Goal: Task Accomplishment & Management: Complete application form

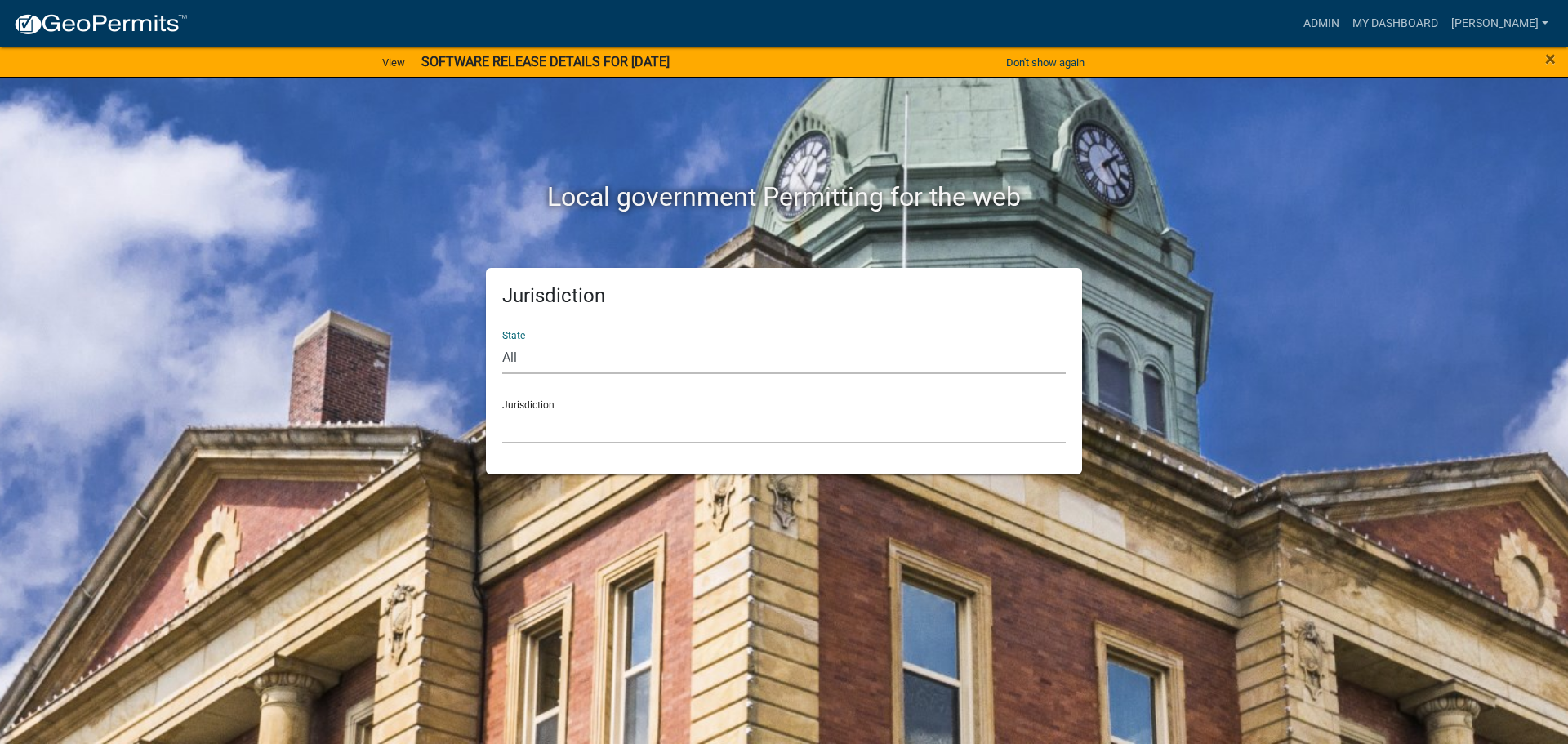
click at [570, 362] on select "All [US_STATE] [US_STATE] [US_STATE] [US_STATE] [US_STATE] [US_STATE] [US_STATE…" at bounding box center [784, 357] width 563 height 33
select select "[US_STATE]"
click at [502, 340] on select "All [US_STATE] [US_STATE] [US_STATE] [US_STATE] [US_STATE] [US_STATE] [US_STATE…" at bounding box center [784, 357] width 563 height 33
click at [556, 418] on select "[GEOGRAPHIC_DATA], [US_STATE] [GEOGRAPHIC_DATA], [US_STATE] [GEOGRAPHIC_DATA], …" at bounding box center [784, 427] width 563 height 33
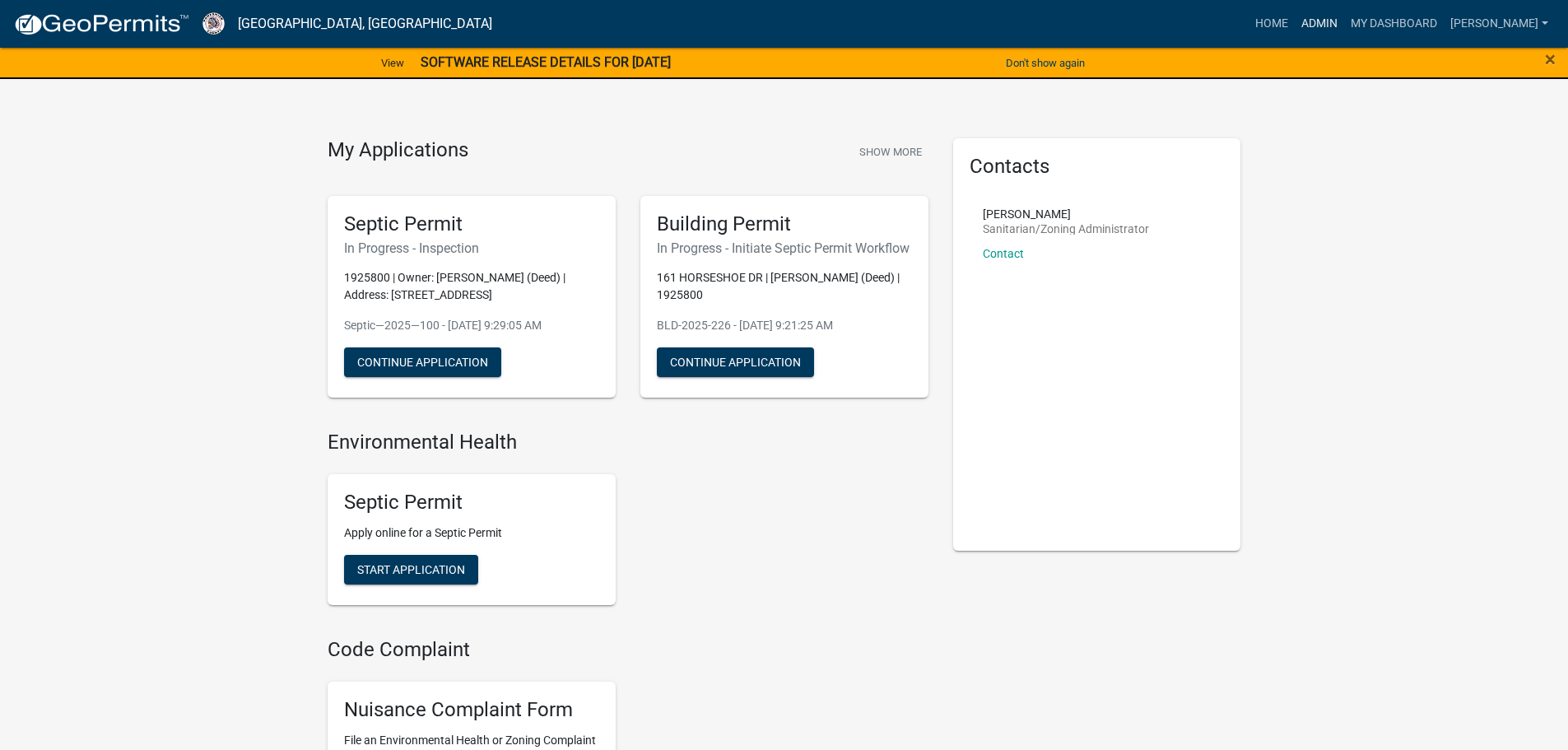
click at [1333, 27] on link "Admin" at bounding box center [1319, 24] width 50 height 32
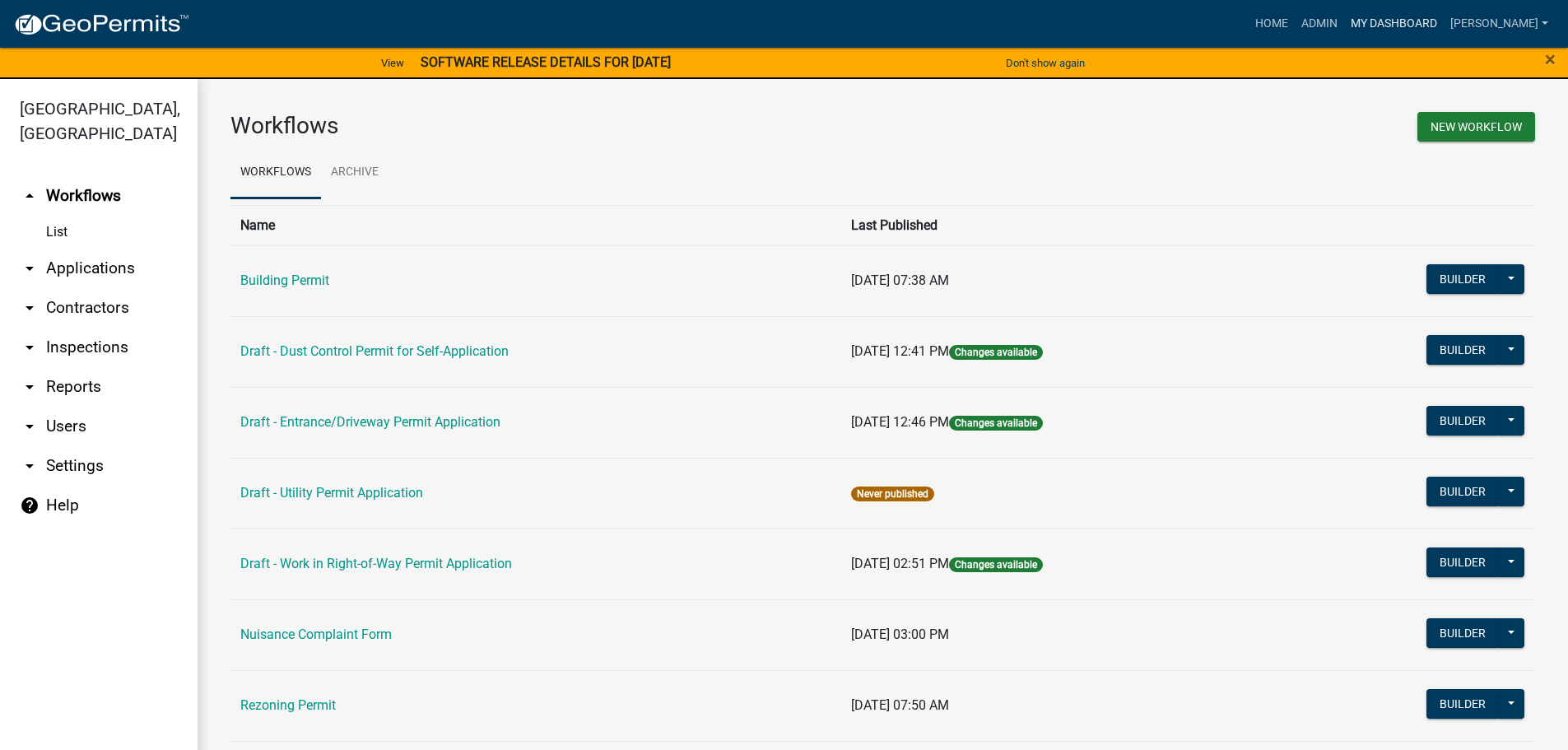
click at [1384, 17] on link "My Dashboard" at bounding box center [1394, 24] width 100 height 32
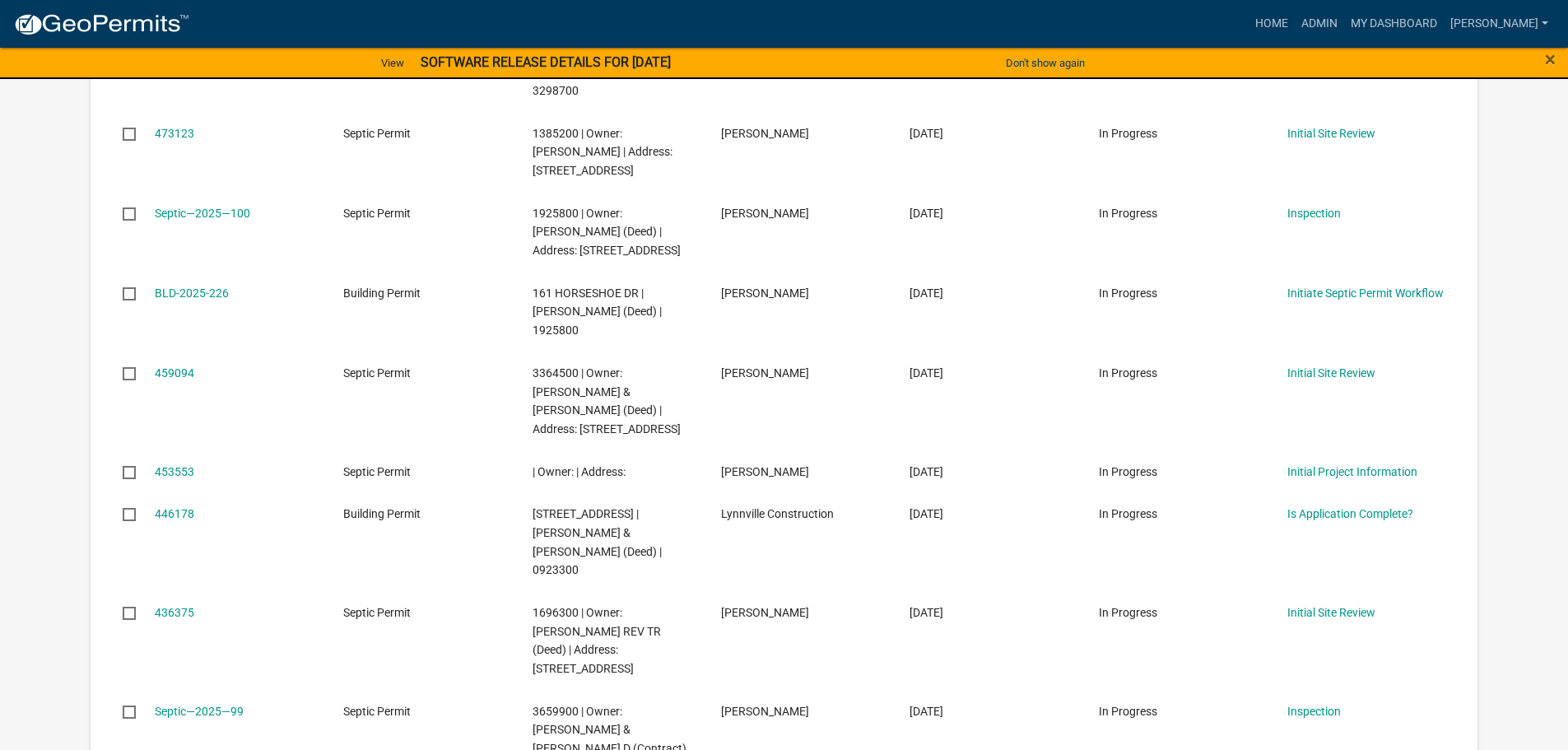
scroll to position [439, 0]
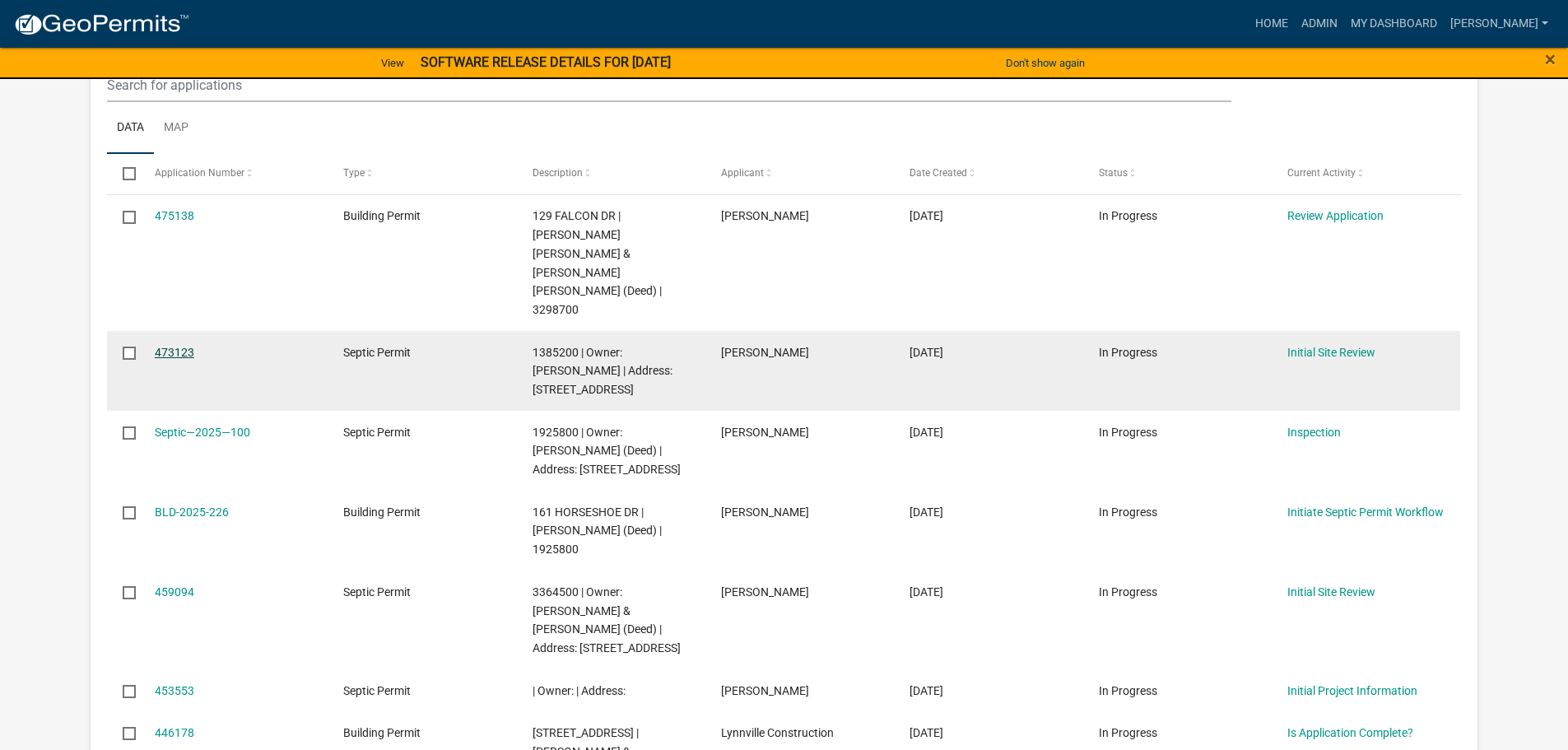
click at [175, 346] on link "473123" at bounding box center [174, 352] width 40 height 13
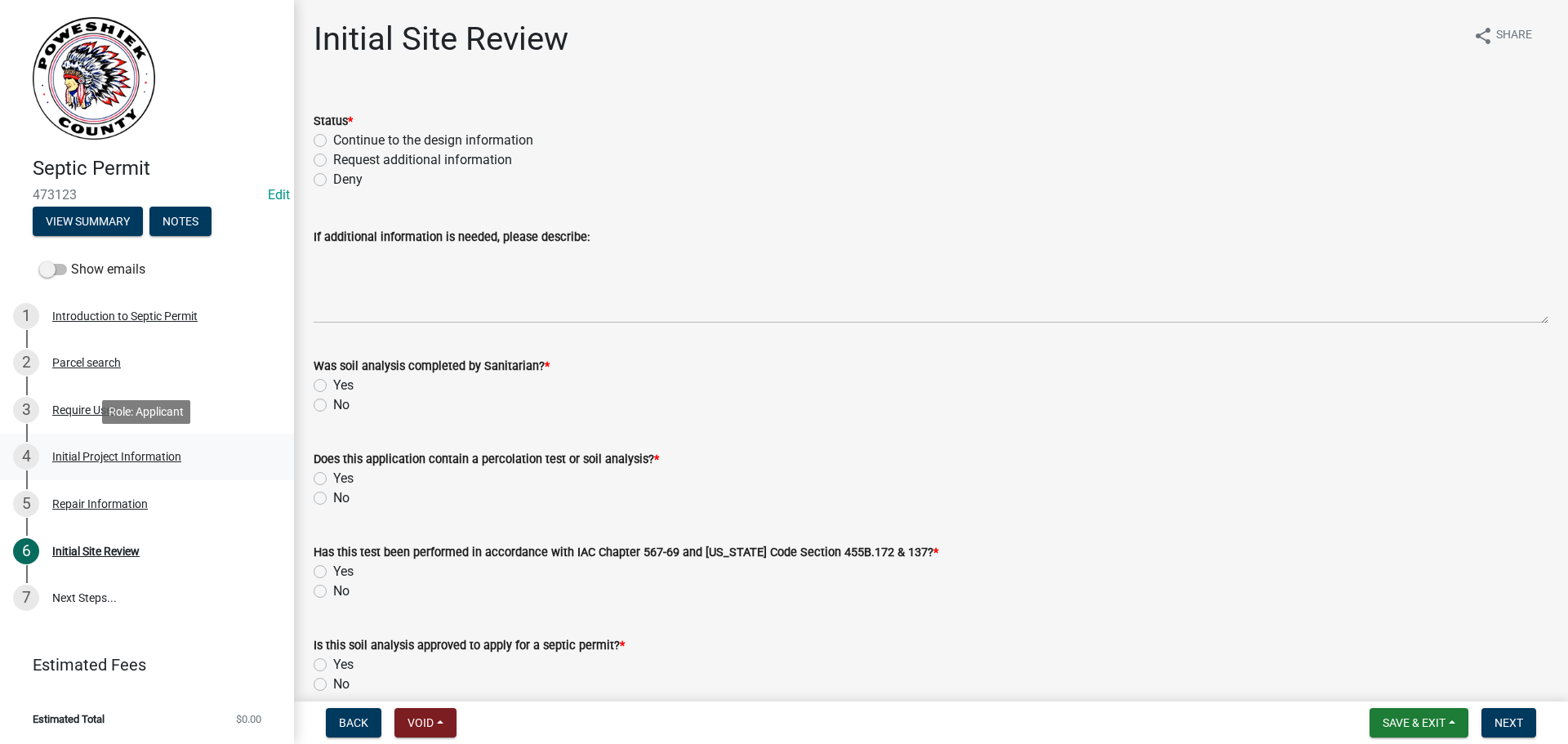
click at [29, 454] on div "4" at bounding box center [26, 456] width 27 height 27
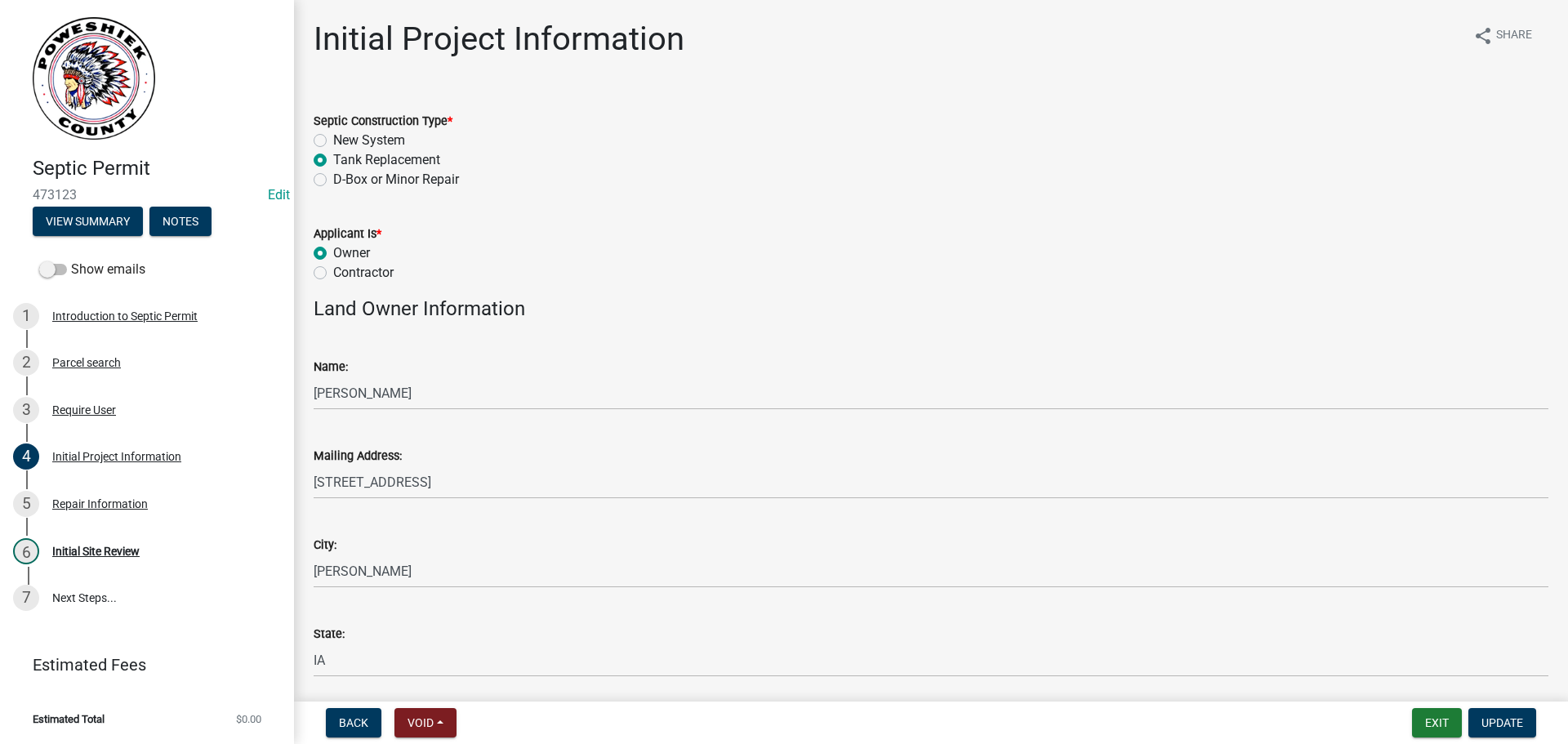
click at [333, 138] on label "New System" at bounding box center [369, 141] width 72 height 20
click at [333, 138] on input "New System" at bounding box center [338, 136] width 11 height 11
radio input "true"
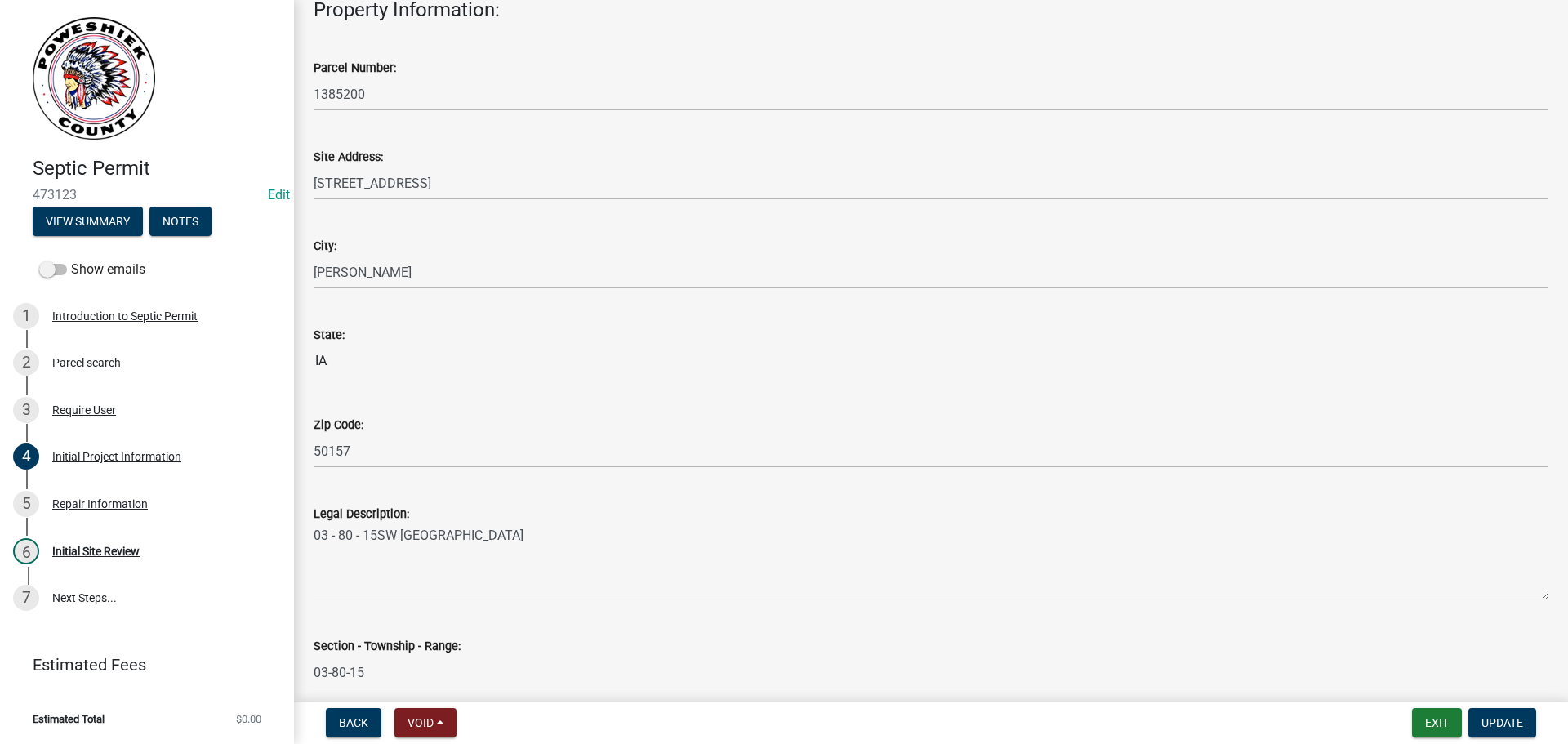
scroll to position [1030, 0]
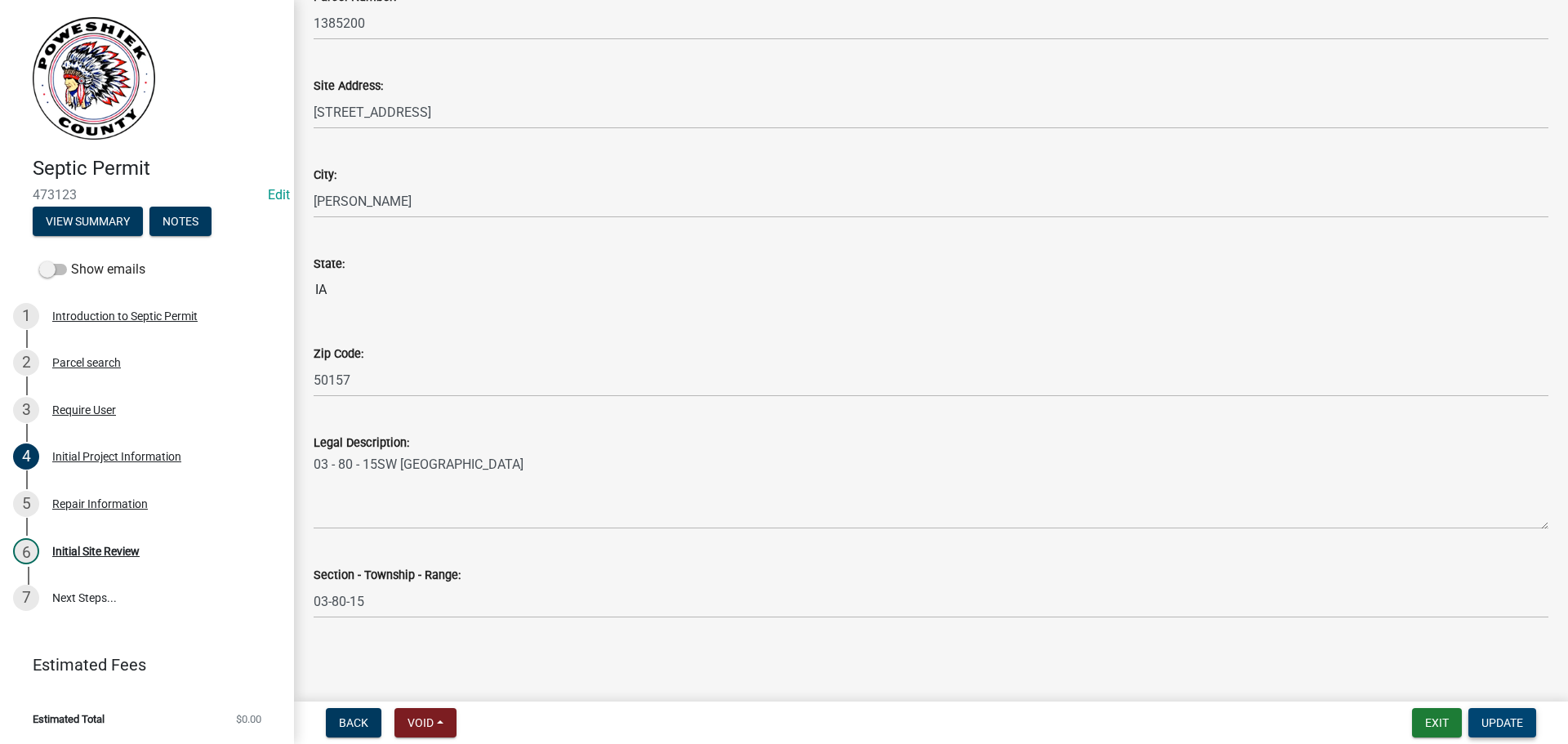
click at [1519, 730] on button "Update" at bounding box center [1502, 722] width 68 height 29
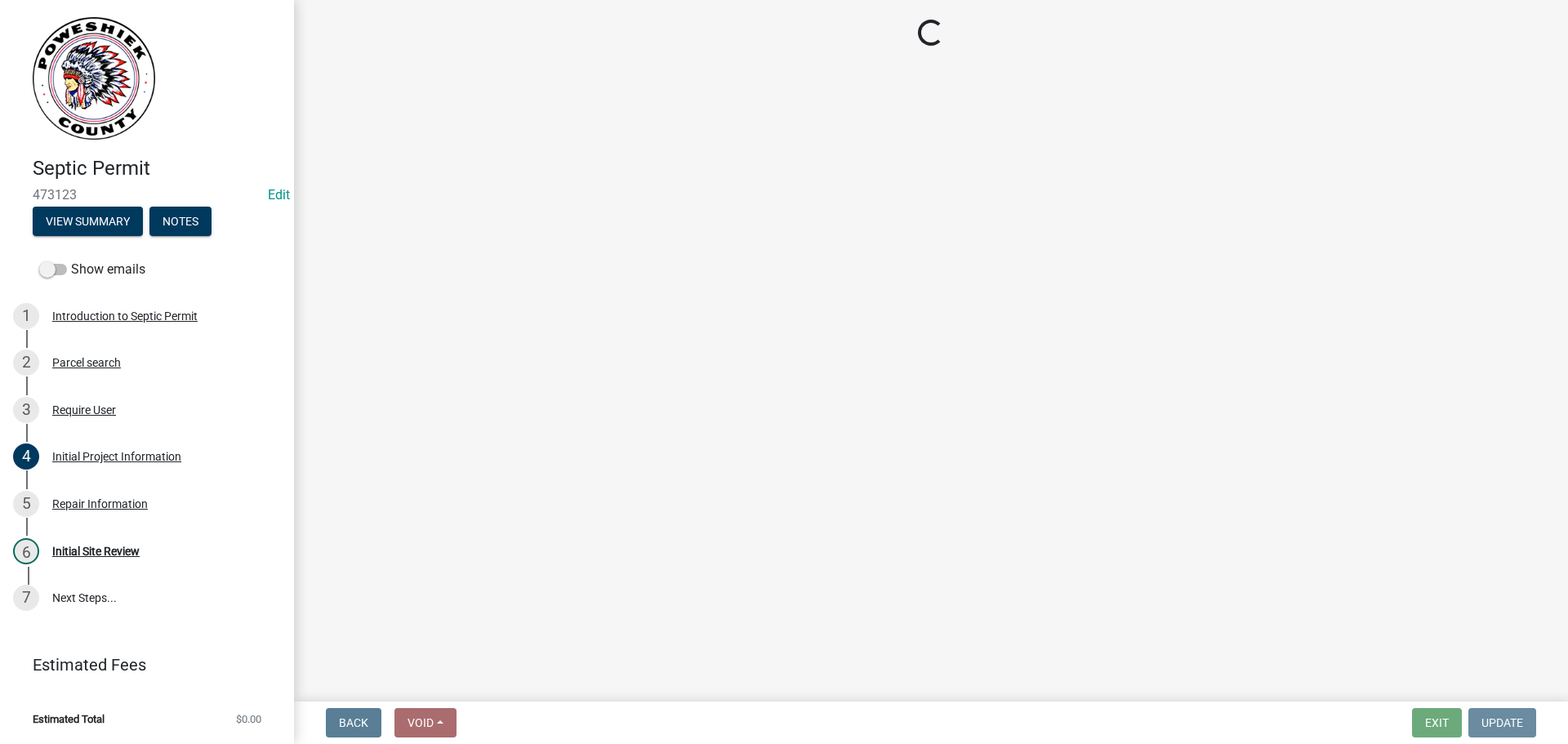
scroll to position [0, 0]
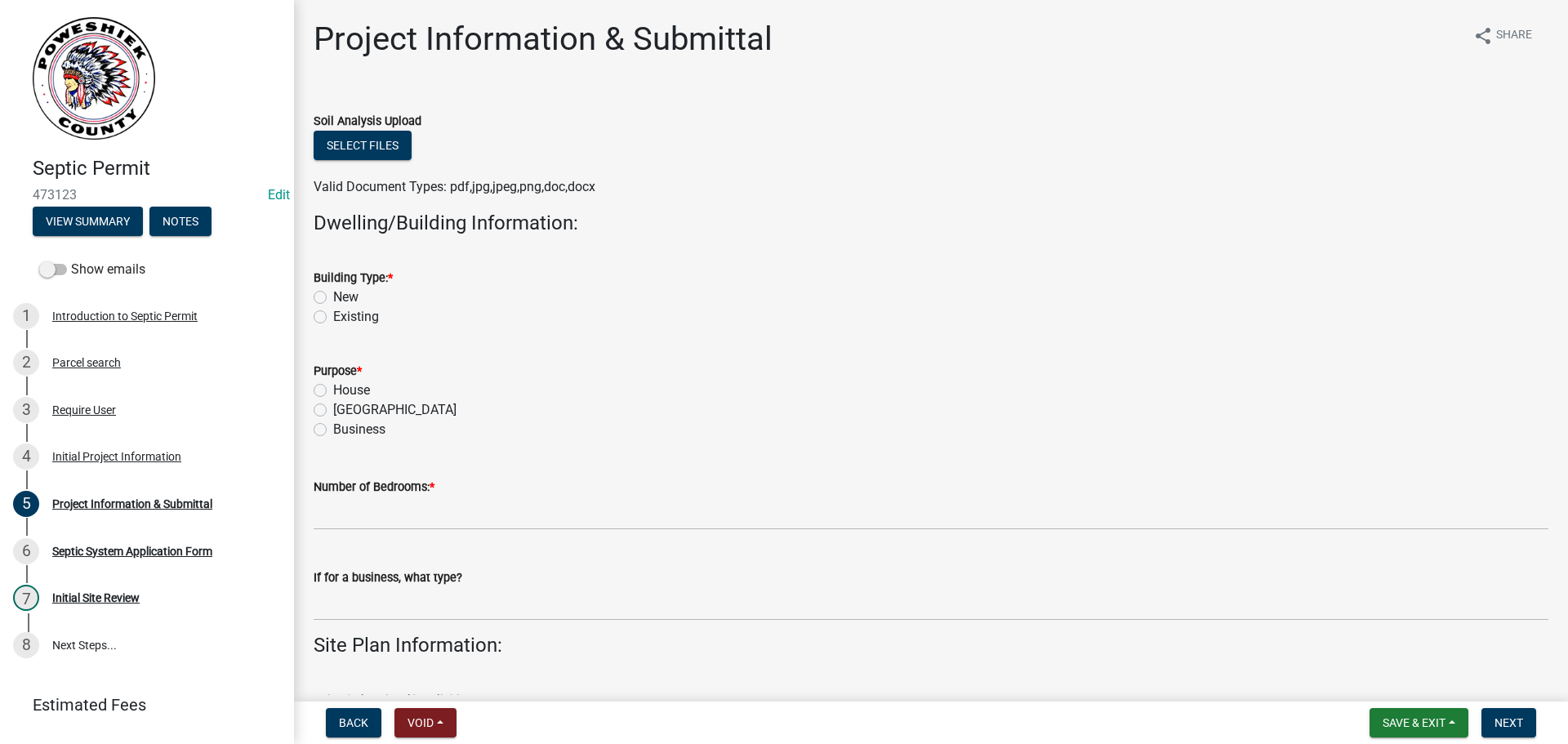
click at [333, 315] on label "Existing" at bounding box center [356, 316] width 46 height 20
click at [333, 315] on input "Existing" at bounding box center [338, 312] width 11 height 11
radio input "true"
click at [333, 393] on label "House" at bounding box center [351, 390] width 36 height 20
click at [333, 391] on input "House" at bounding box center [338, 385] width 11 height 11
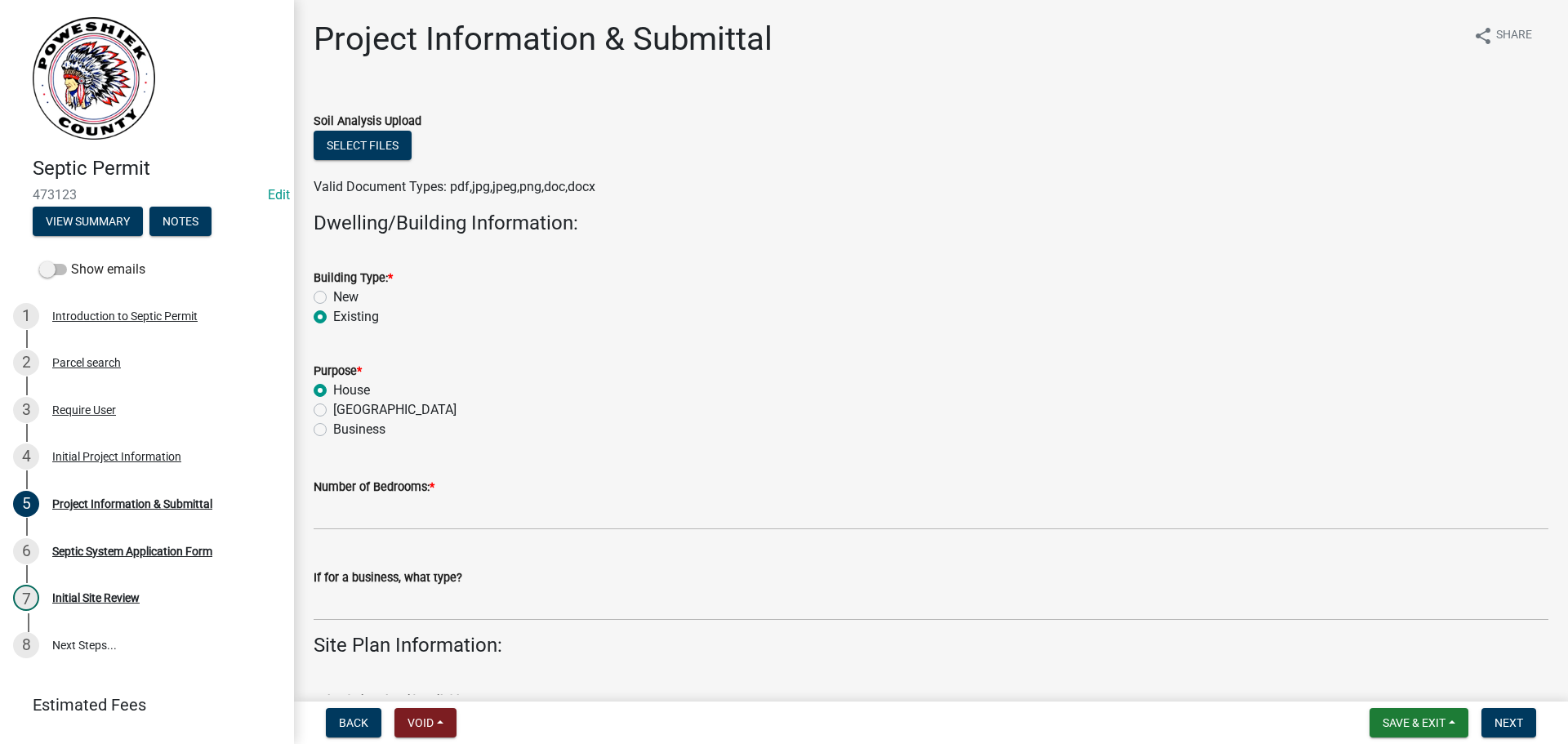
radio input "true"
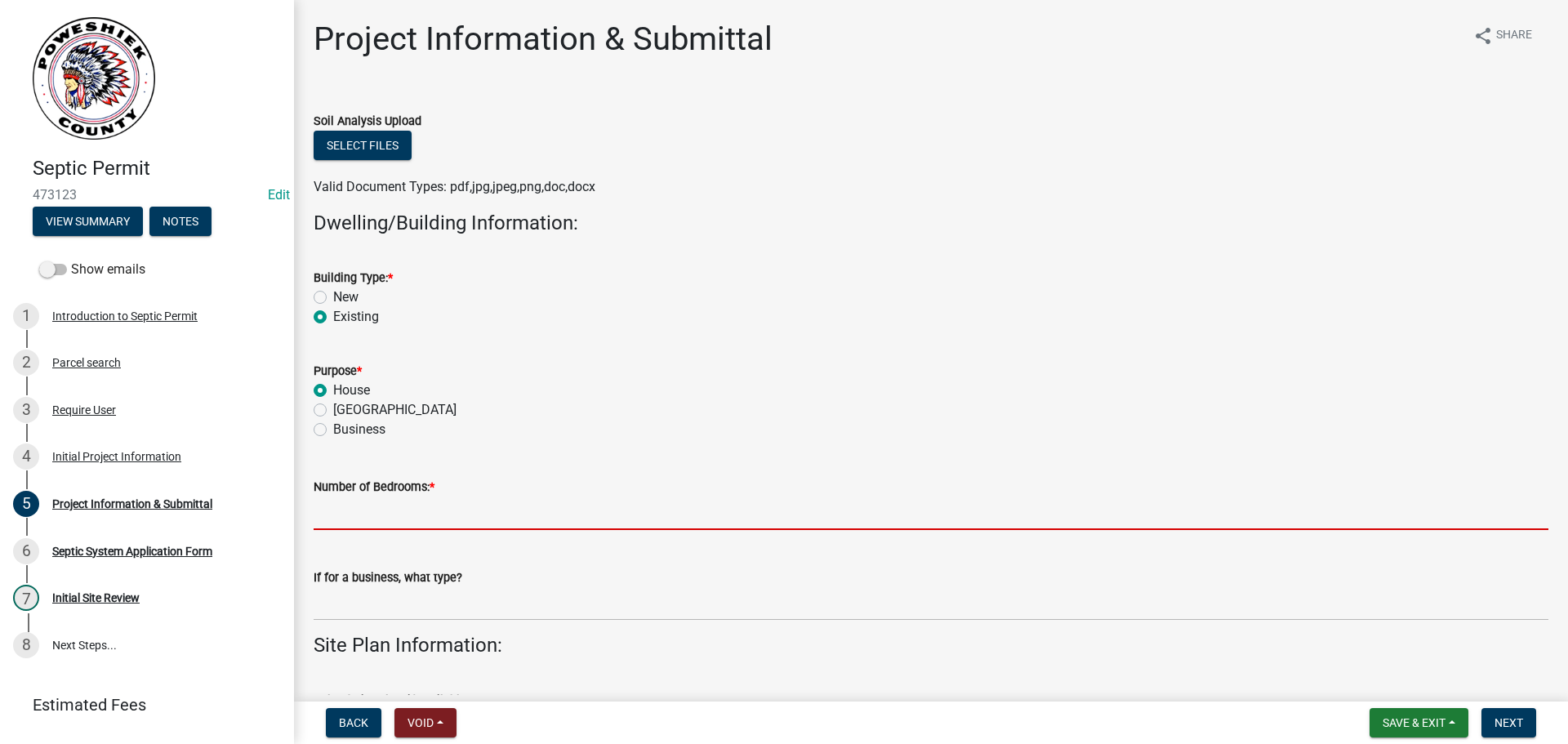
click at [339, 509] on input "text" at bounding box center [931, 513] width 1235 height 33
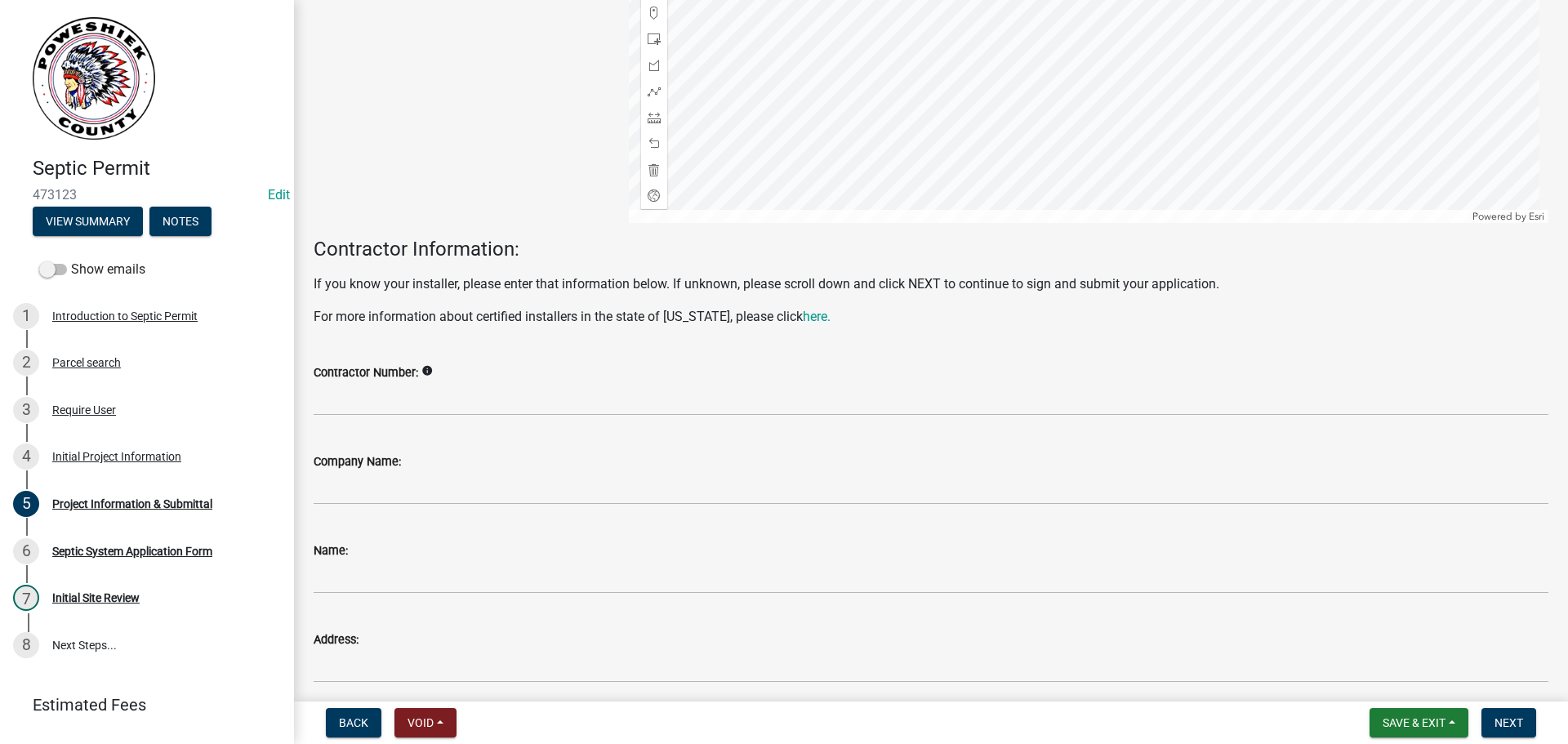
scroll to position [1715, 0]
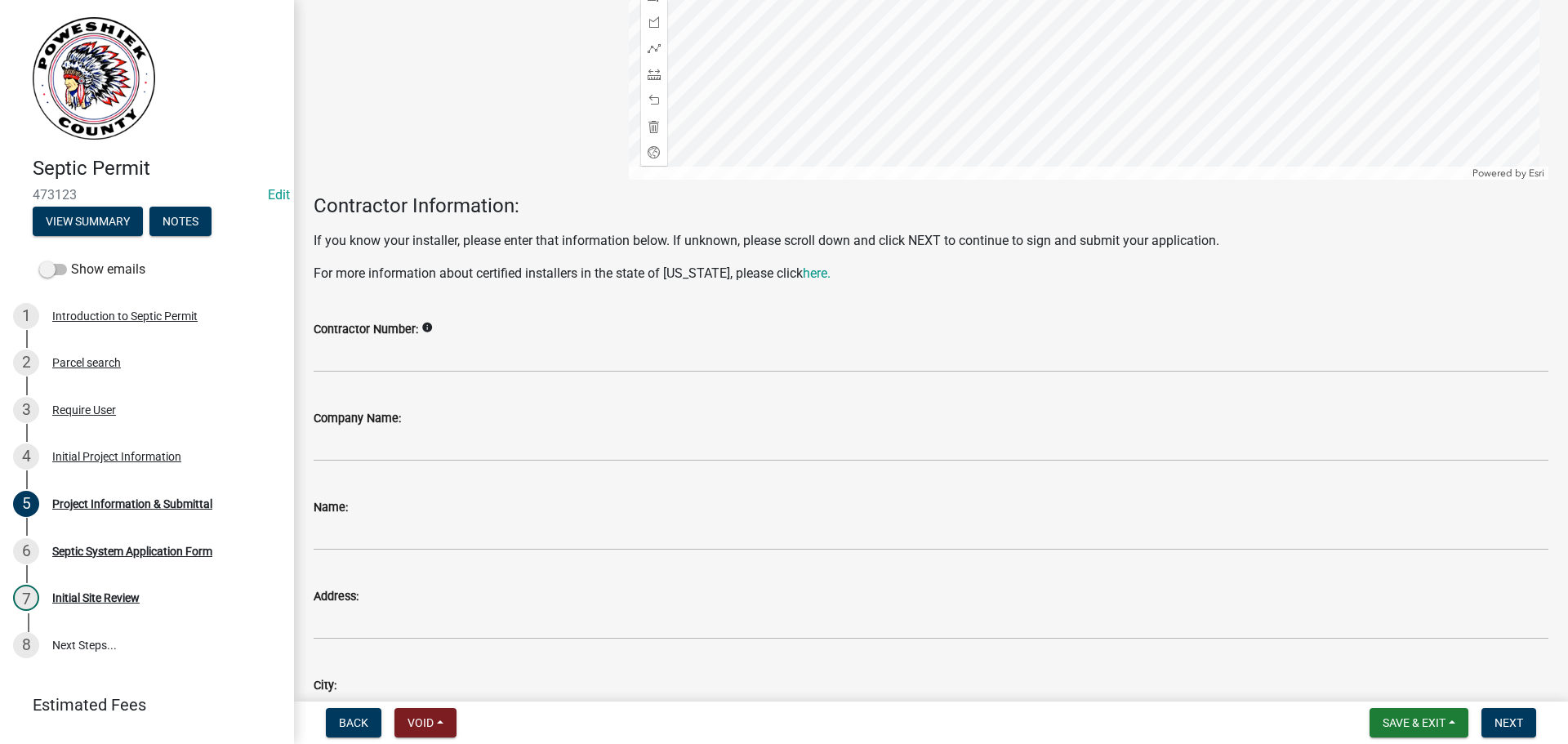
type input "3"
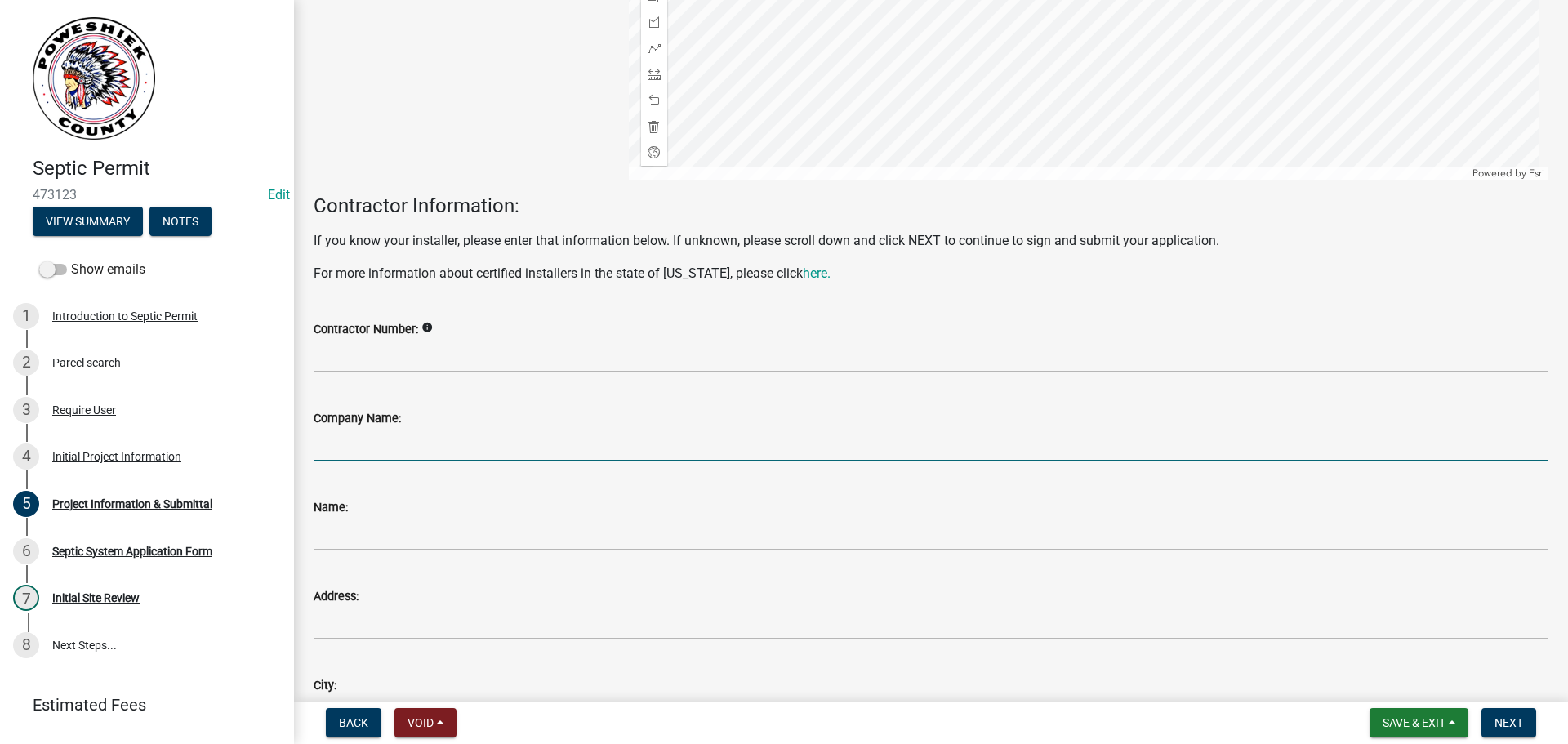
click at [383, 439] on input "Company Name:" at bounding box center [931, 444] width 1235 height 33
type input "[PERSON_NAME] Underground"
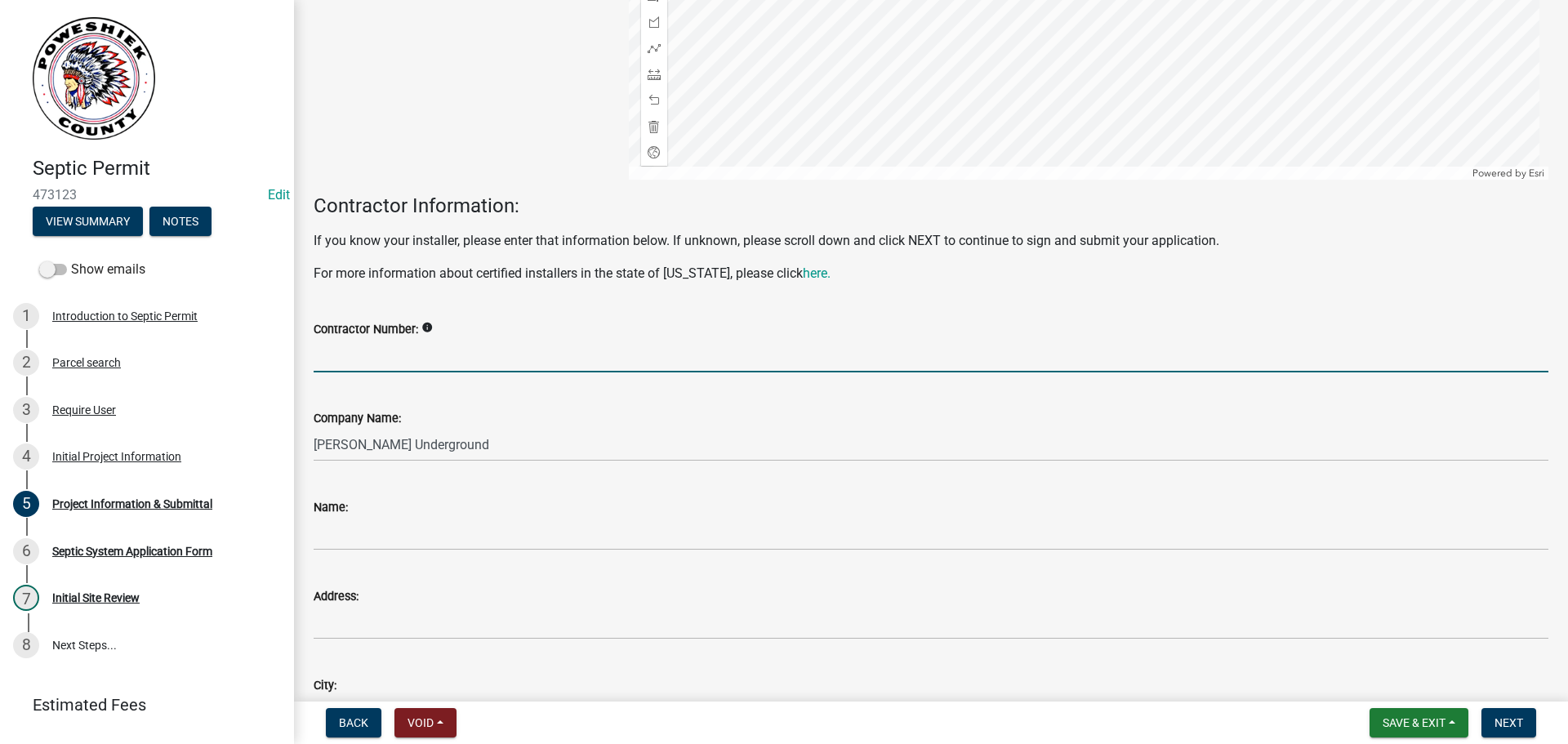
click at [395, 357] on input "Contractor Number:" at bounding box center [931, 356] width 1235 height 33
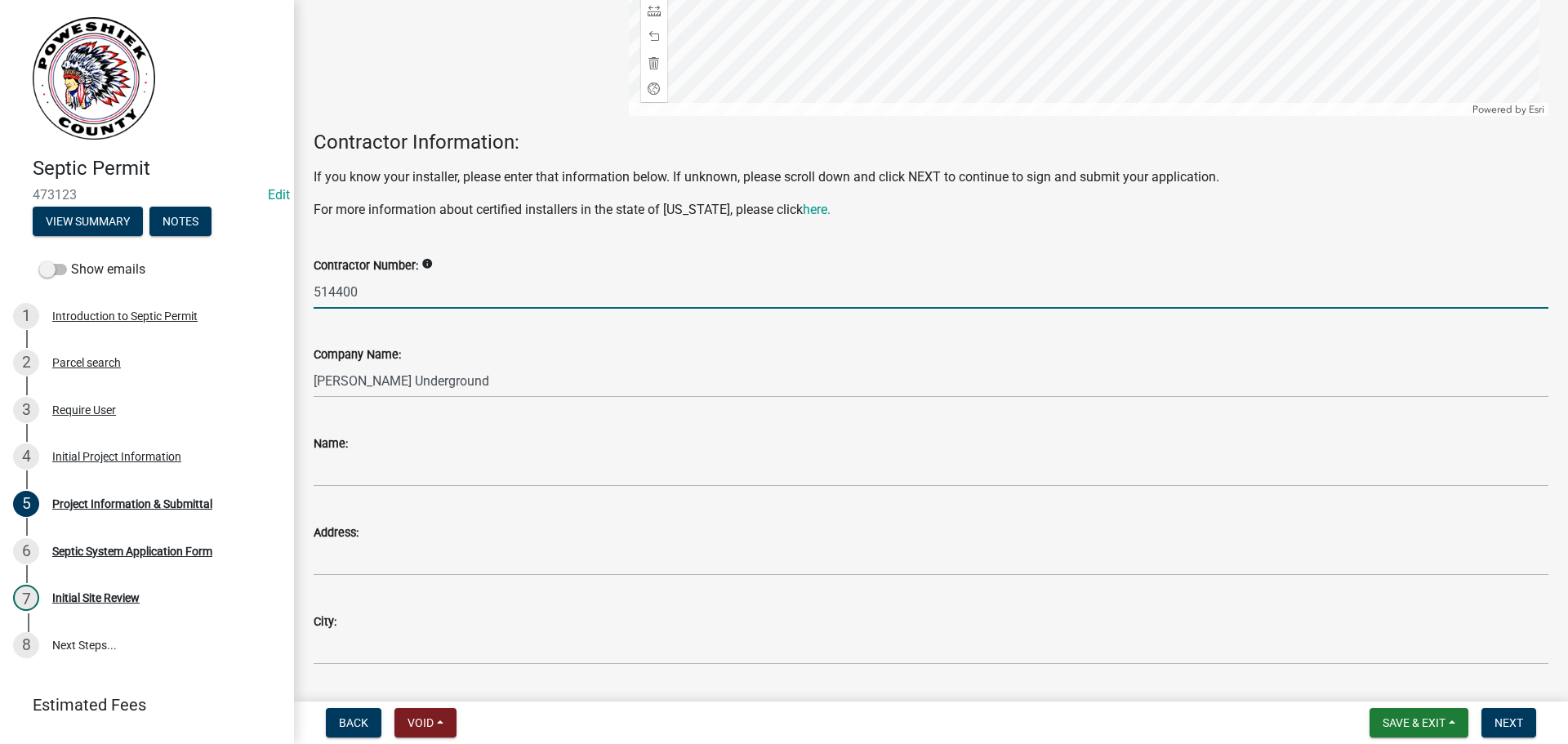
scroll to position [1878, 0]
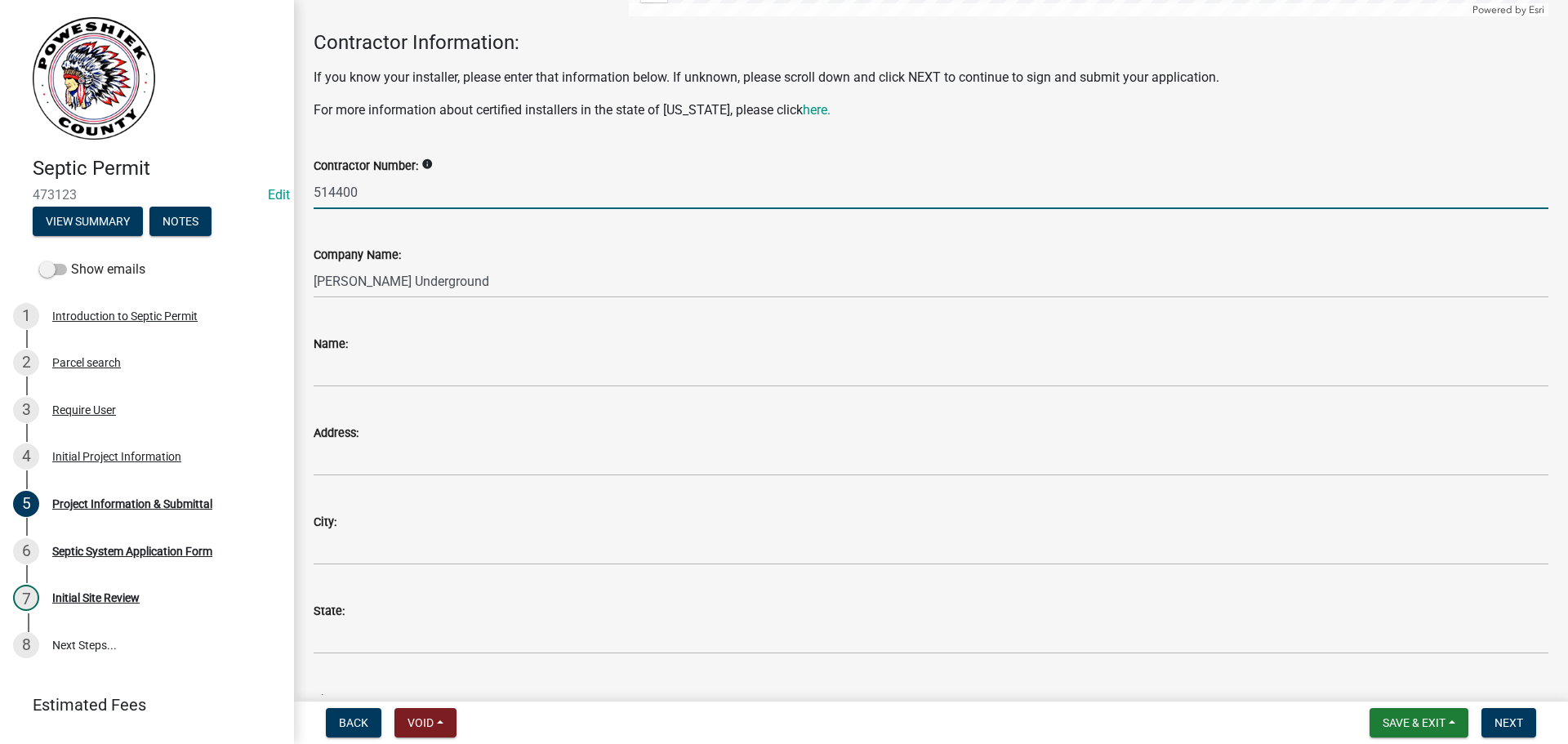
type input "514400"
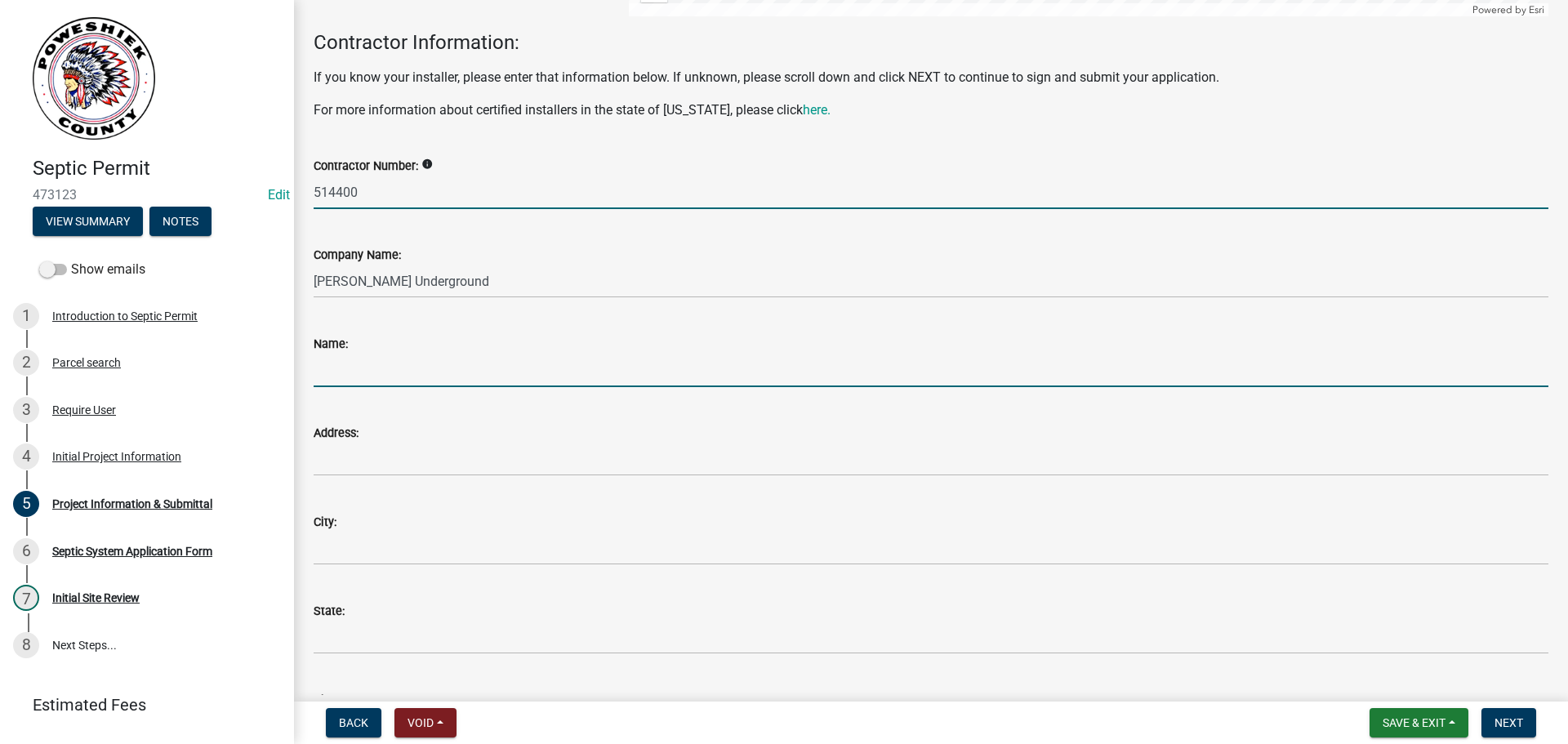
click at [375, 374] on input "Name:" at bounding box center [931, 371] width 1235 height 33
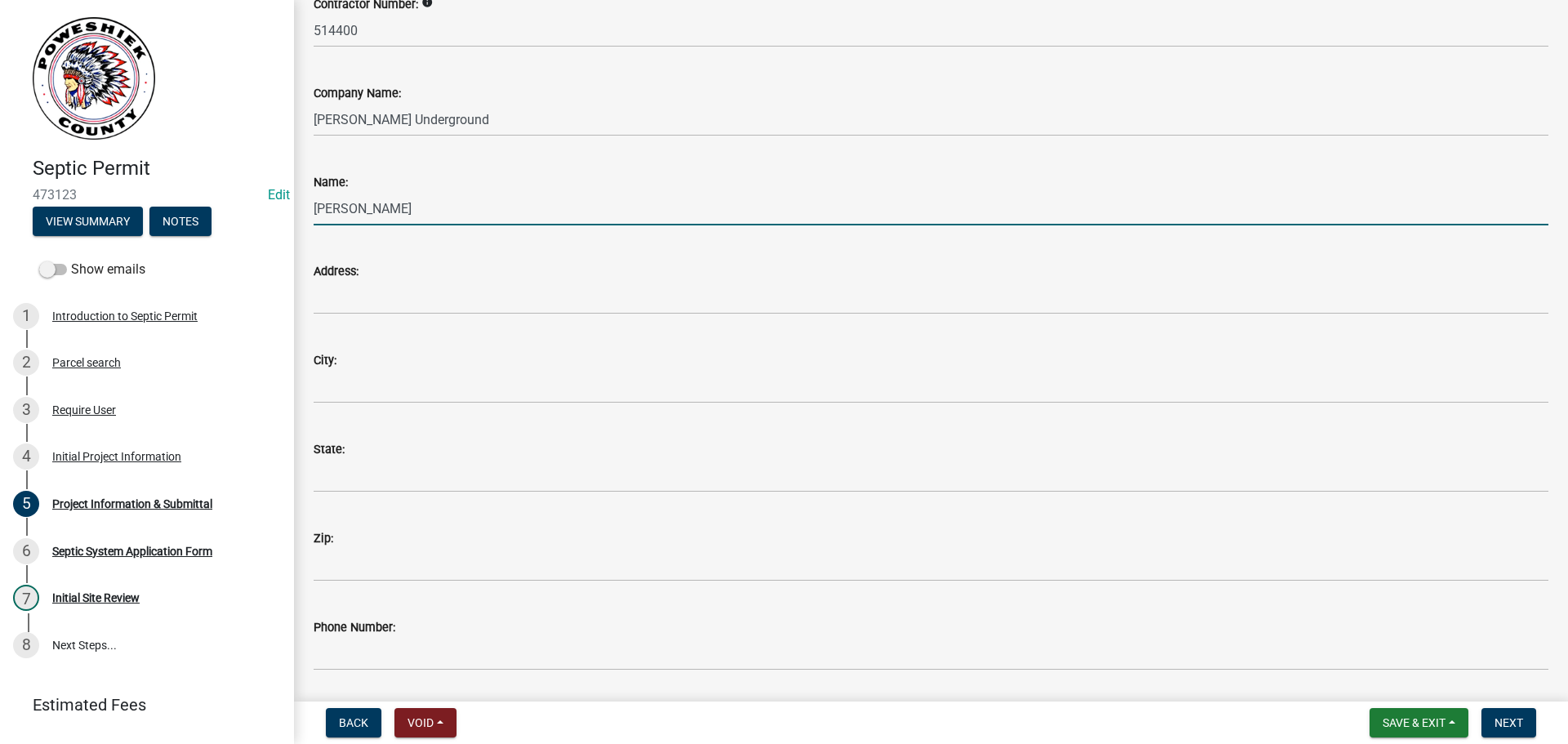
scroll to position [2041, 0]
type input "[PERSON_NAME]"
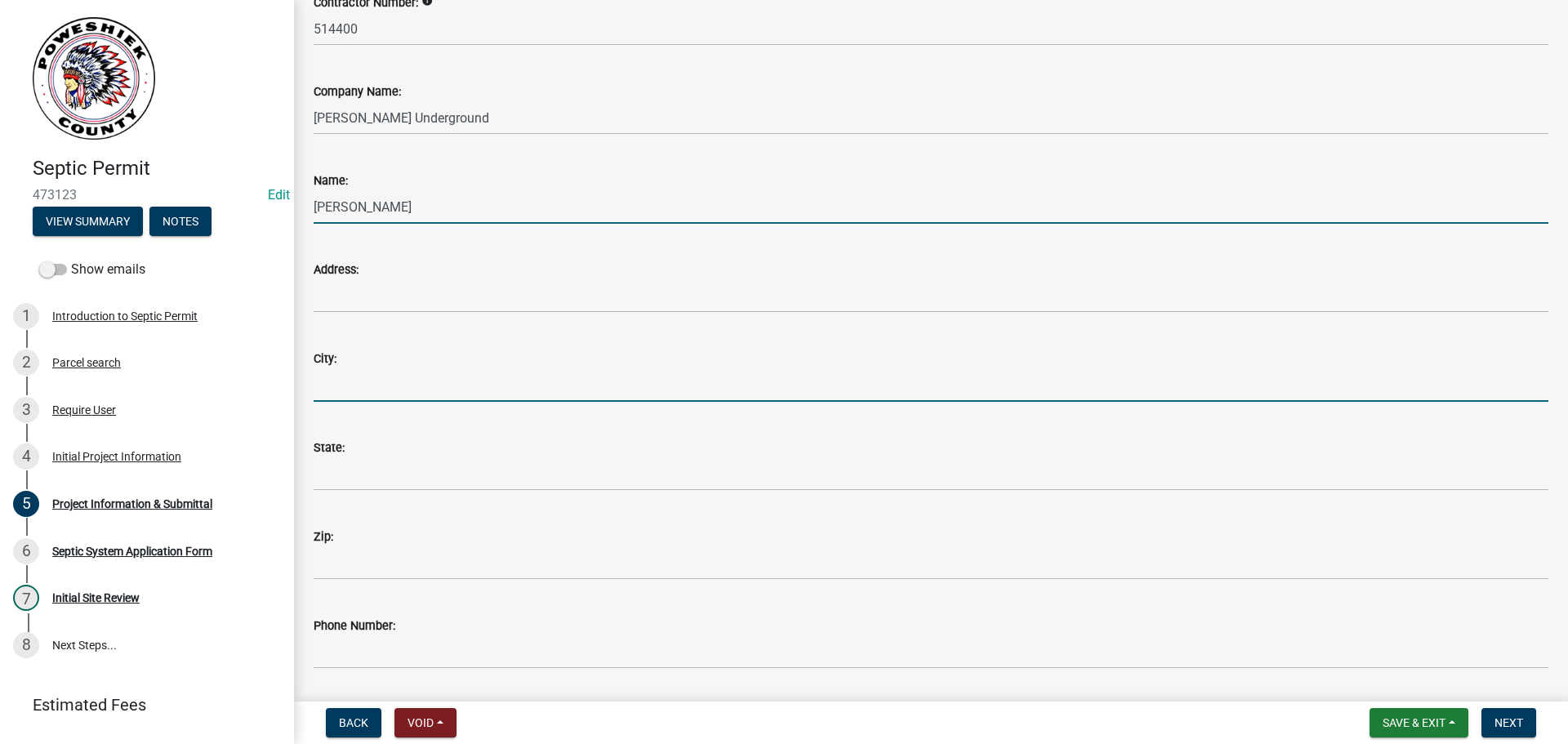
click at [367, 388] on input "City:" at bounding box center [931, 385] width 1235 height 33
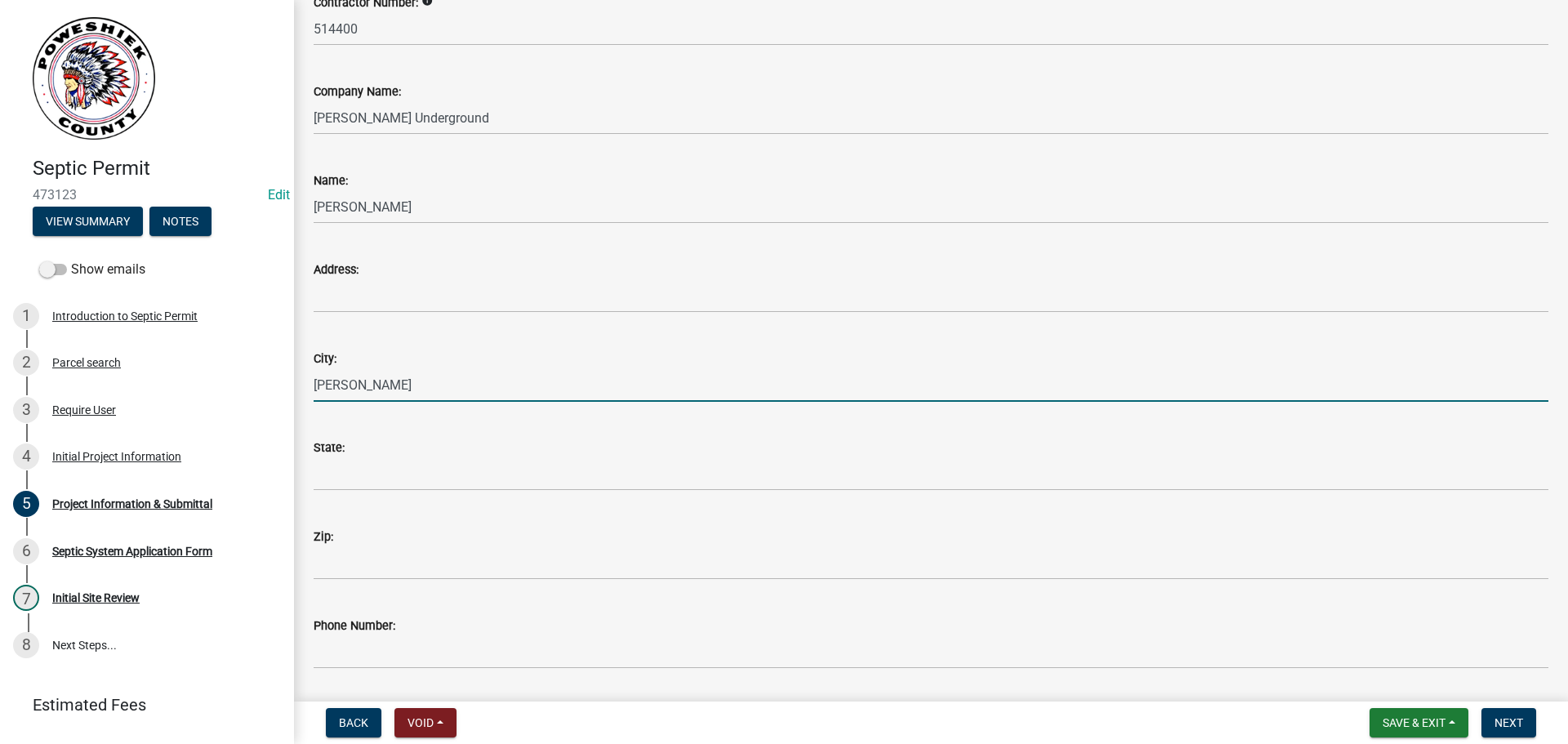
type input "[PERSON_NAME]"
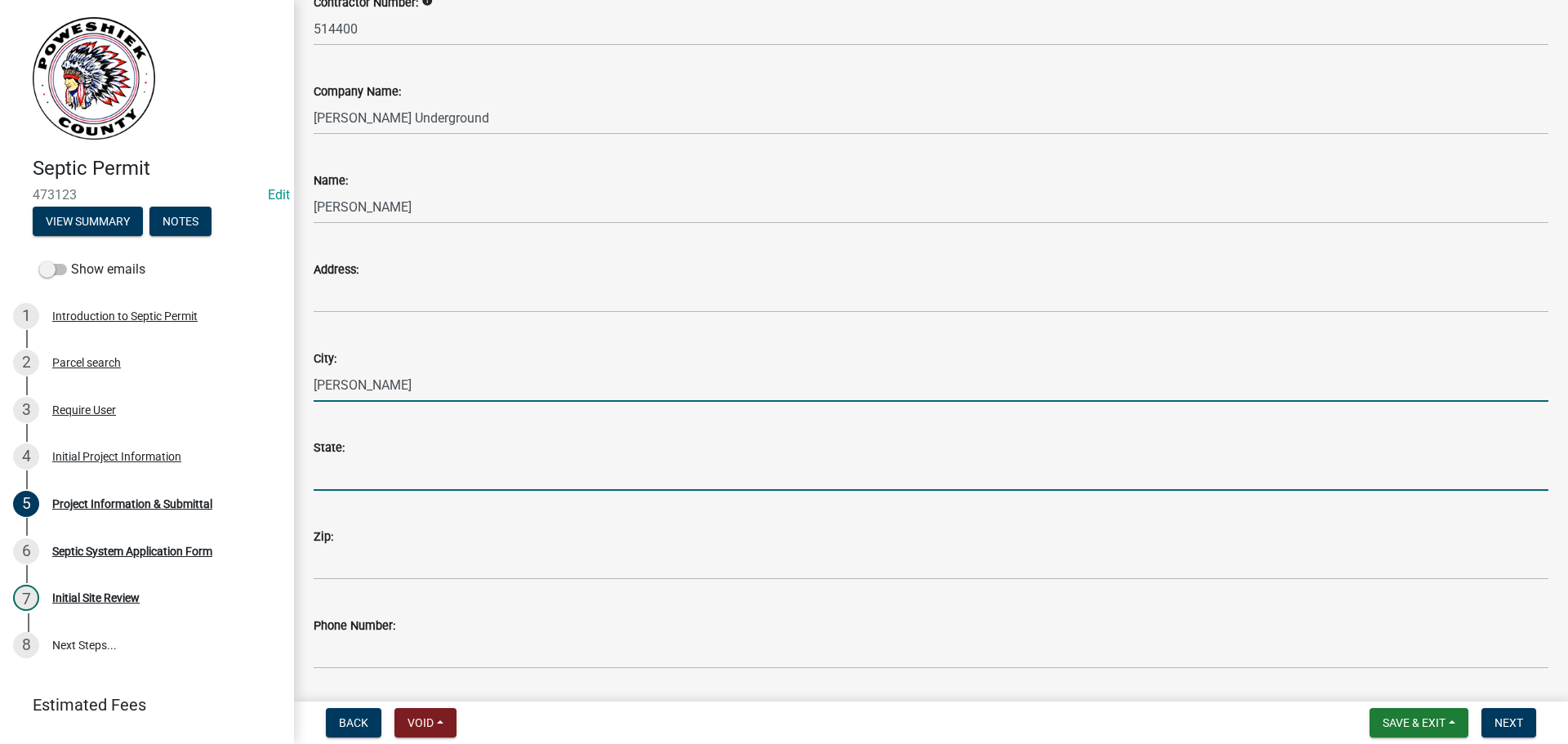
click at [340, 468] on input "State:" at bounding box center [931, 474] width 1235 height 33
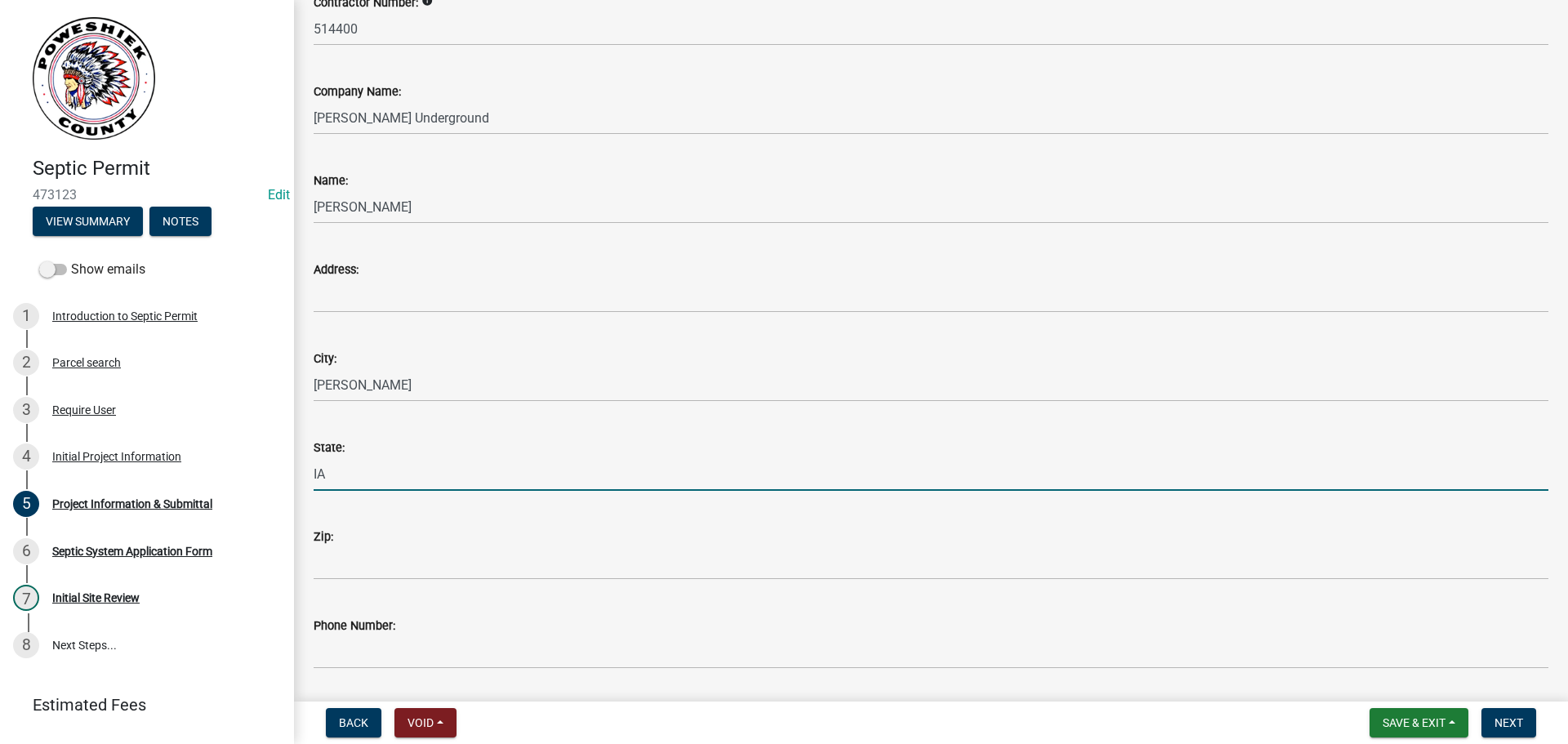
type input "IA"
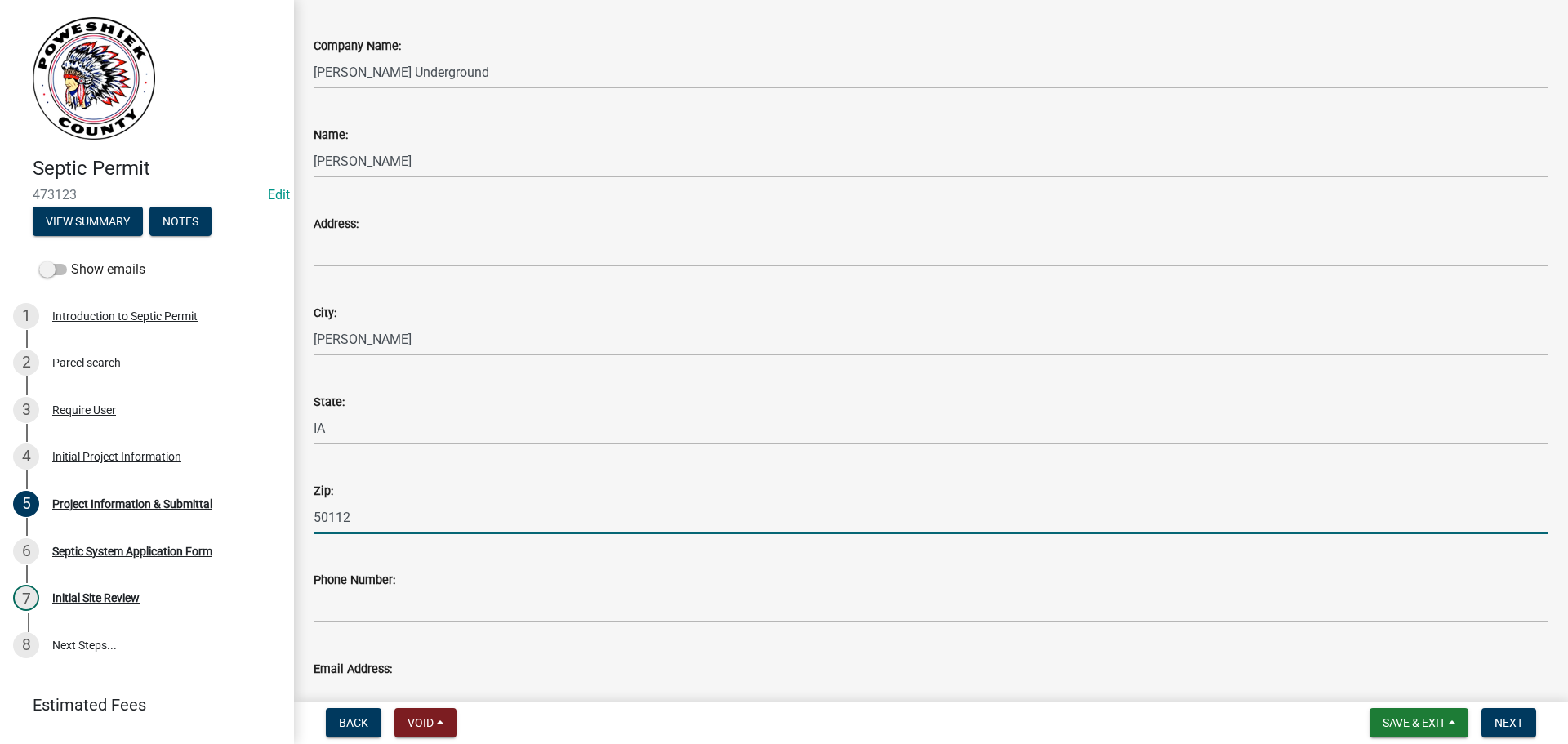
scroll to position [2123, 0]
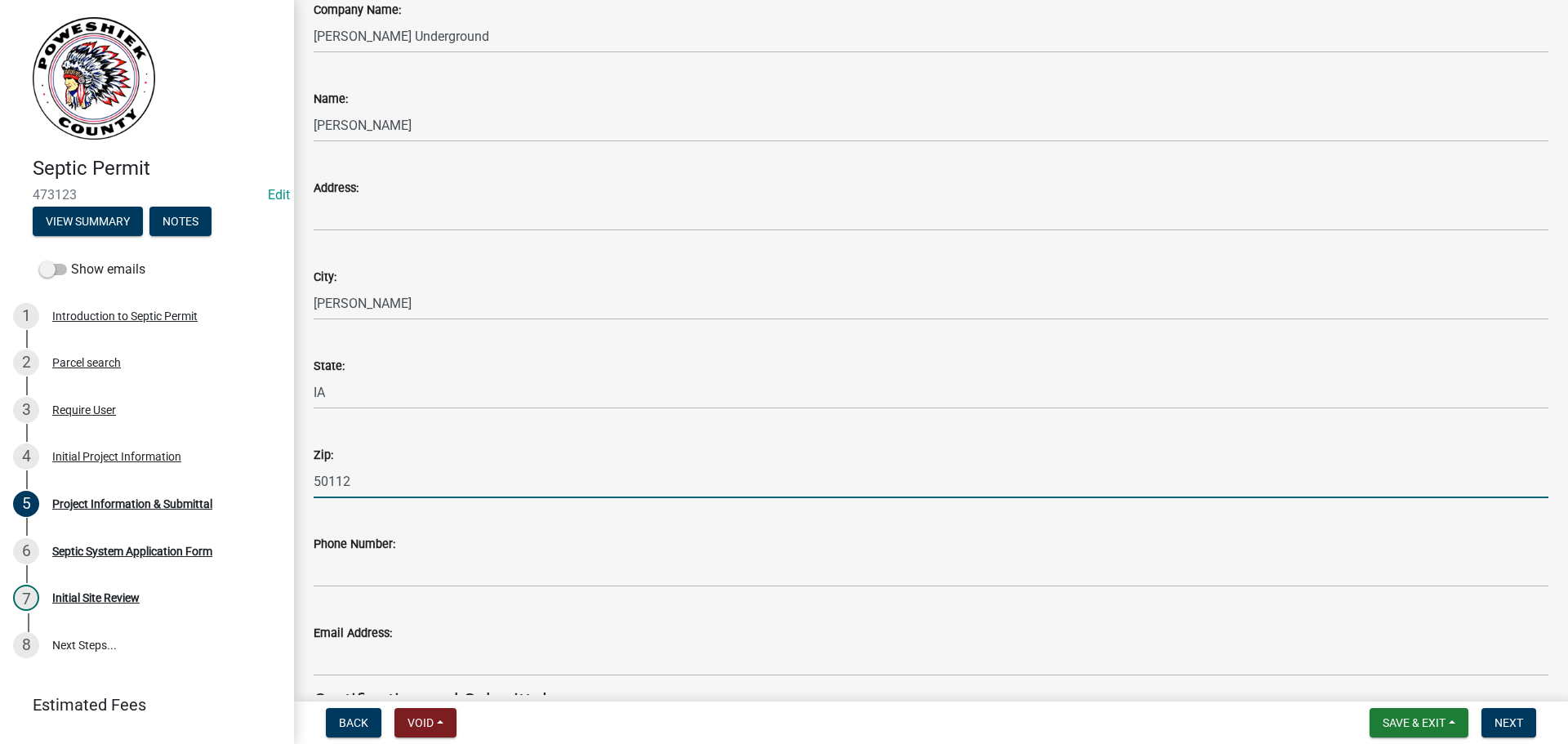
type input "50112"
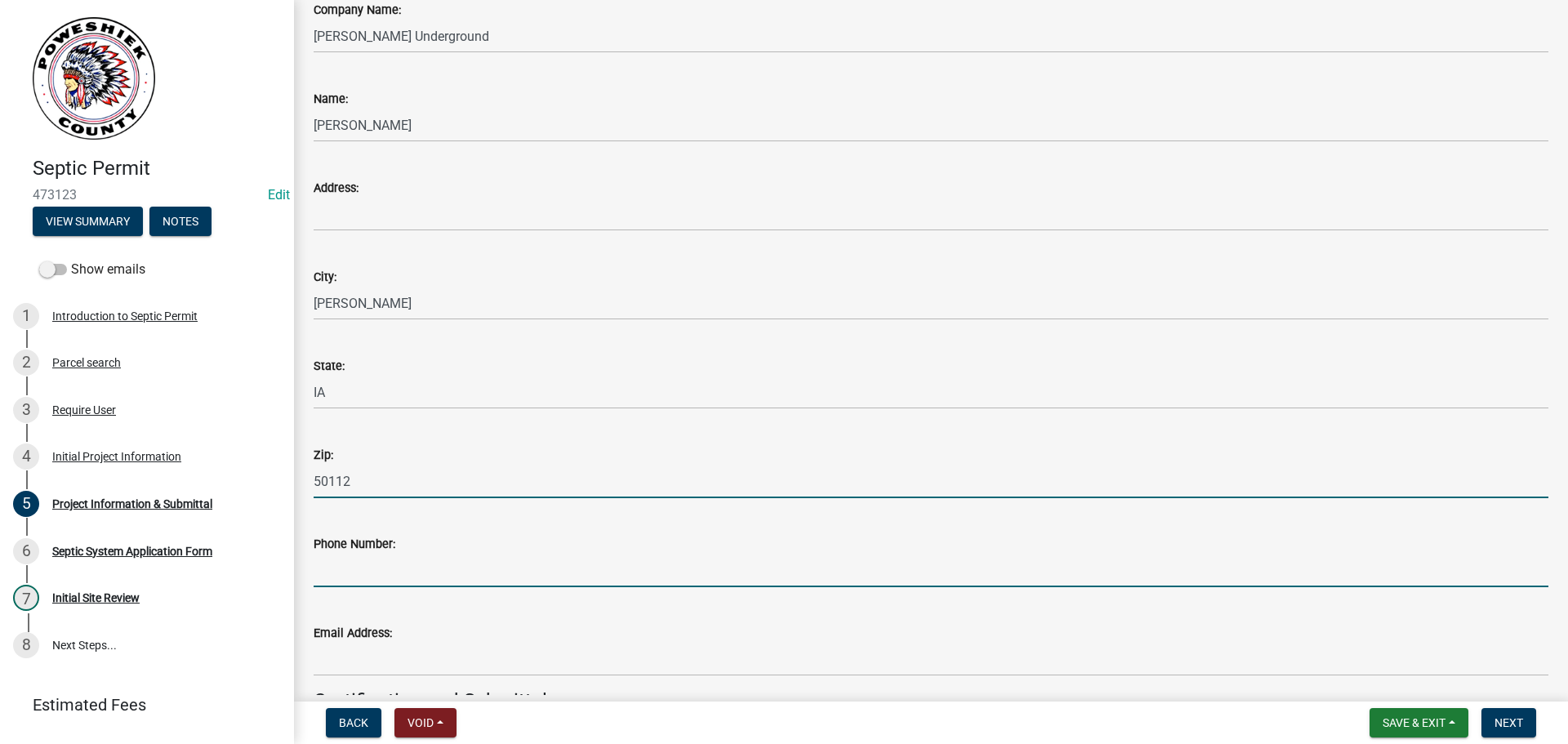
click at [358, 557] on input "Phone Number:" at bounding box center [931, 570] width 1235 height 33
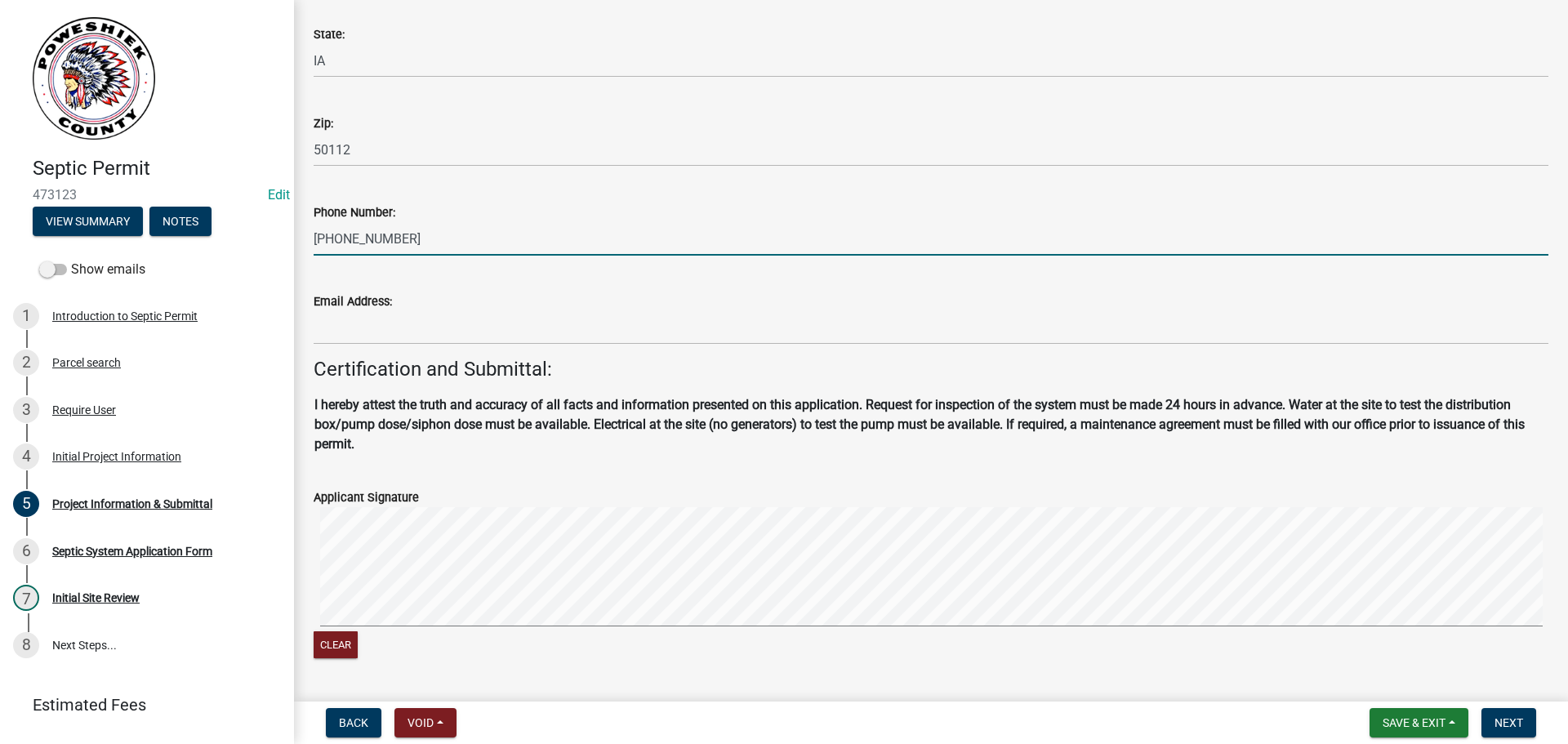
scroll to position [2584, 0]
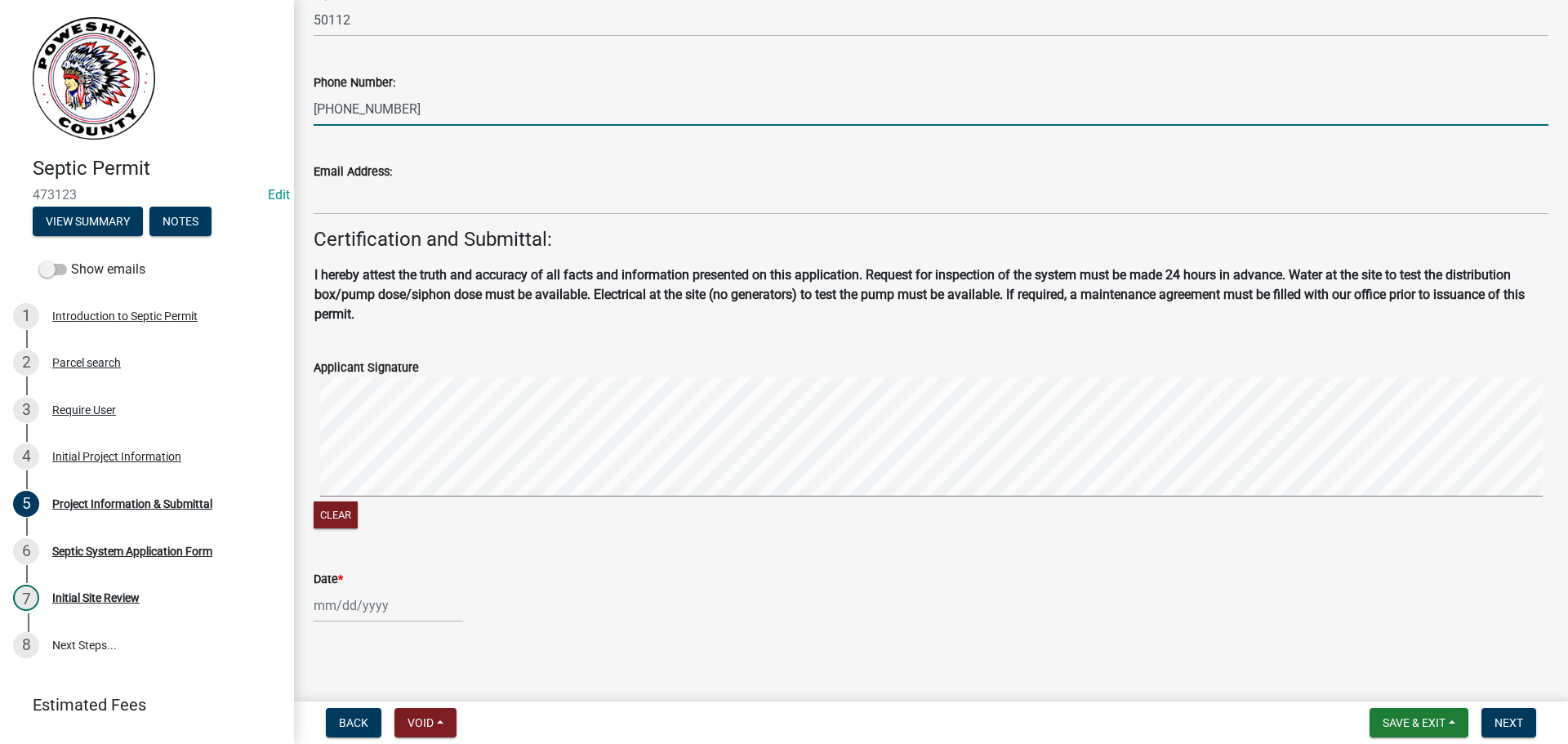
type input "[PHONE_NUMBER]"
click at [353, 602] on div at bounding box center [388, 605] width 149 height 33
select select "9"
select select "2025"
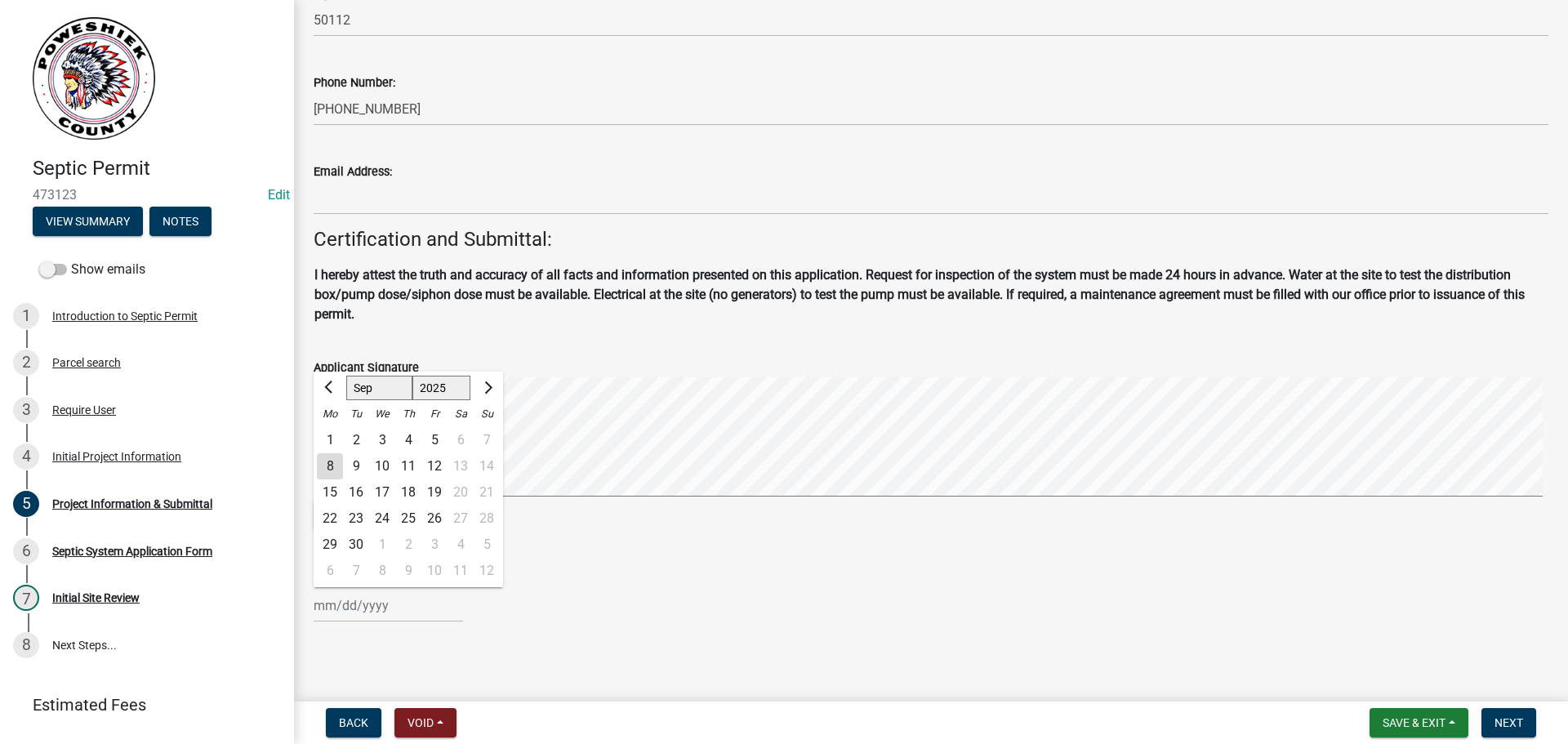
click at [321, 464] on div "8" at bounding box center [329, 466] width 27 height 27
type input "[DATE]"
click at [1502, 716] on span "Next" at bounding box center [1508, 722] width 29 height 13
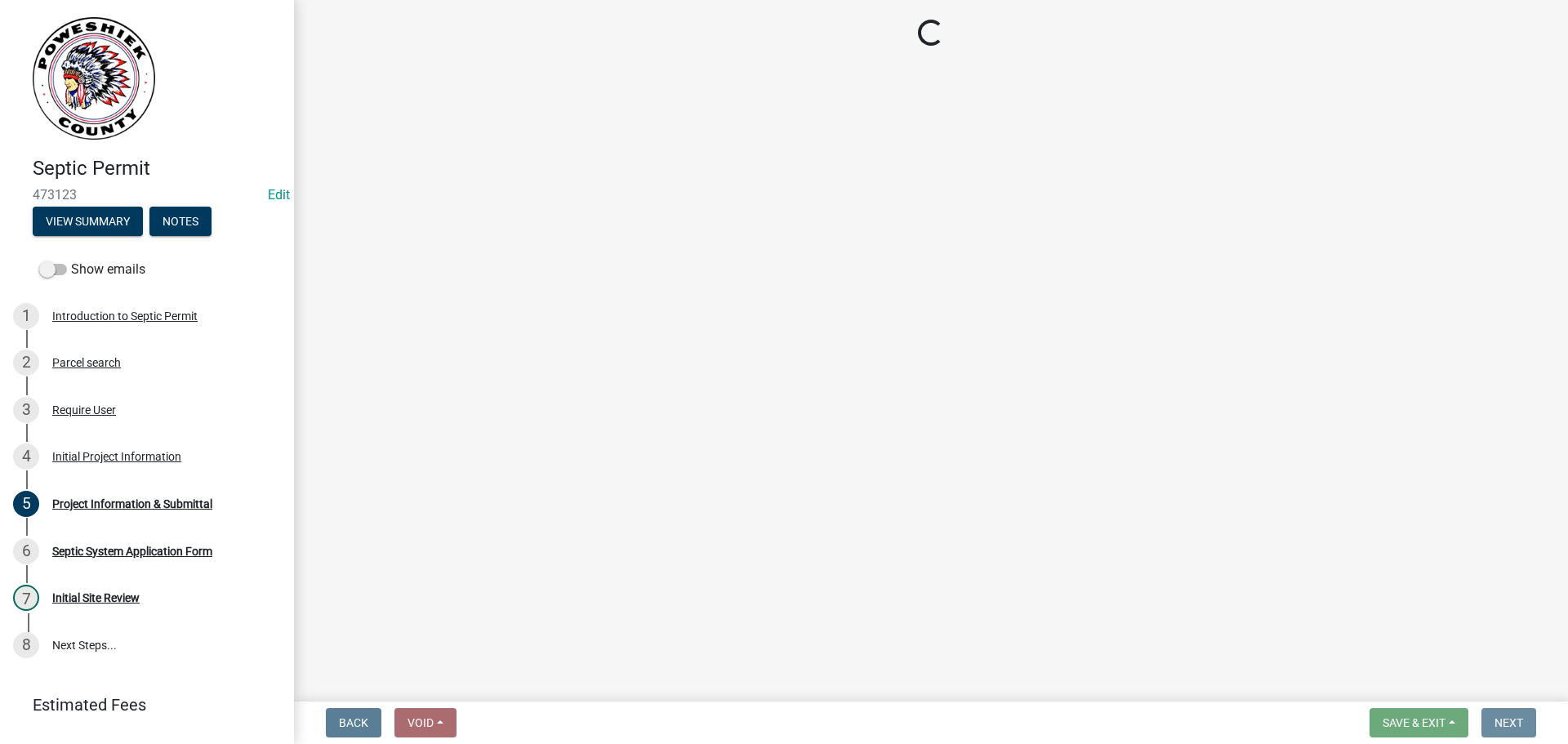
scroll to position [0, 0]
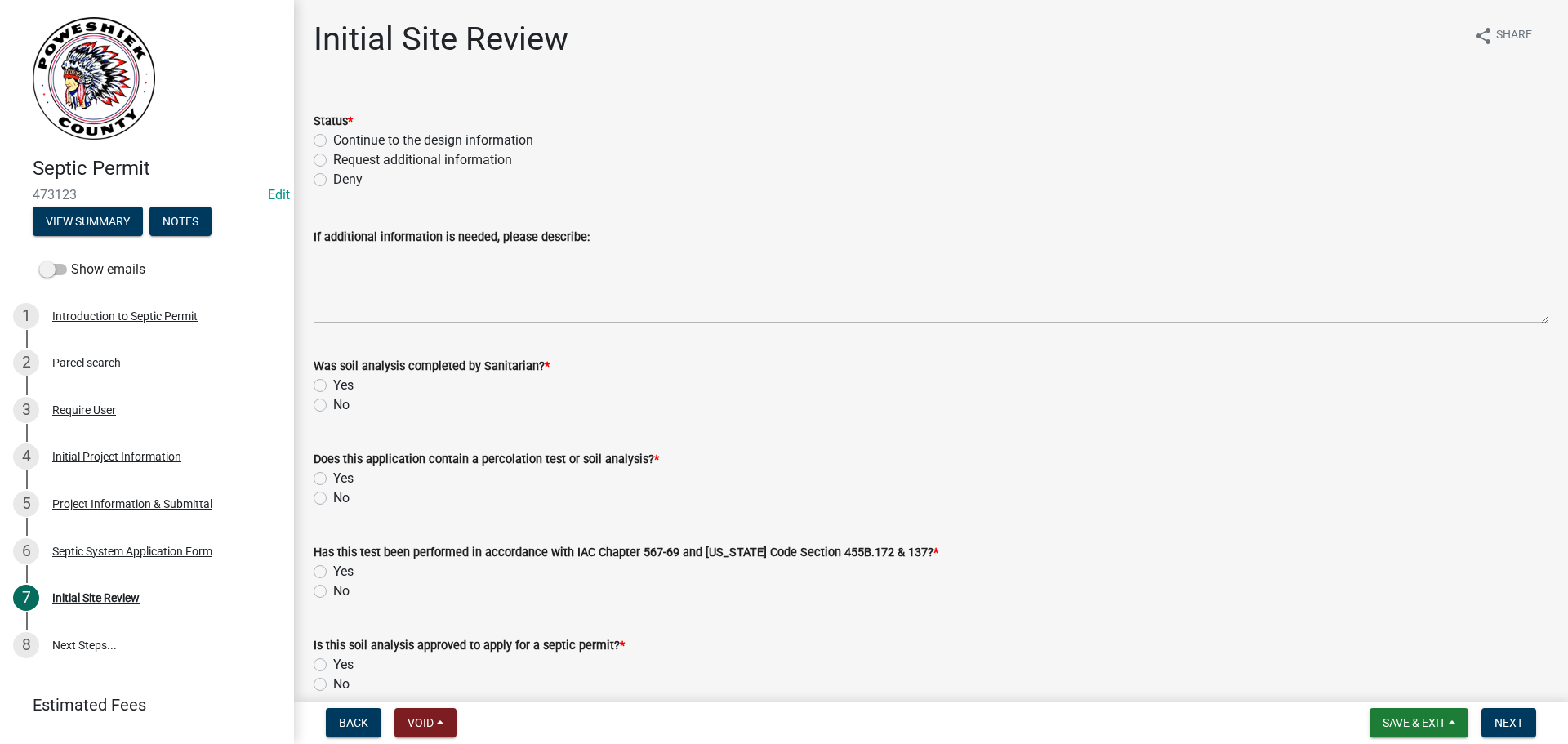
click at [333, 140] on label "Continue to the design information" at bounding box center [434, 141] width 201 height 20
click at [333, 140] on input "Continue to the design information" at bounding box center [338, 136] width 11 height 11
radio input "true"
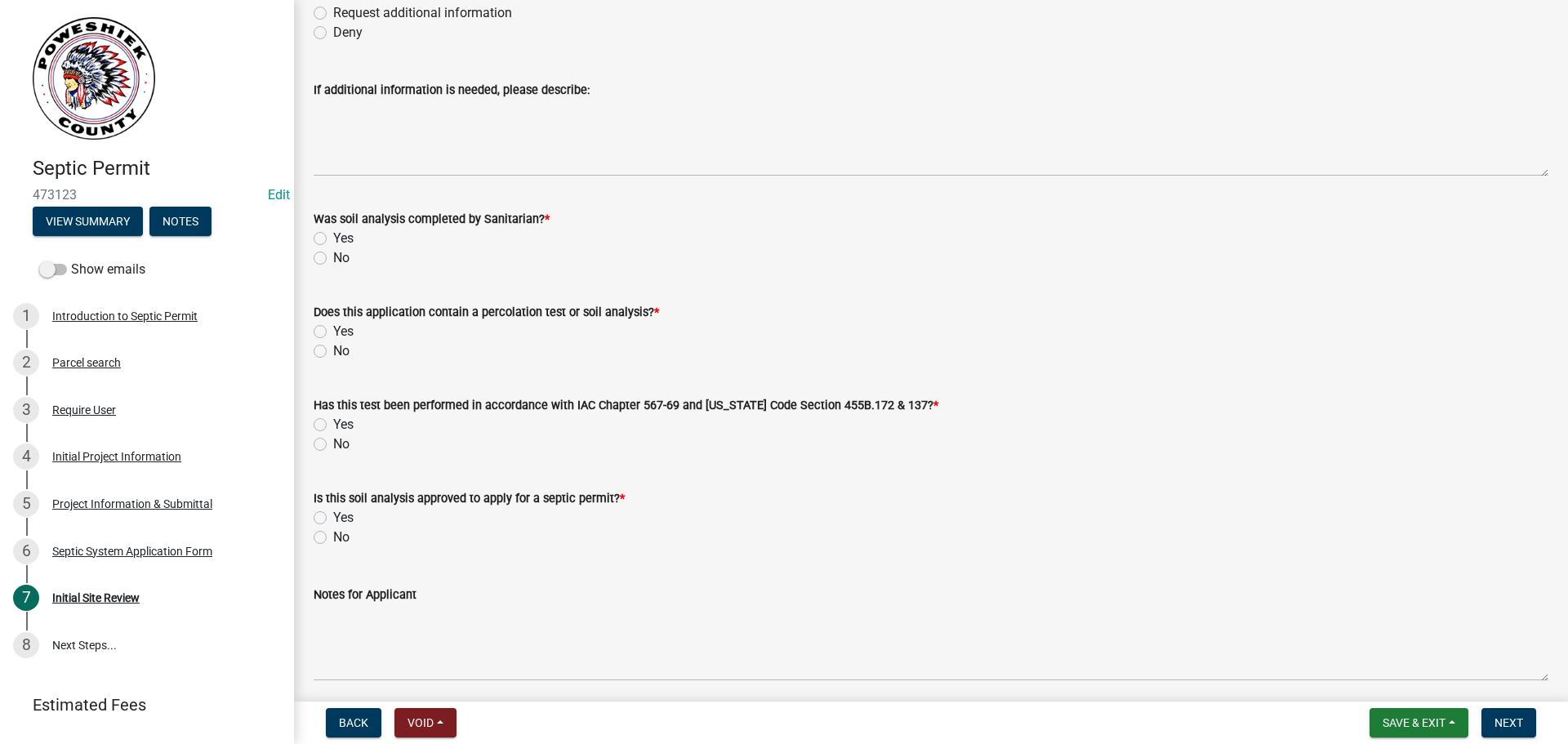
scroll to position [163, 0]
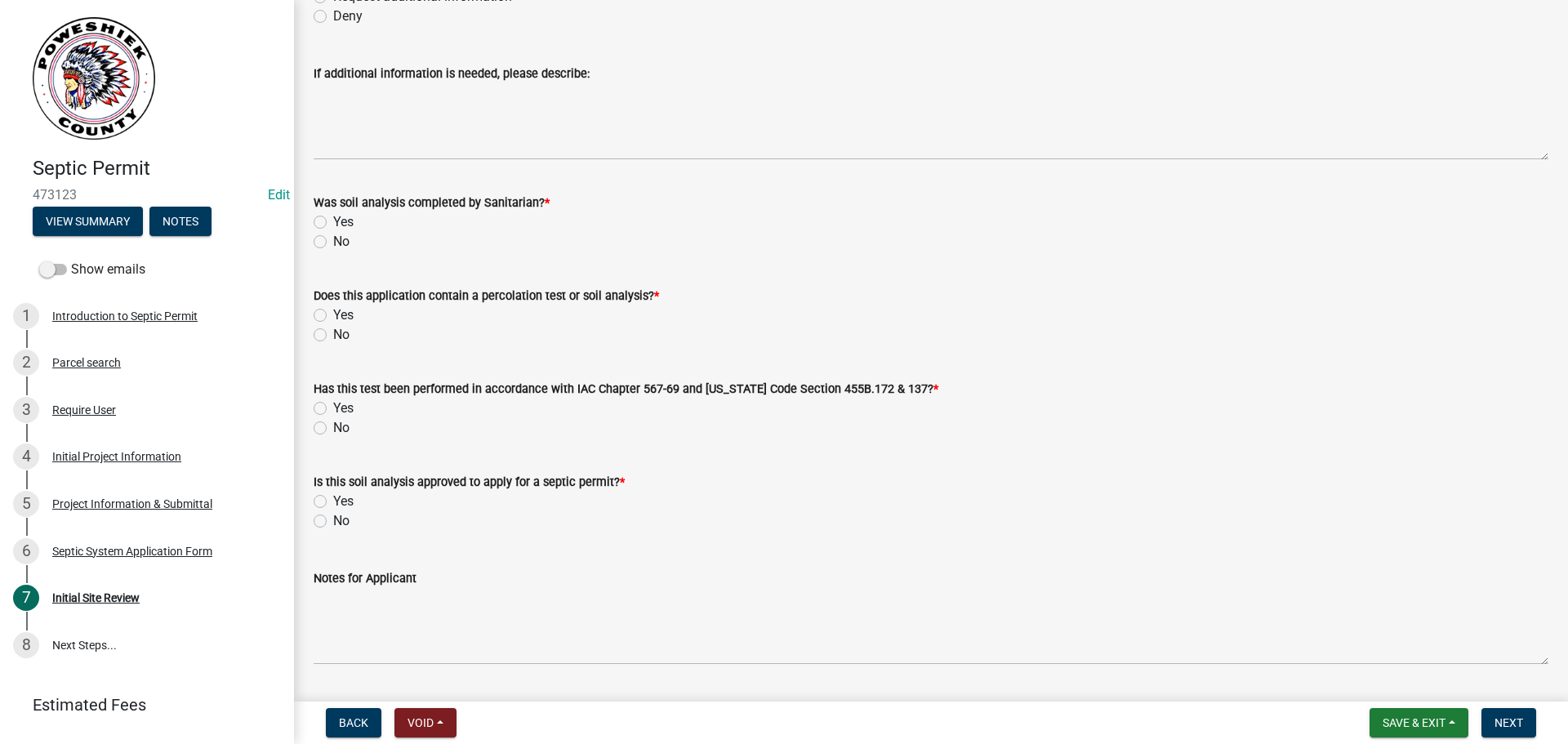
click at [333, 219] on label "Yes" at bounding box center [343, 222] width 21 height 20
click at [333, 219] on input "Yes" at bounding box center [338, 217] width 11 height 11
radio input "true"
click at [333, 334] on label "No" at bounding box center [341, 335] width 17 height 20
click at [333, 334] on input "No" at bounding box center [338, 330] width 11 height 11
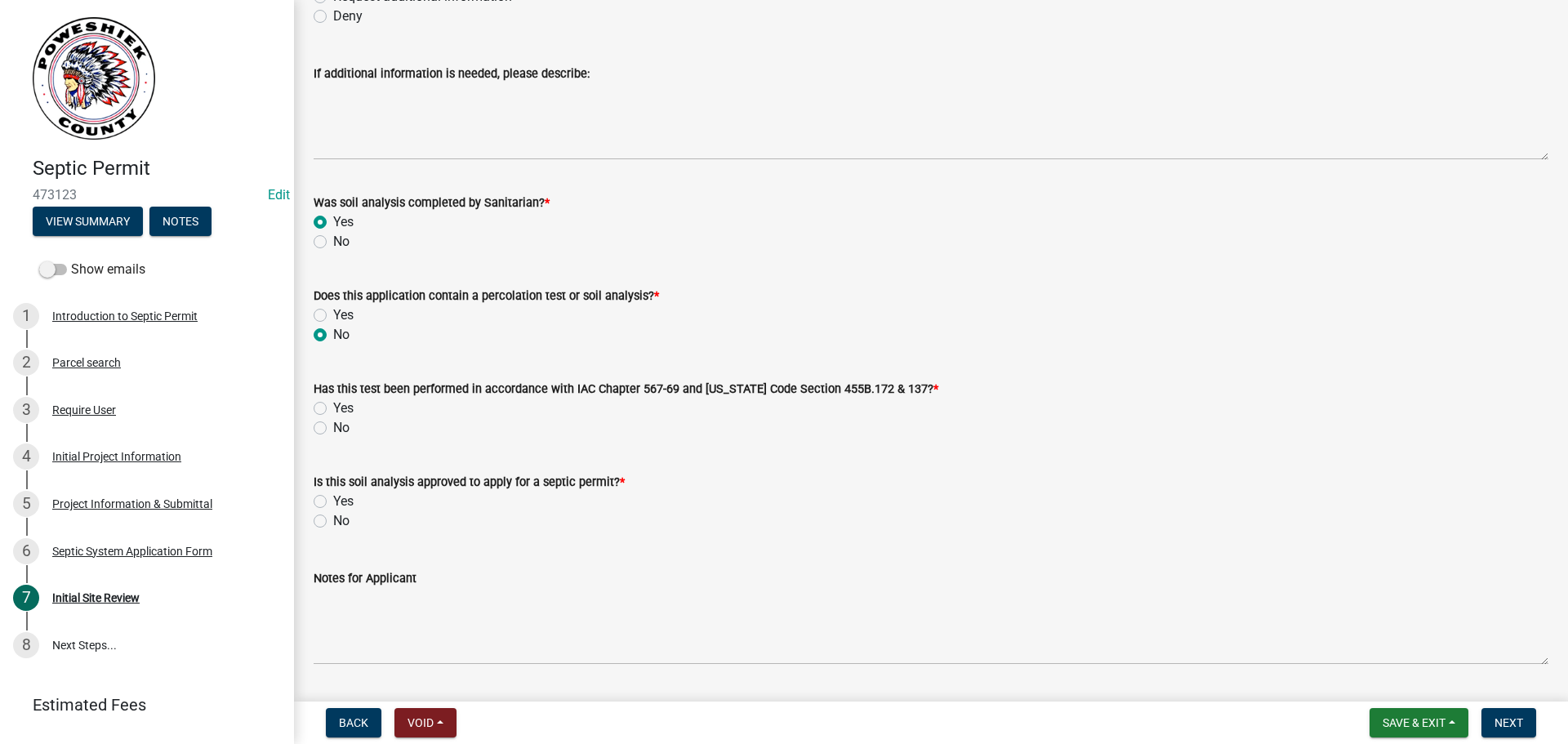
radio input "true"
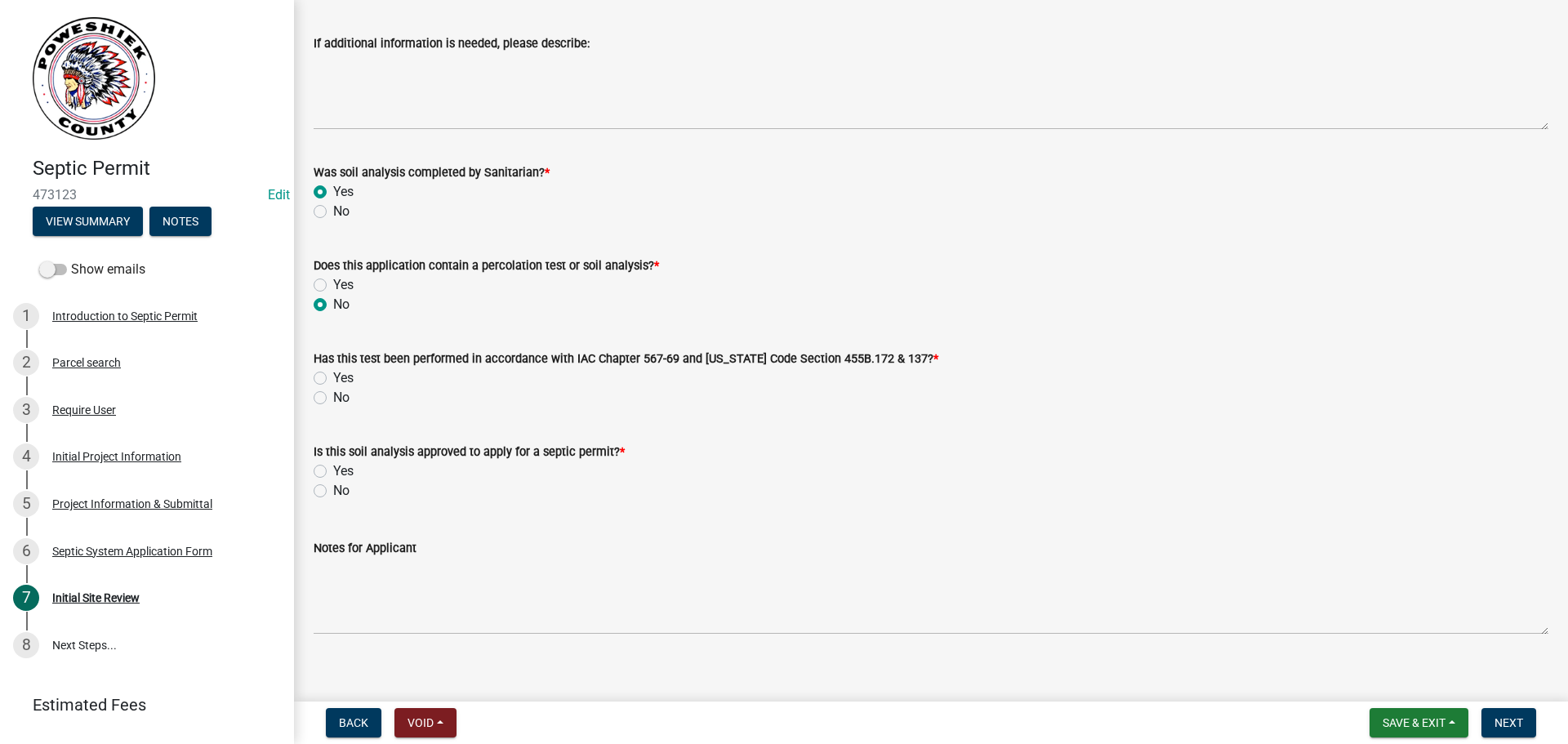
scroll to position [210, 0]
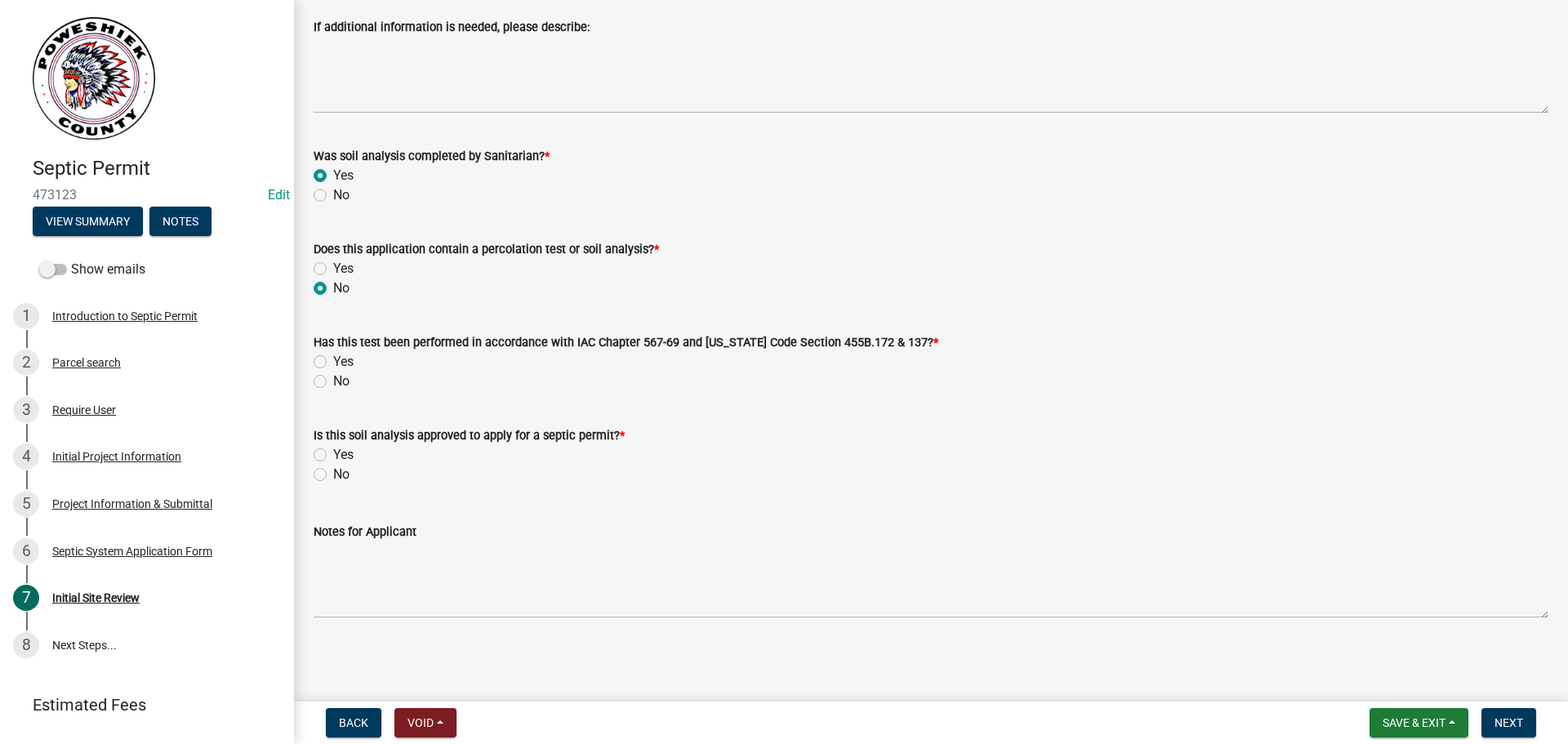
click at [333, 362] on label "Yes" at bounding box center [343, 362] width 21 height 20
click at [333, 362] on input "Yes" at bounding box center [338, 357] width 11 height 11
radio input "true"
click at [333, 452] on label "Yes" at bounding box center [343, 455] width 21 height 20
click at [333, 452] on input "Yes" at bounding box center [338, 450] width 11 height 11
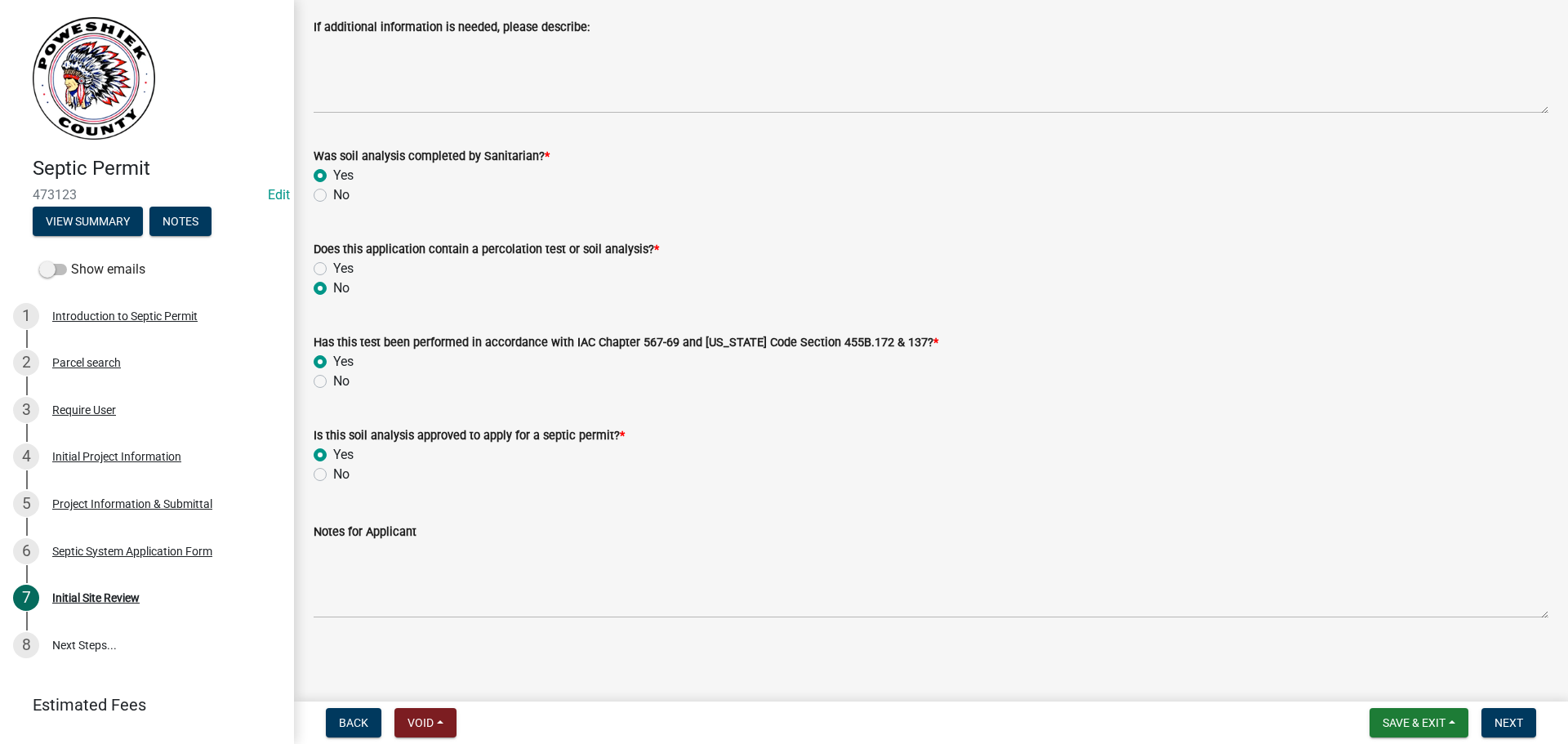
radio input "true"
click at [1520, 721] on span "Next" at bounding box center [1508, 722] width 29 height 13
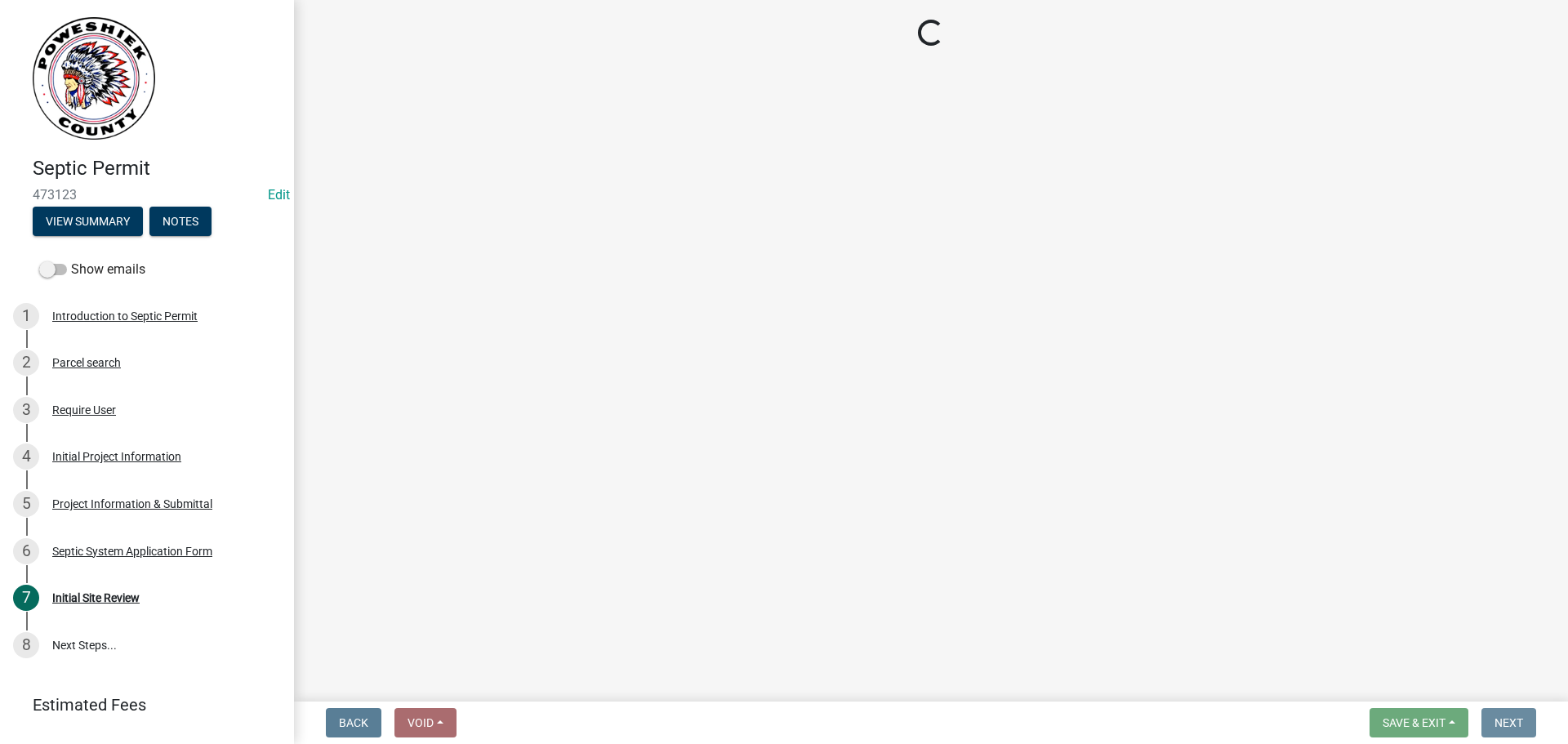
scroll to position [0, 0]
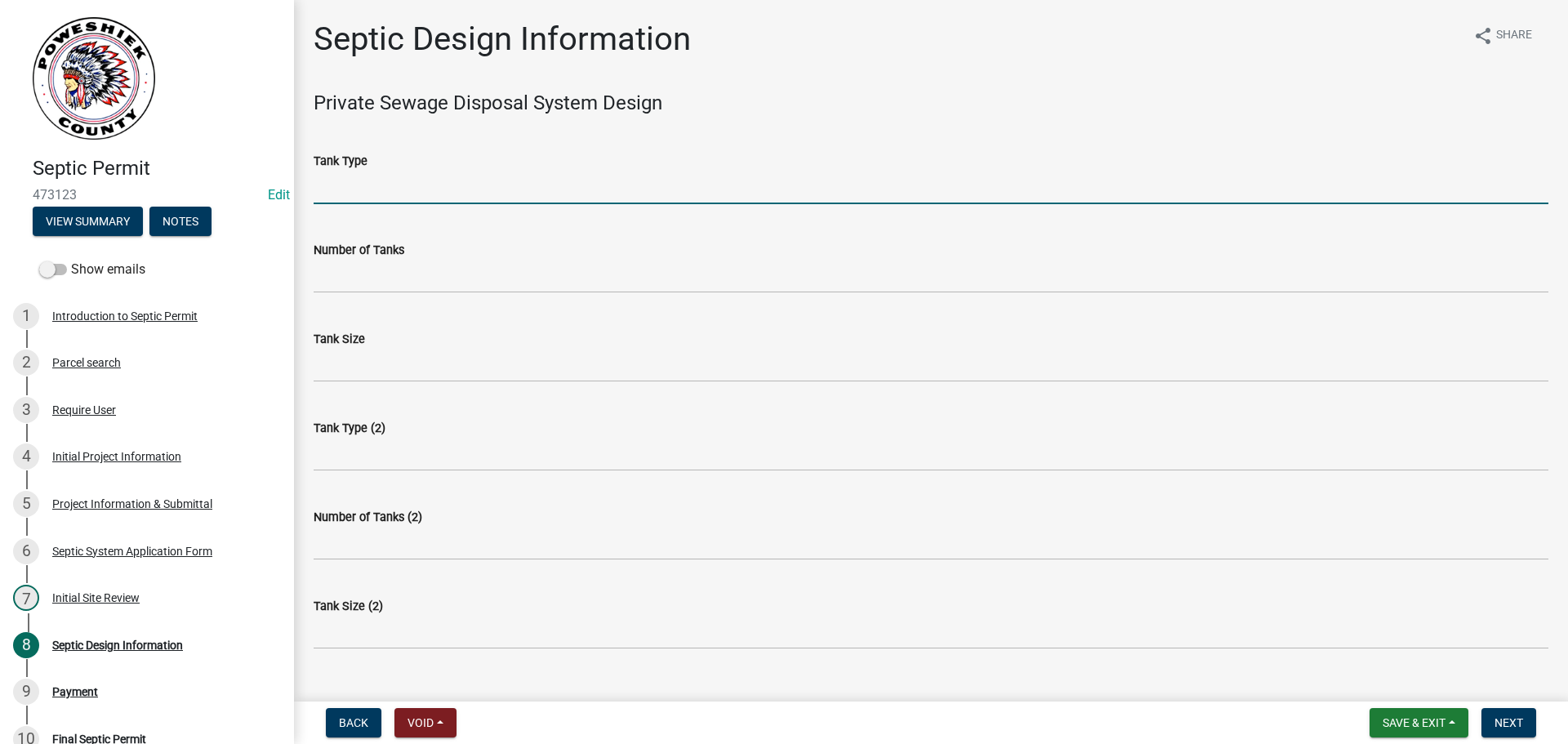
click at [383, 192] on input "Tank Type" at bounding box center [931, 188] width 1235 height 33
type input "Concrete"
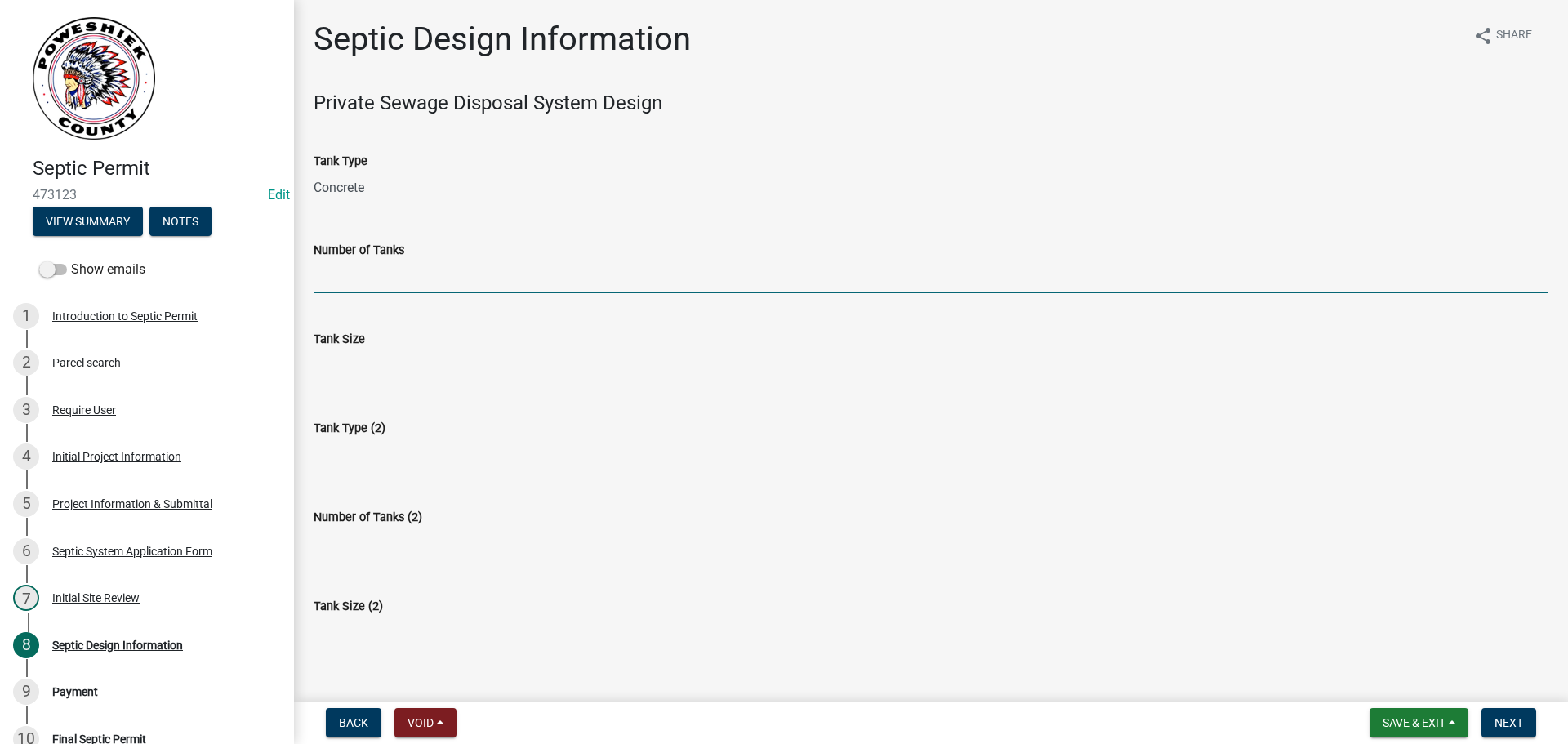
click at [372, 283] on input "Number of Tanks" at bounding box center [931, 276] width 1235 height 33
type input "1"
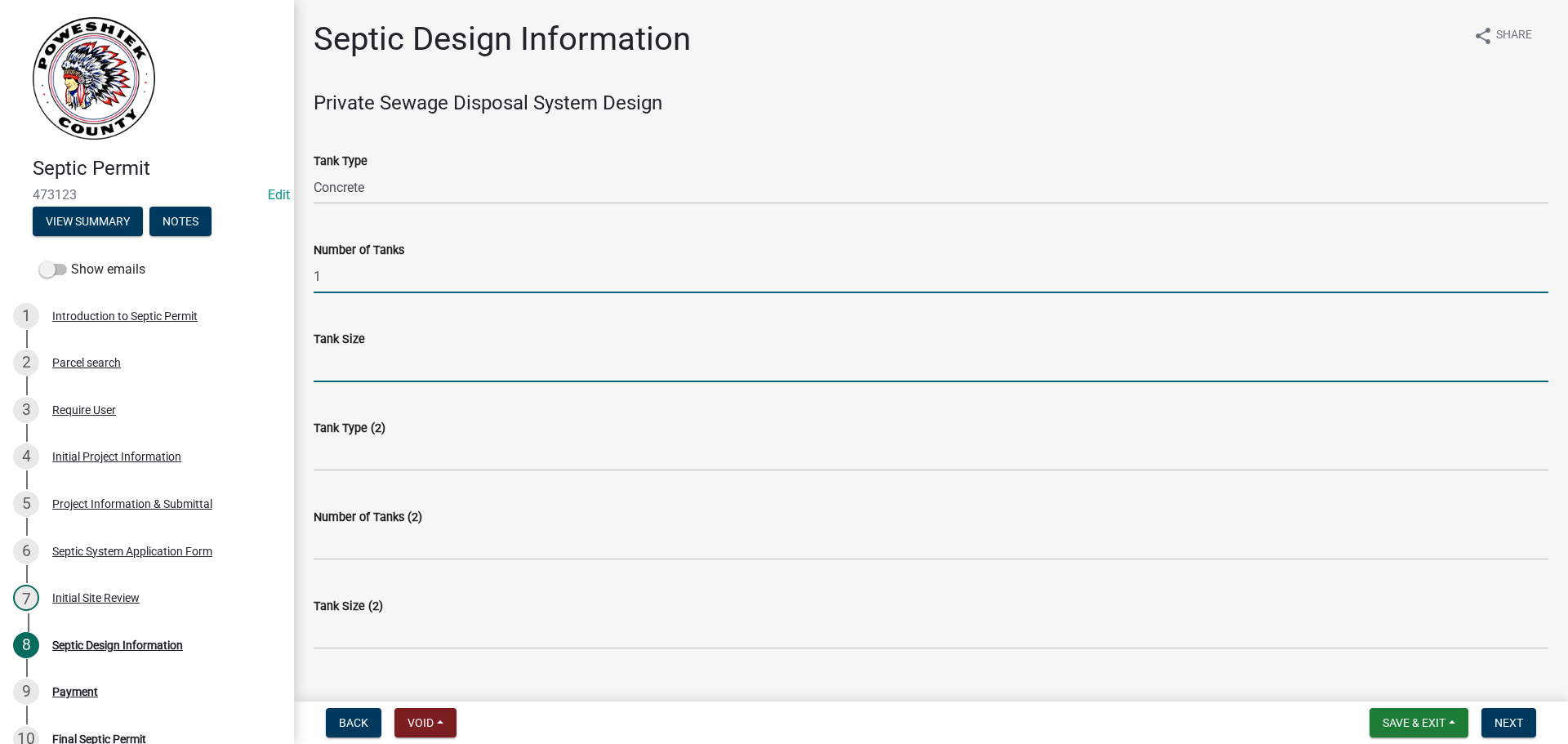
click at [340, 363] on input "Tank Size" at bounding box center [931, 366] width 1235 height 33
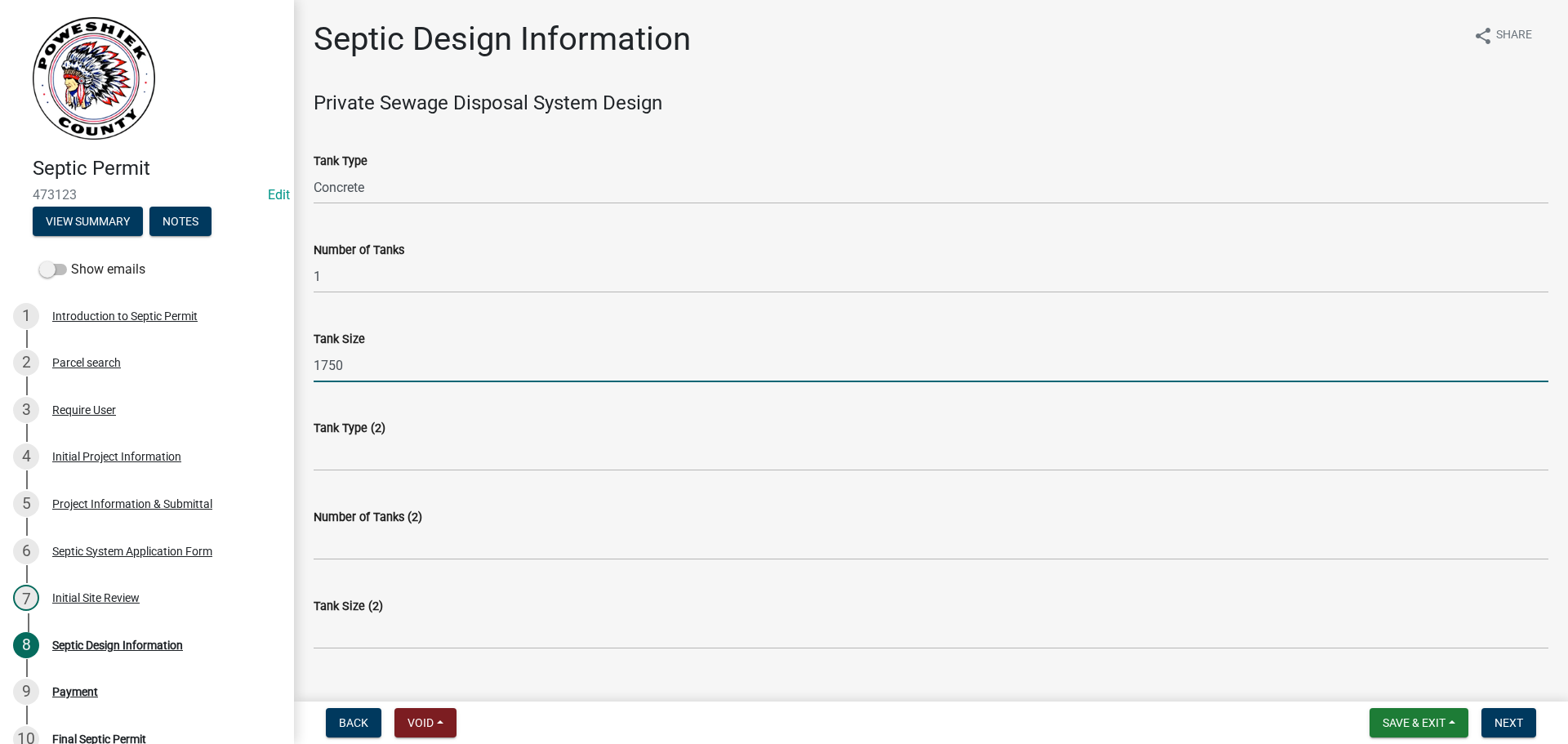
type input "1750- 3 compartment"
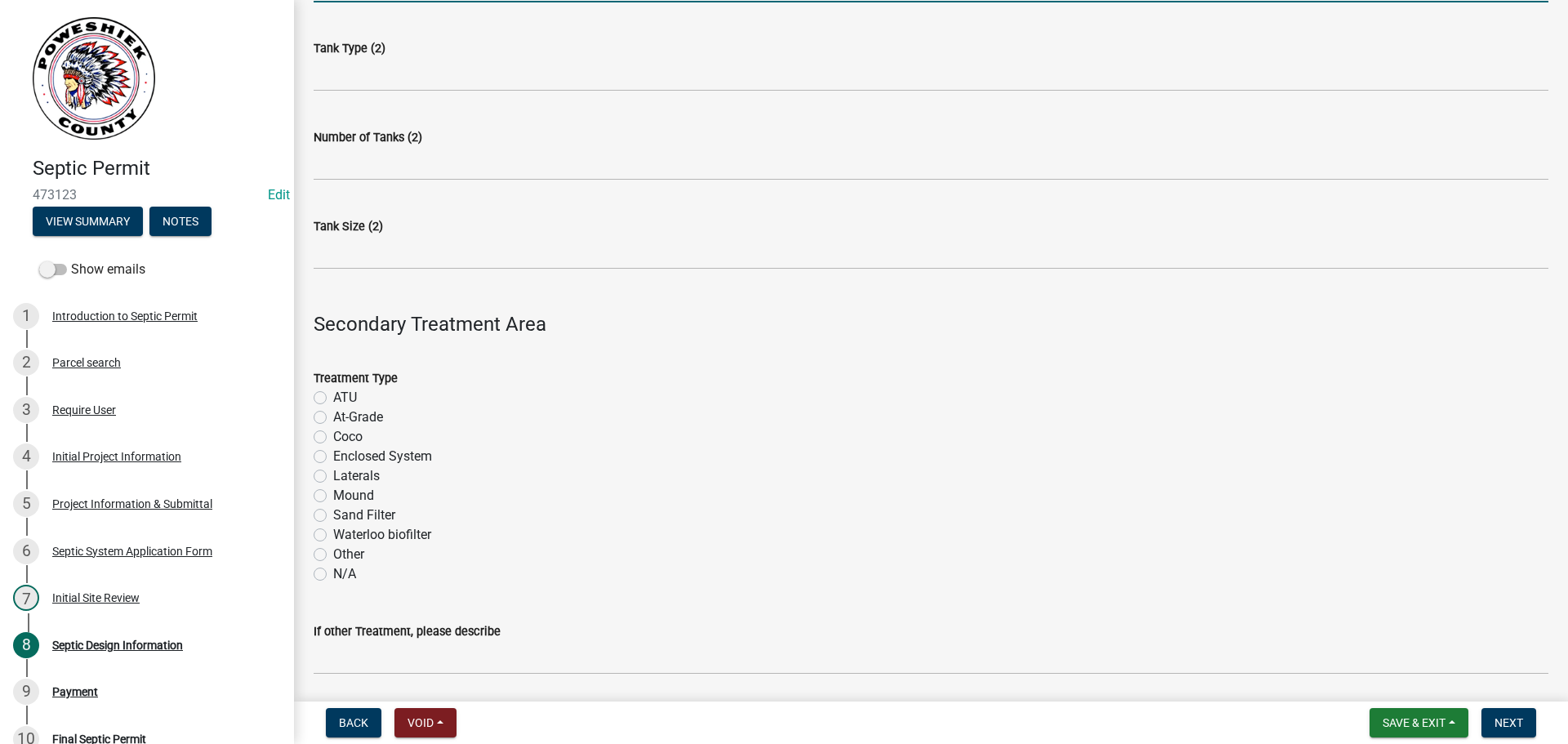
scroll to position [408, 0]
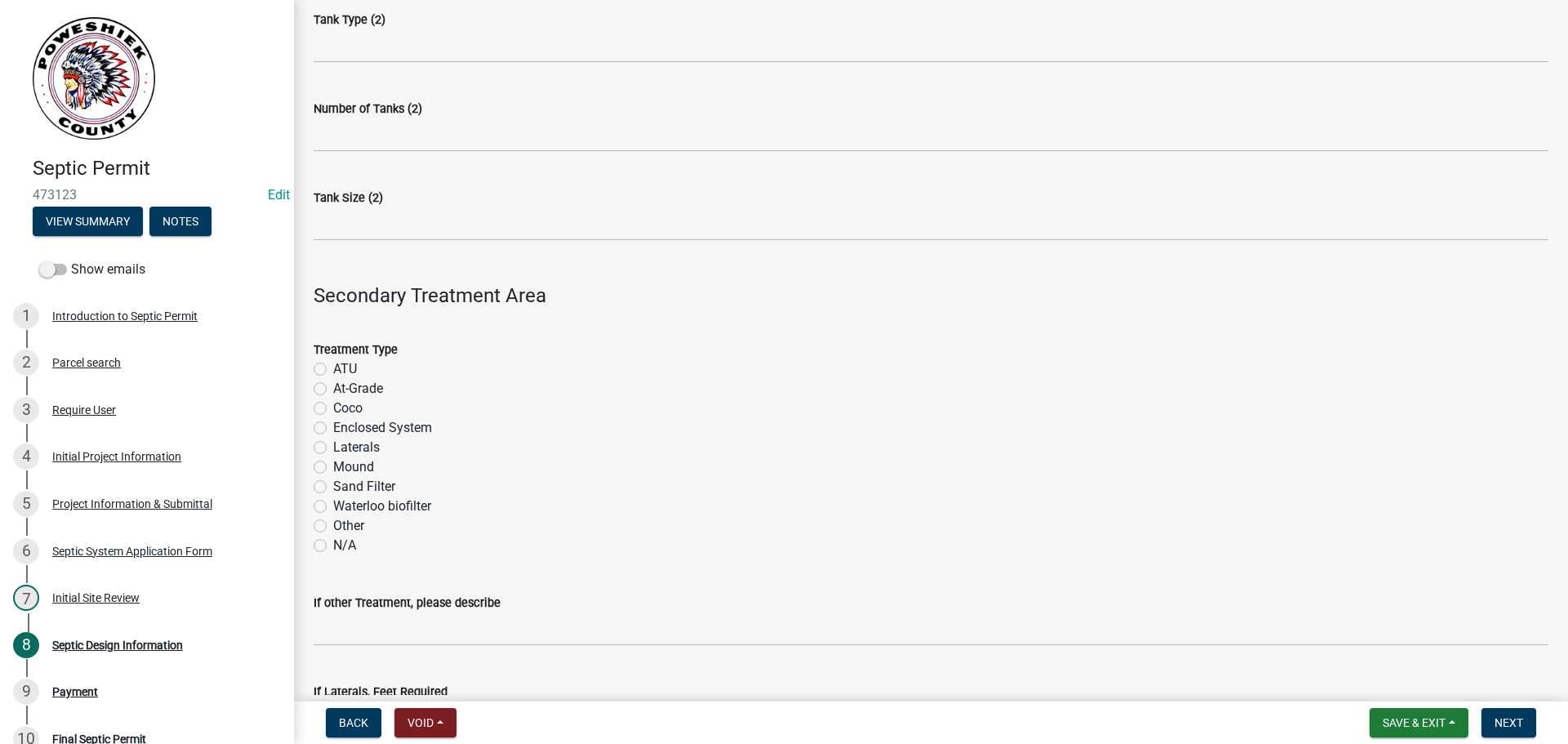
click at [333, 486] on label "Sand Filter" at bounding box center [364, 486] width 62 height 20
click at [333, 486] on input "Sand Filter" at bounding box center [338, 482] width 11 height 11
radio input "true"
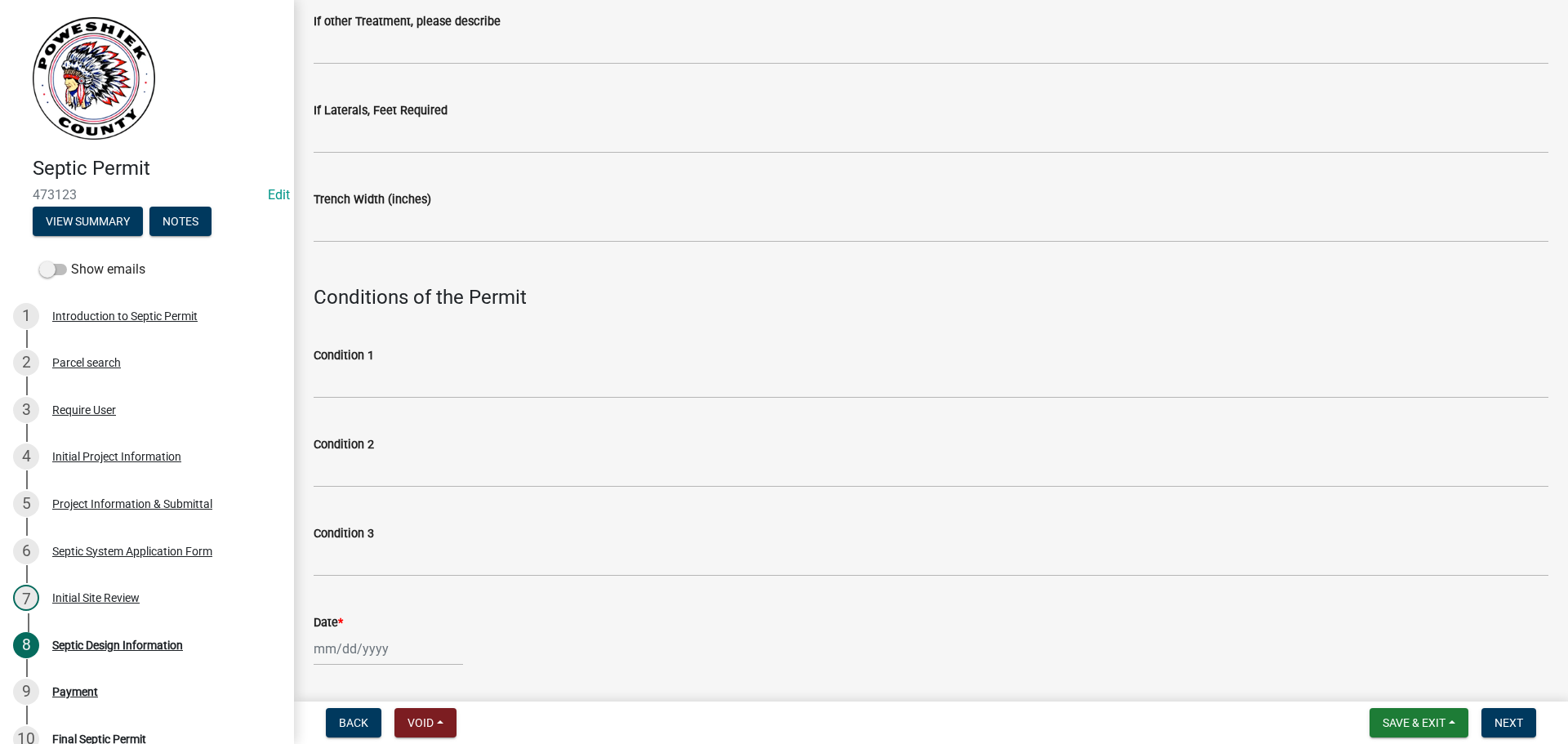
scroll to position [817, 0]
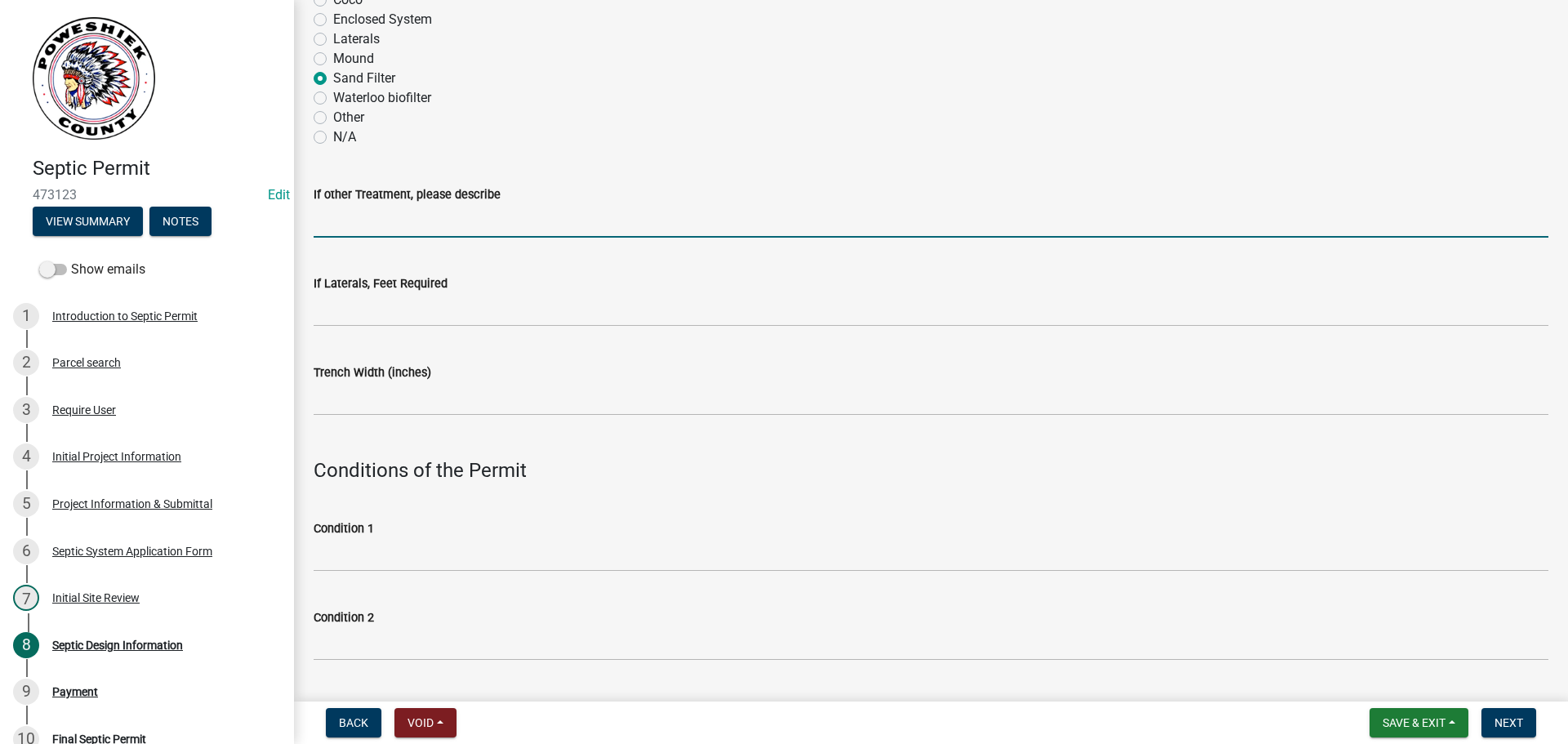
click at [335, 226] on input "If other Treatment, please describe" at bounding box center [931, 221] width 1235 height 33
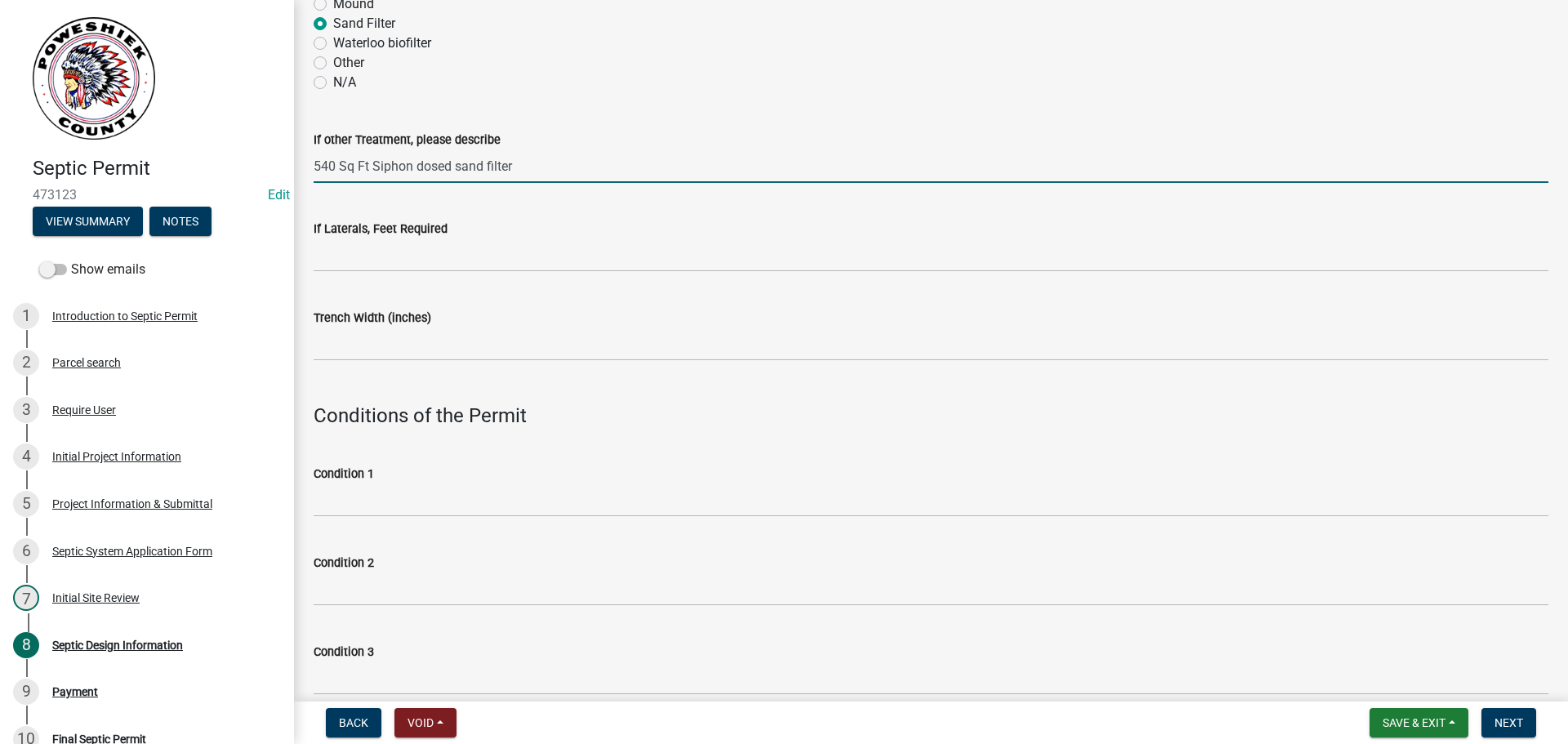
scroll to position [898, 0]
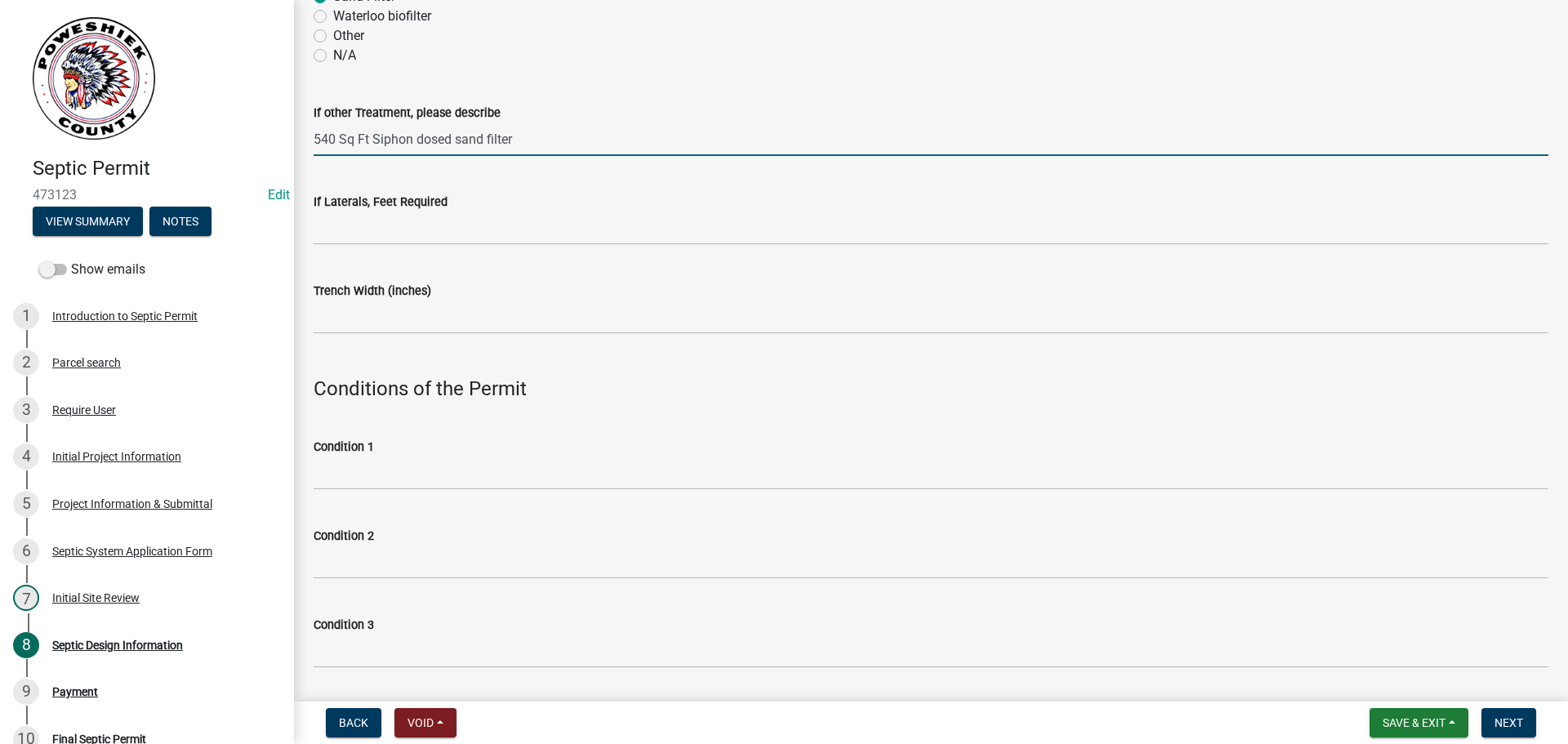
type input "540 Sq Ft Siphon dosed sand filter"
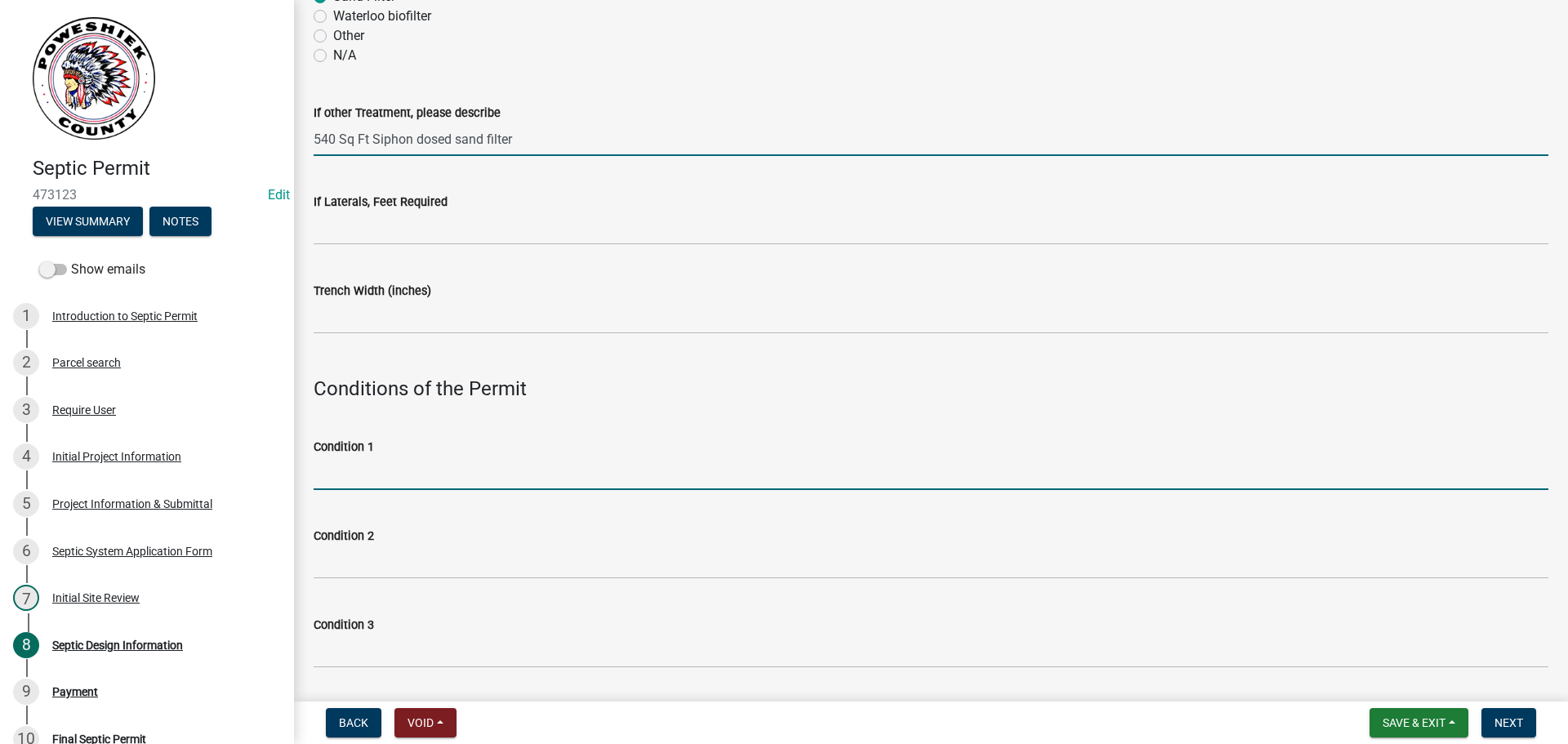
click at [371, 472] on input "Condition 1" at bounding box center [931, 473] width 1235 height 33
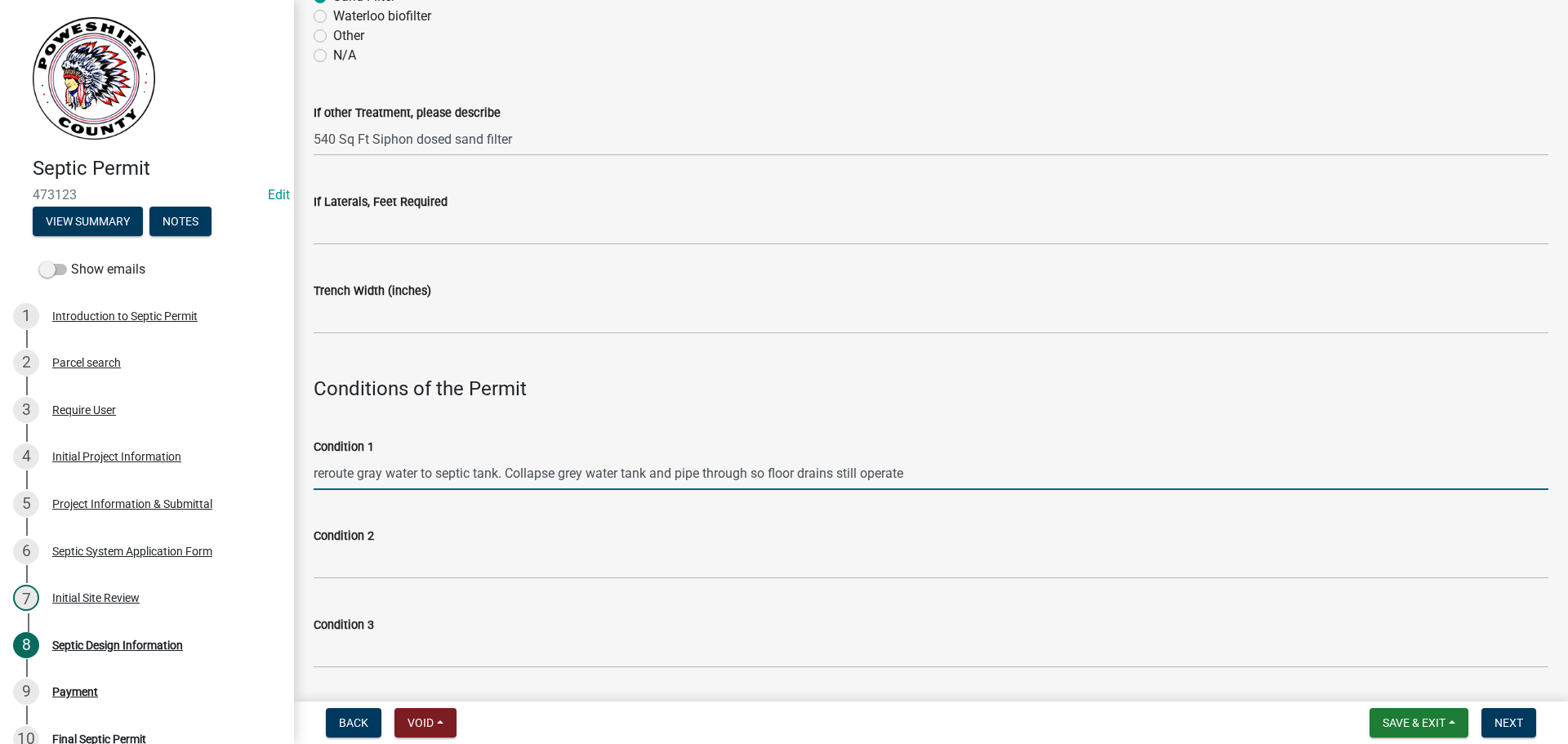
scroll to position [1225, 0]
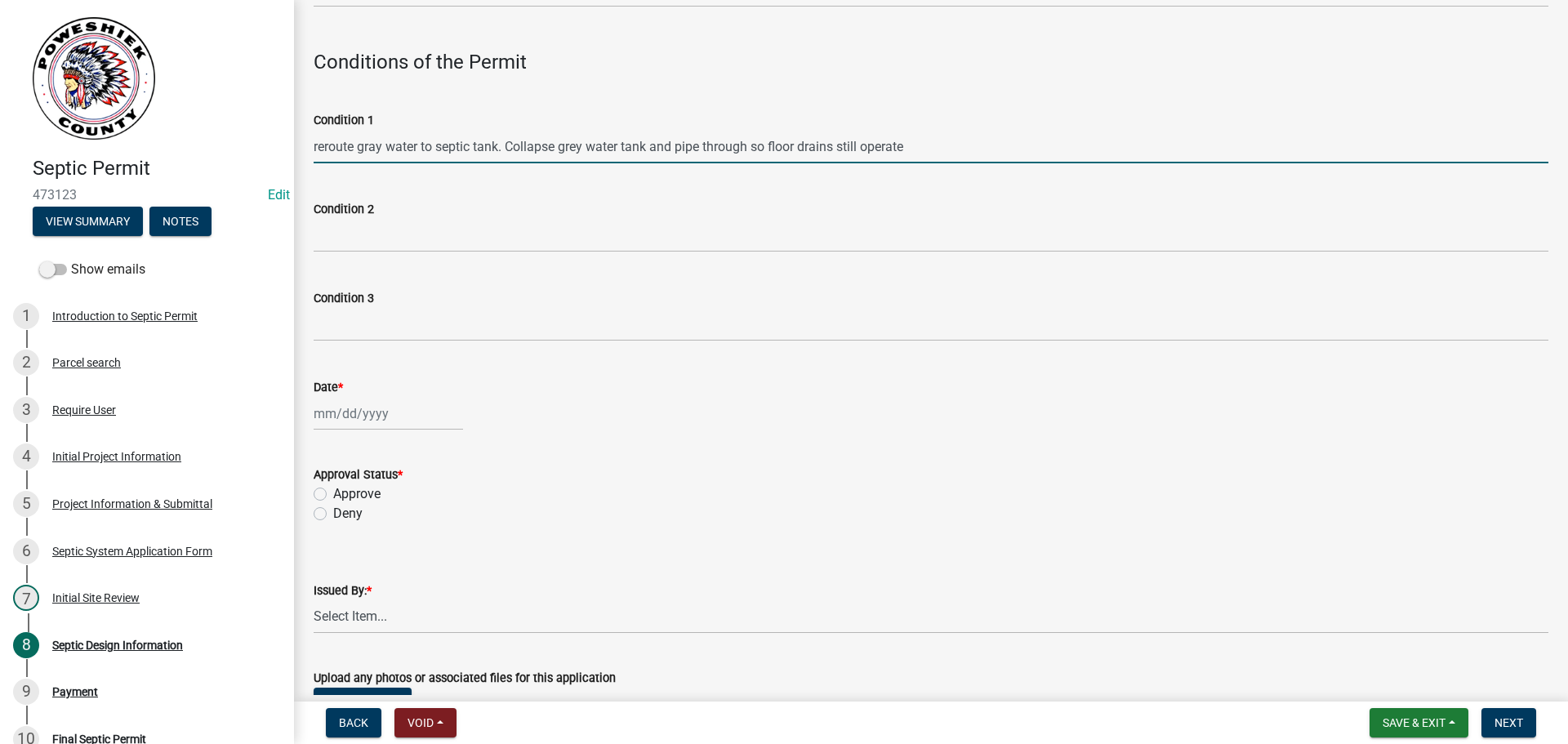
type input "reroute gray water to septic tank. Collapse grey water tank and pipe through so…"
click at [354, 416] on div at bounding box center [388, 414] width 149 height 33
select select "9"
select select "2025"
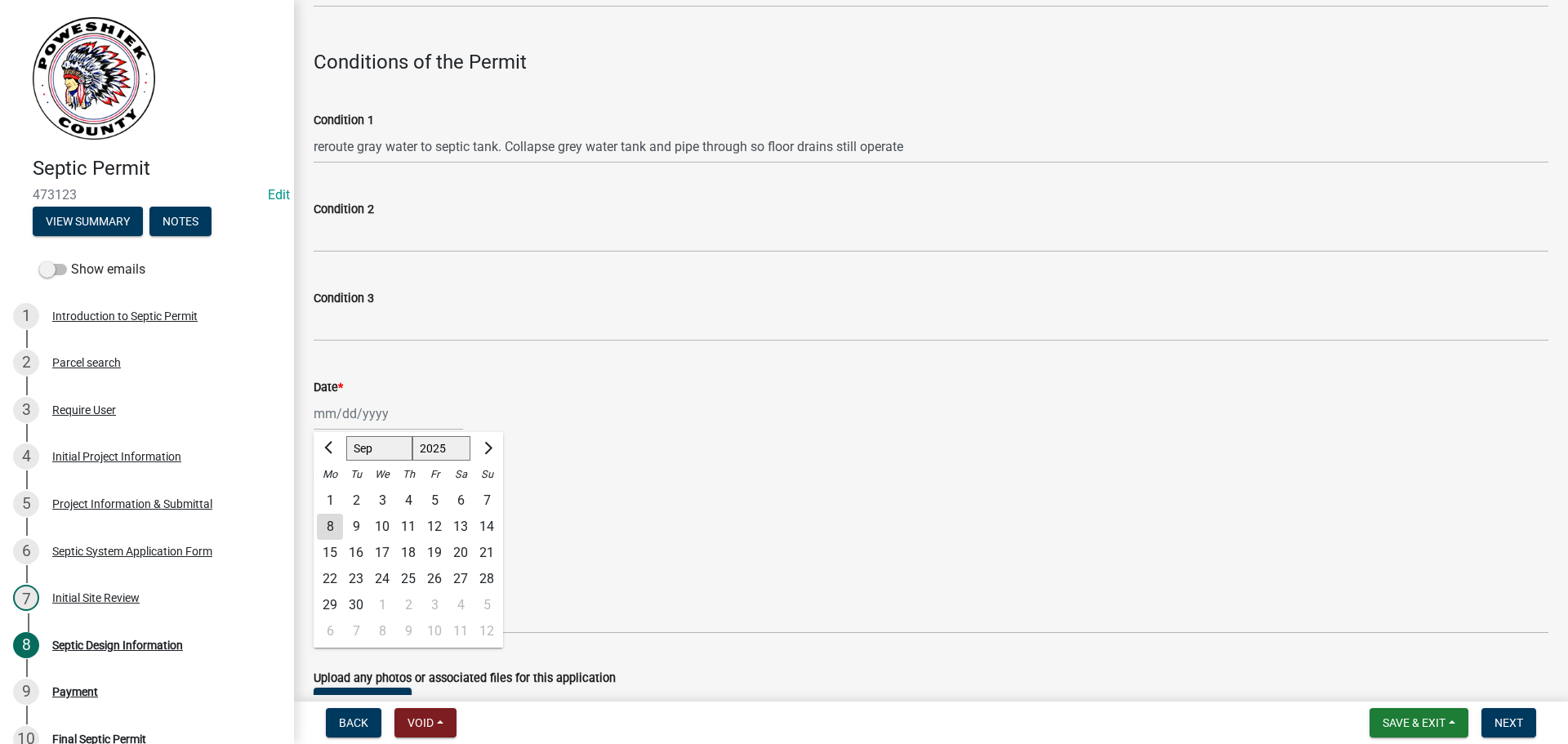
click at [330, 528] on div "8" at bounding box center [329, 527] width 27 height 27
type input "[DATE]"
click at [333, 495] on label "Approve" at bounding box center [357, 494] width 47 height 20
click at [333, 494] on input "Approve" at bounding box center [338, 489] width 11 height 11
radio input "true"
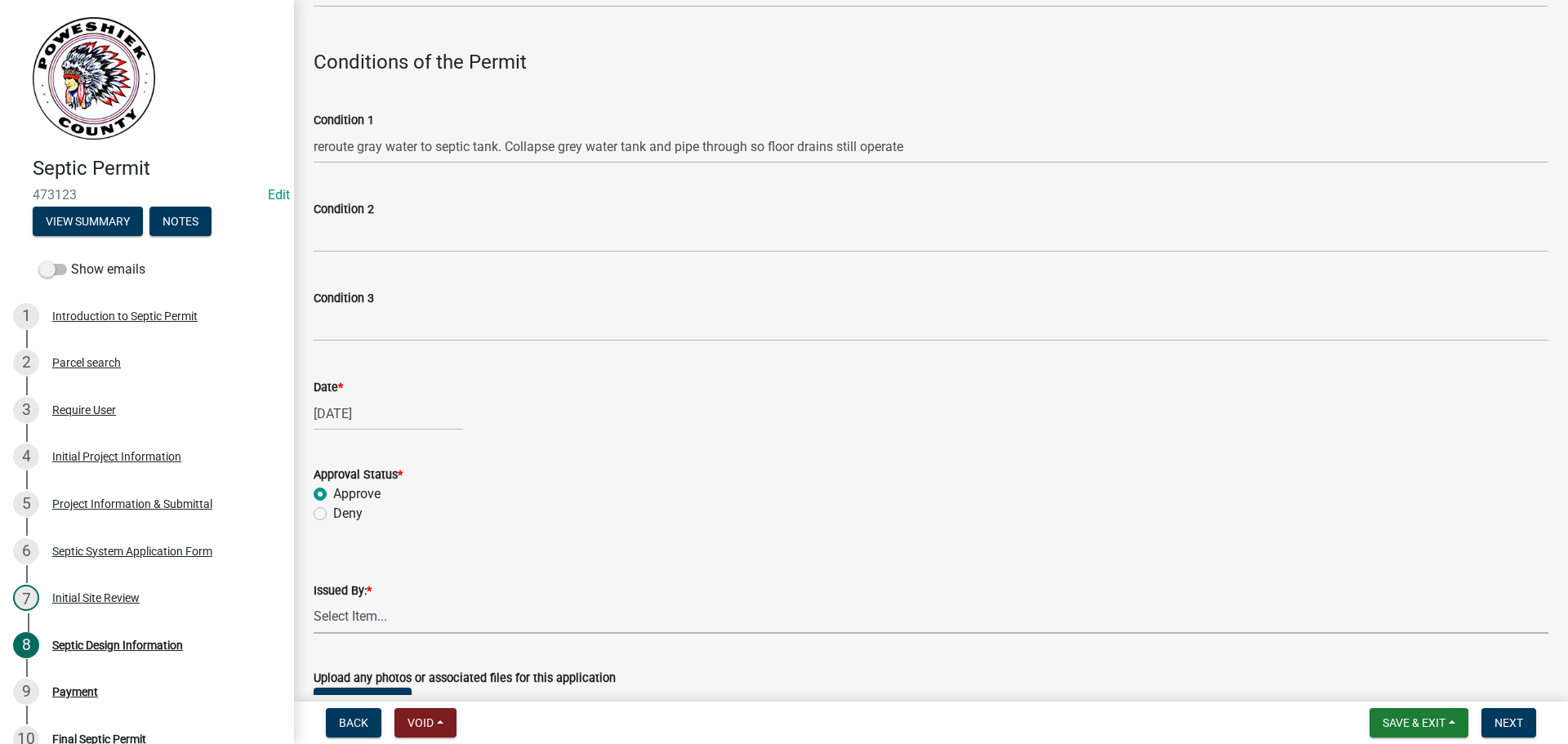
click at [347, 610] on select "Select Item... [PERSON_NAME]" at bounding box center [931, 617] width 1235 height 33
click at [314, 601] on select "Select Item... [PERSON_NAME]" at bounding box center [931, 617] width 1235 height 33
select select "277d0b2f-4c93-4879-bc5a-d1b368f5b4ad"
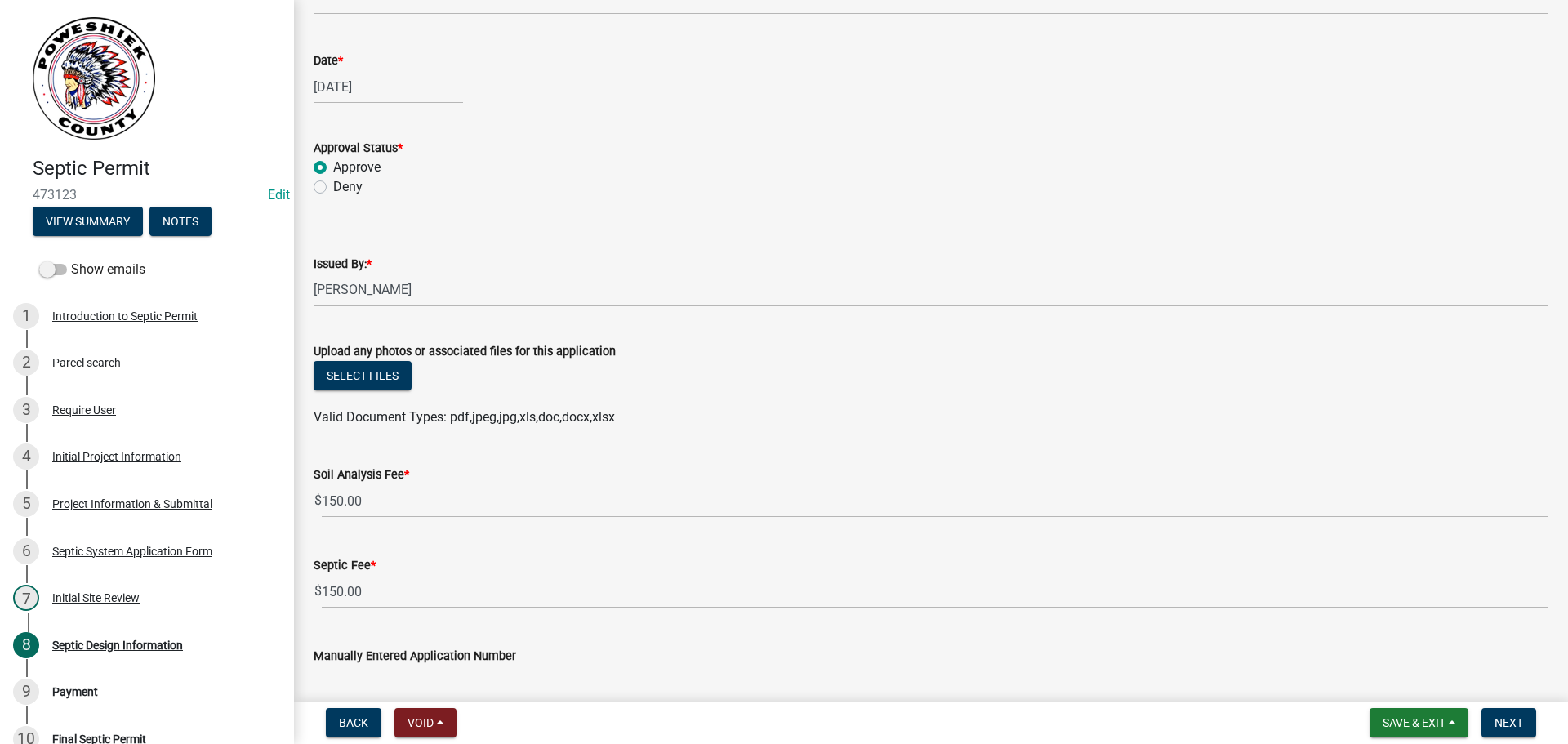
click at [625, 551] on div "Septic Fee * $ 150.00" at bounding box center [931, 570] width 1235 height 76
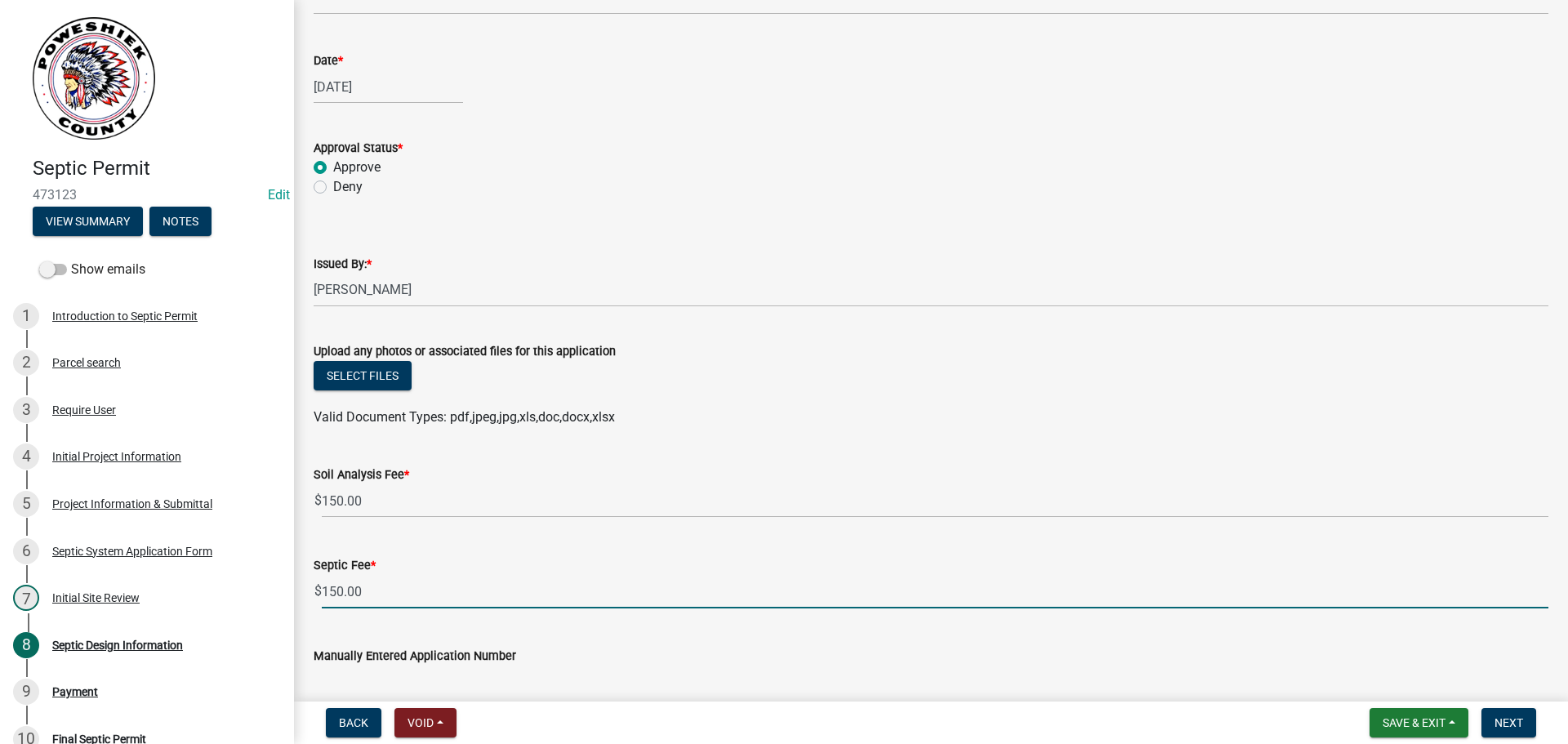
click at [535, 595] on input "150.00" at bounding box center [935, 592] width 1227 height 33
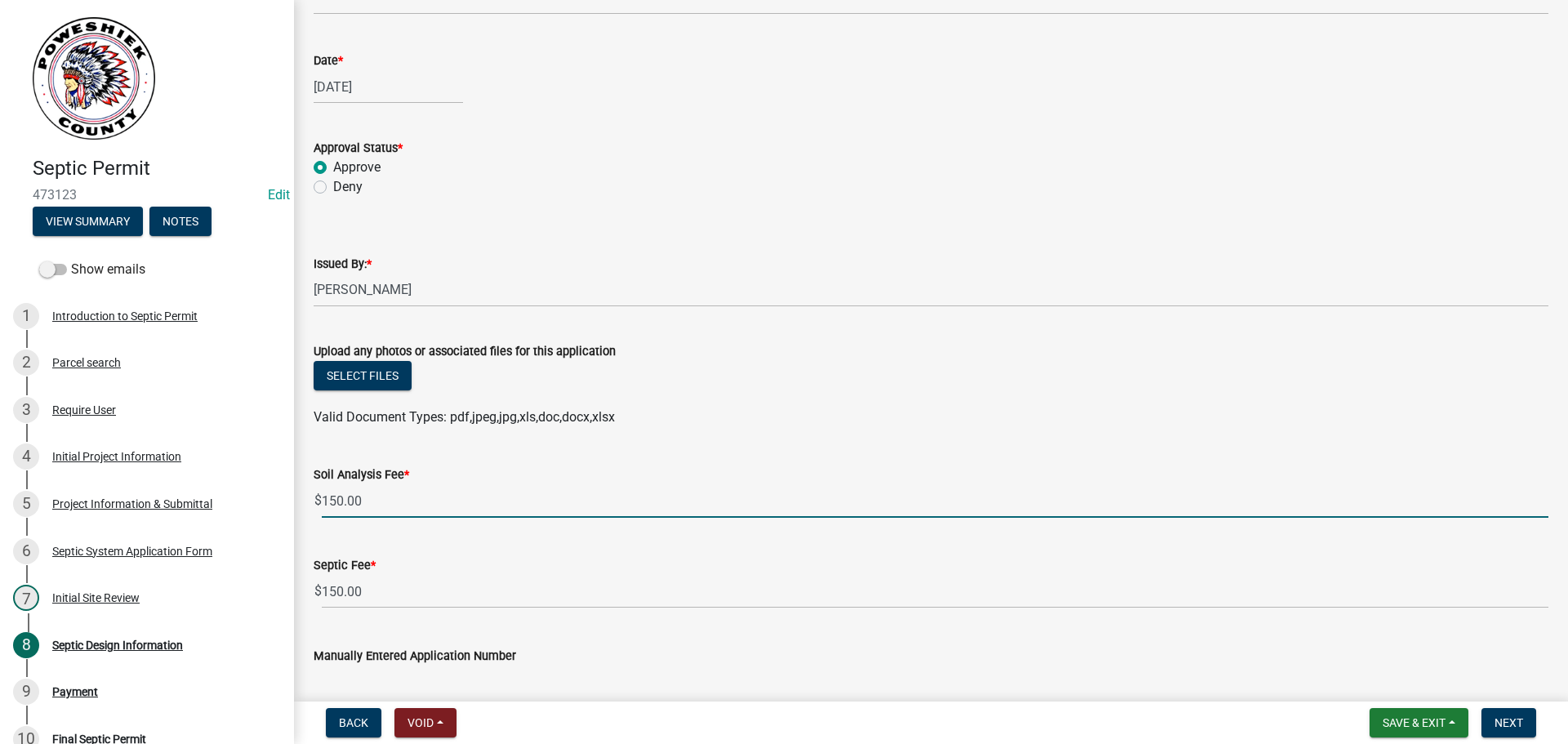
drag, startPoint x: 378, startPoint y: 508, endPoint x: 322, endPoint y: 504, distance: 56.1
click at [322, 504] on input "150.00" at bounding box center [935, 501] width 1227 height 33
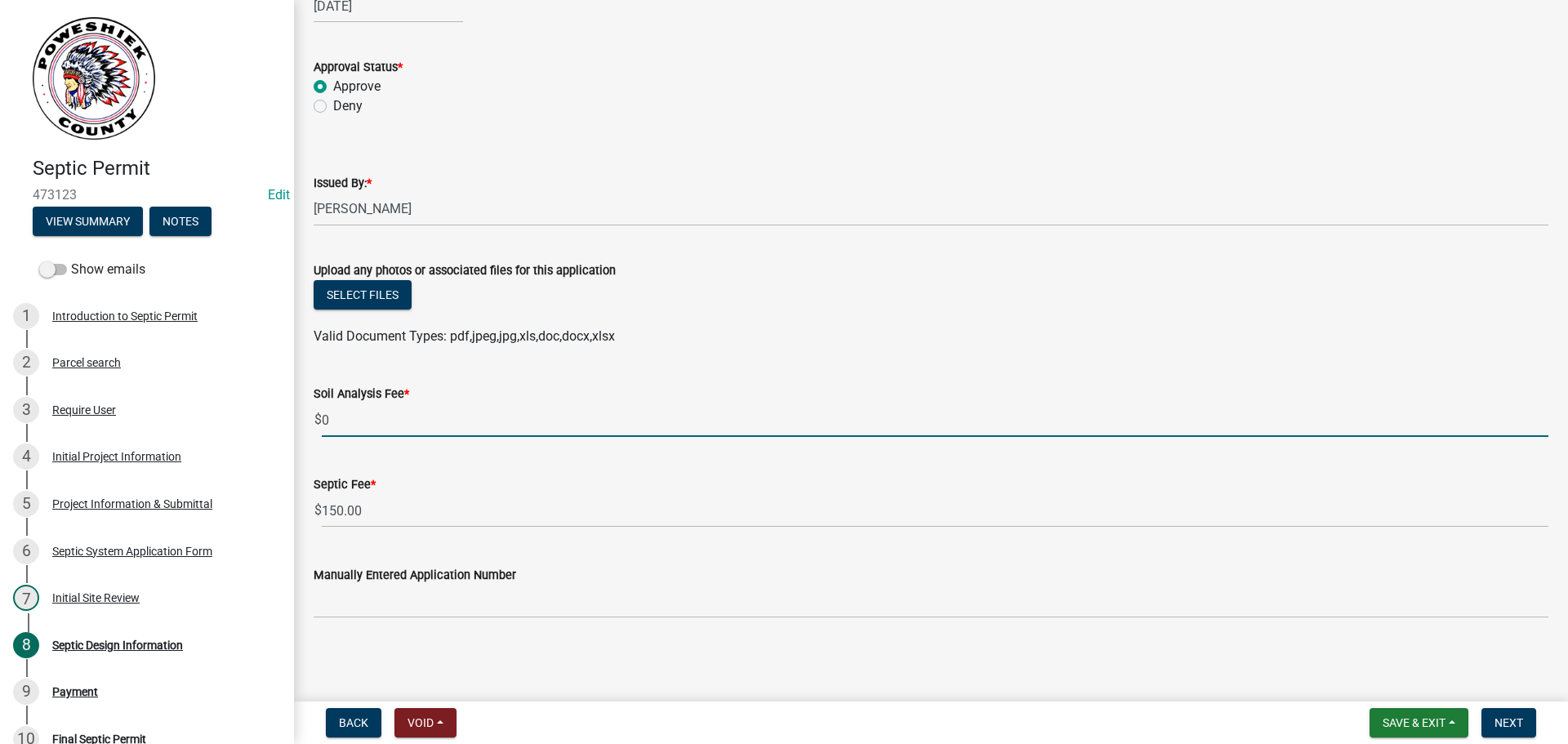
type input "0"
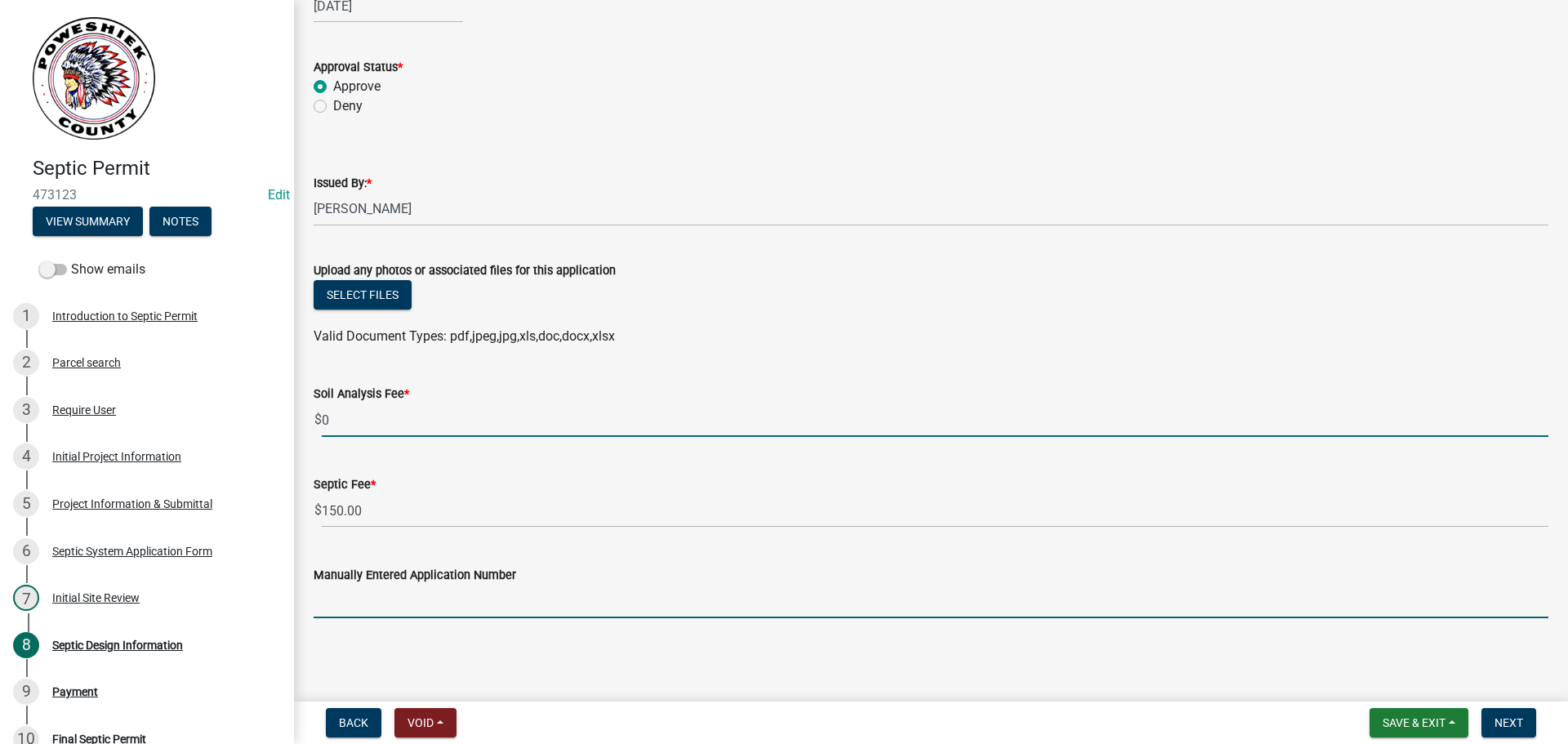
click at [382, 596] on input "Manually Entered Application Number" at bounding box center [931, 601] width 1235 height 33
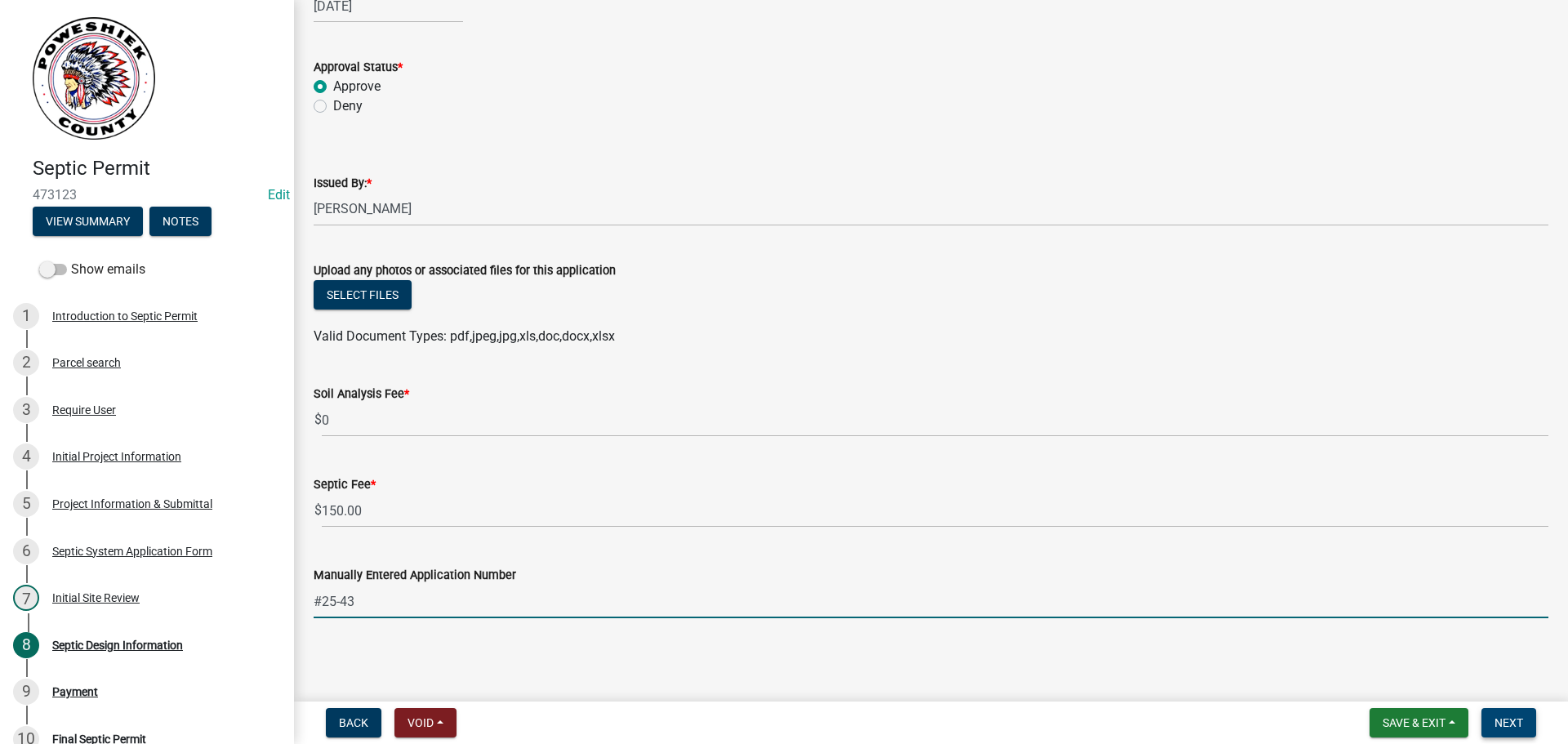
type input "#25-43"
click at [1513, 721] on span "Next" at bounding box center [1508, 722] width 29 height 13
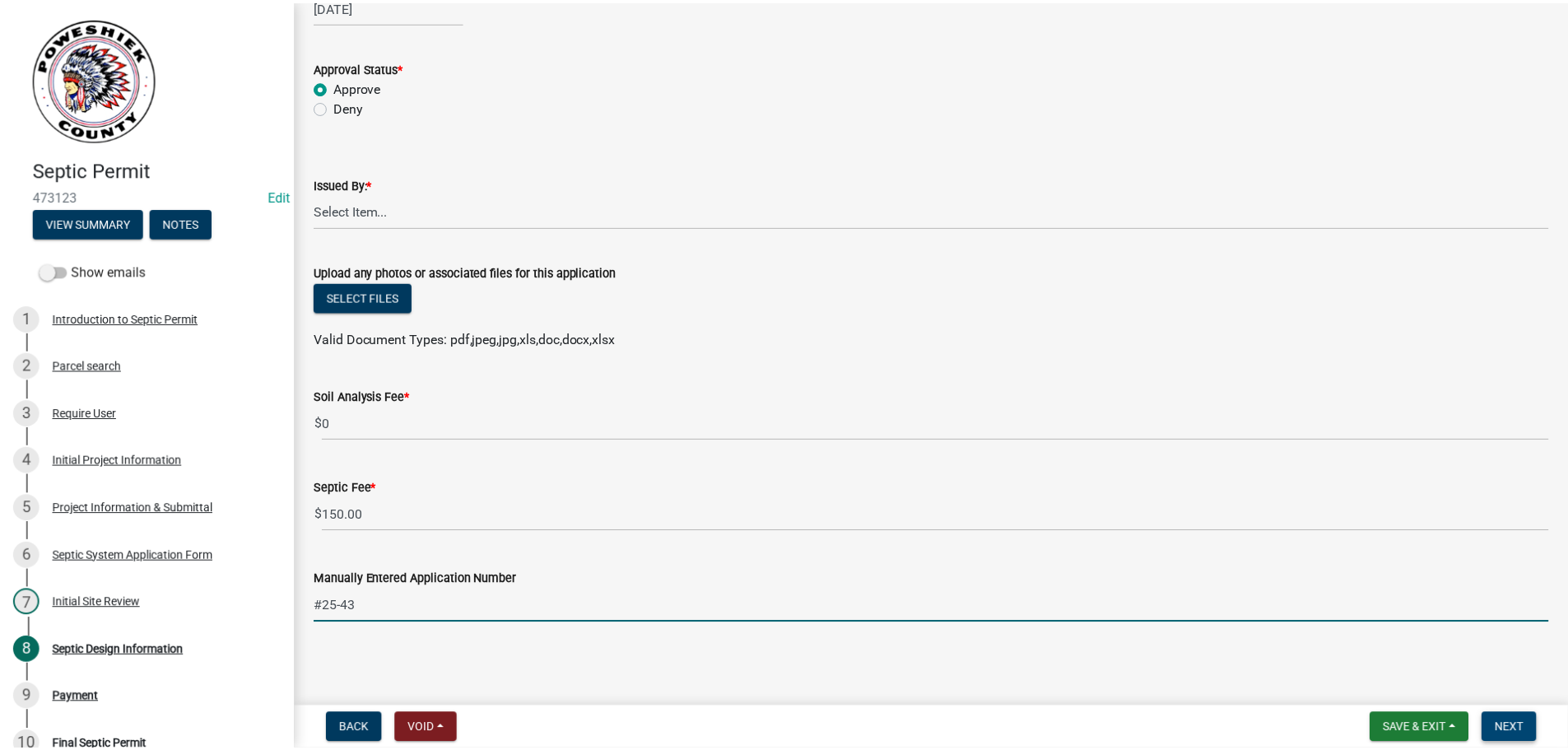
scroll to position [0, 0]
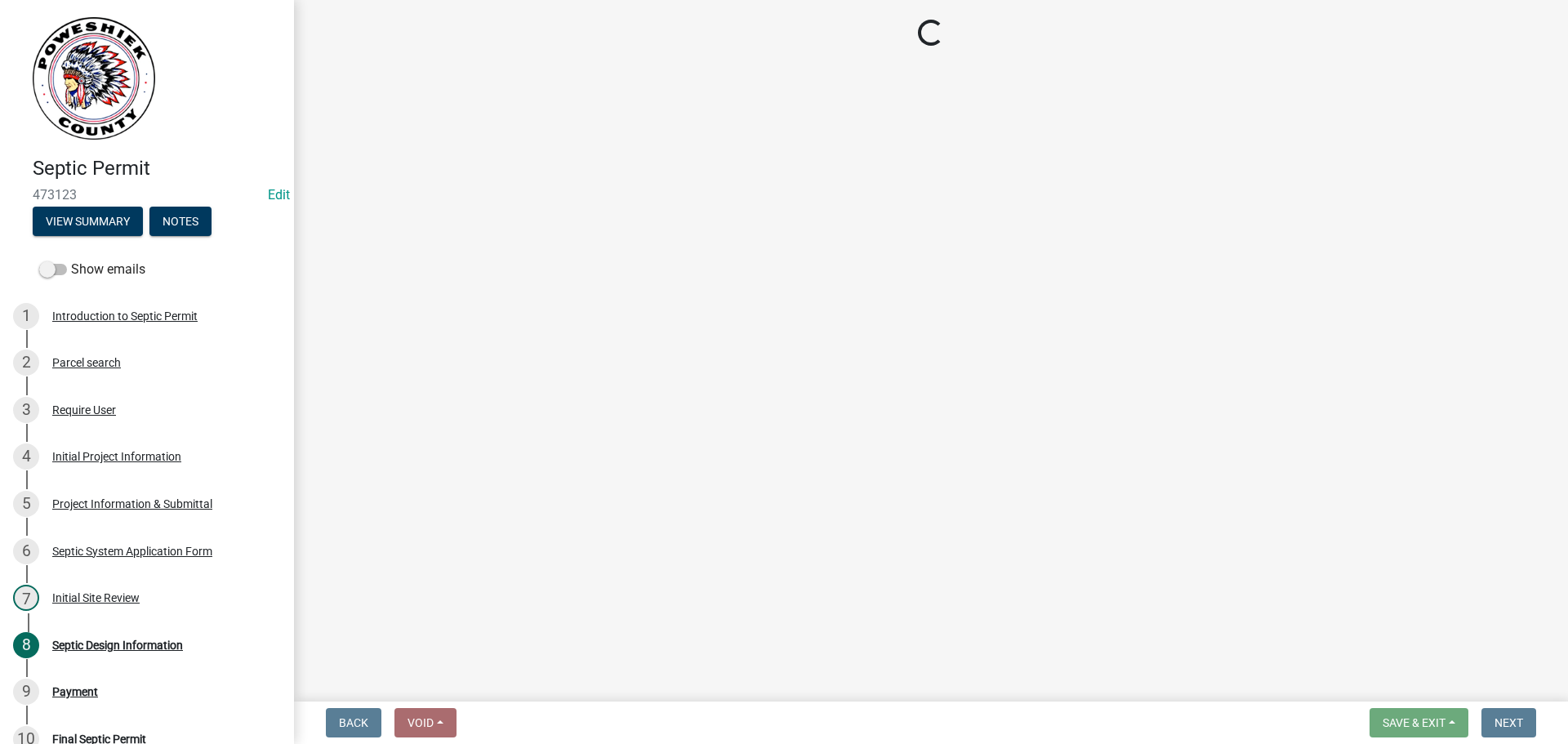
select select "3: 3"
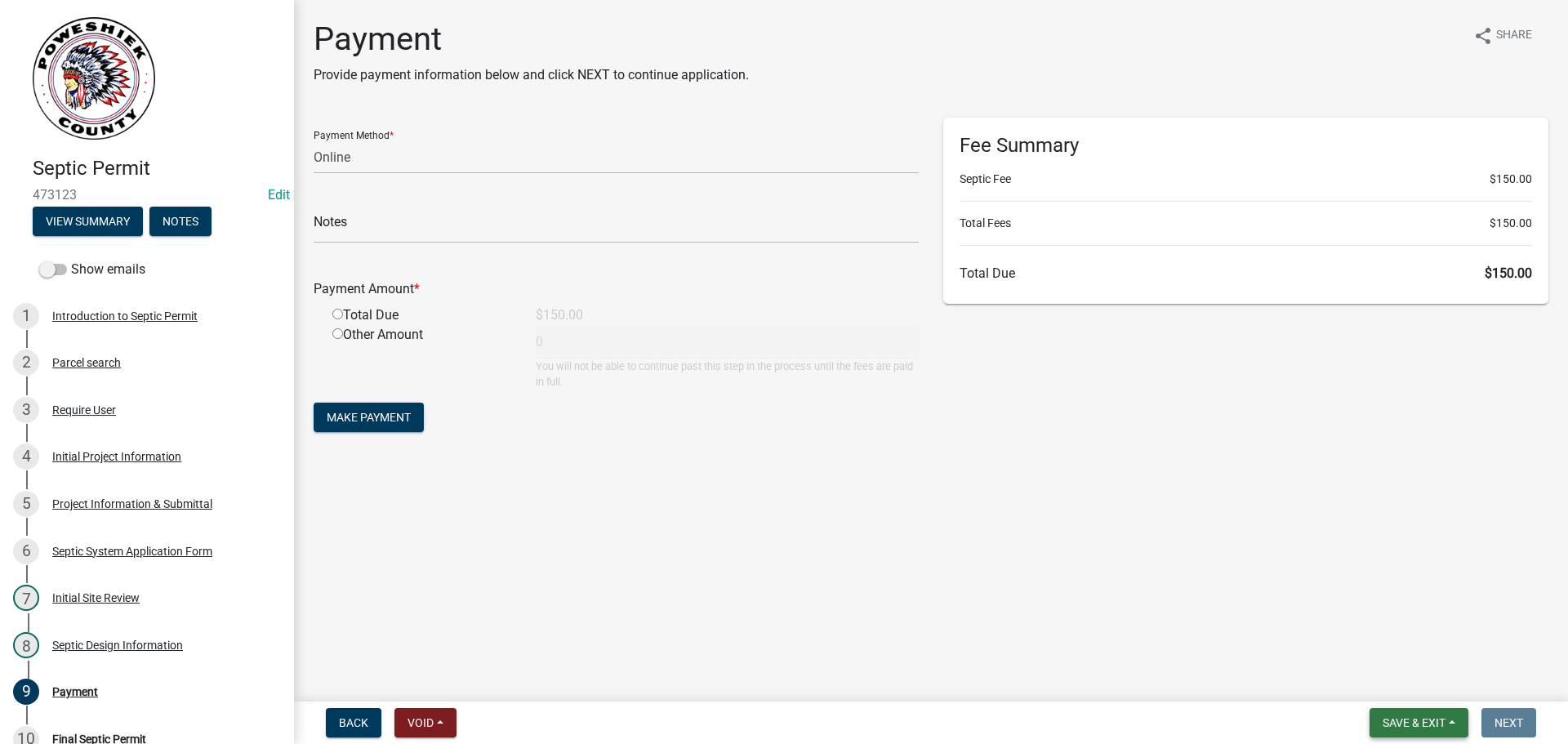
click at [1406, 719] on span "Save & Exit" at bounding box center [1414, 722] width 63 height 13
click at [1396, 682] on button "Save & Exit" at bounding box center [1403, 680] width 131 height 39
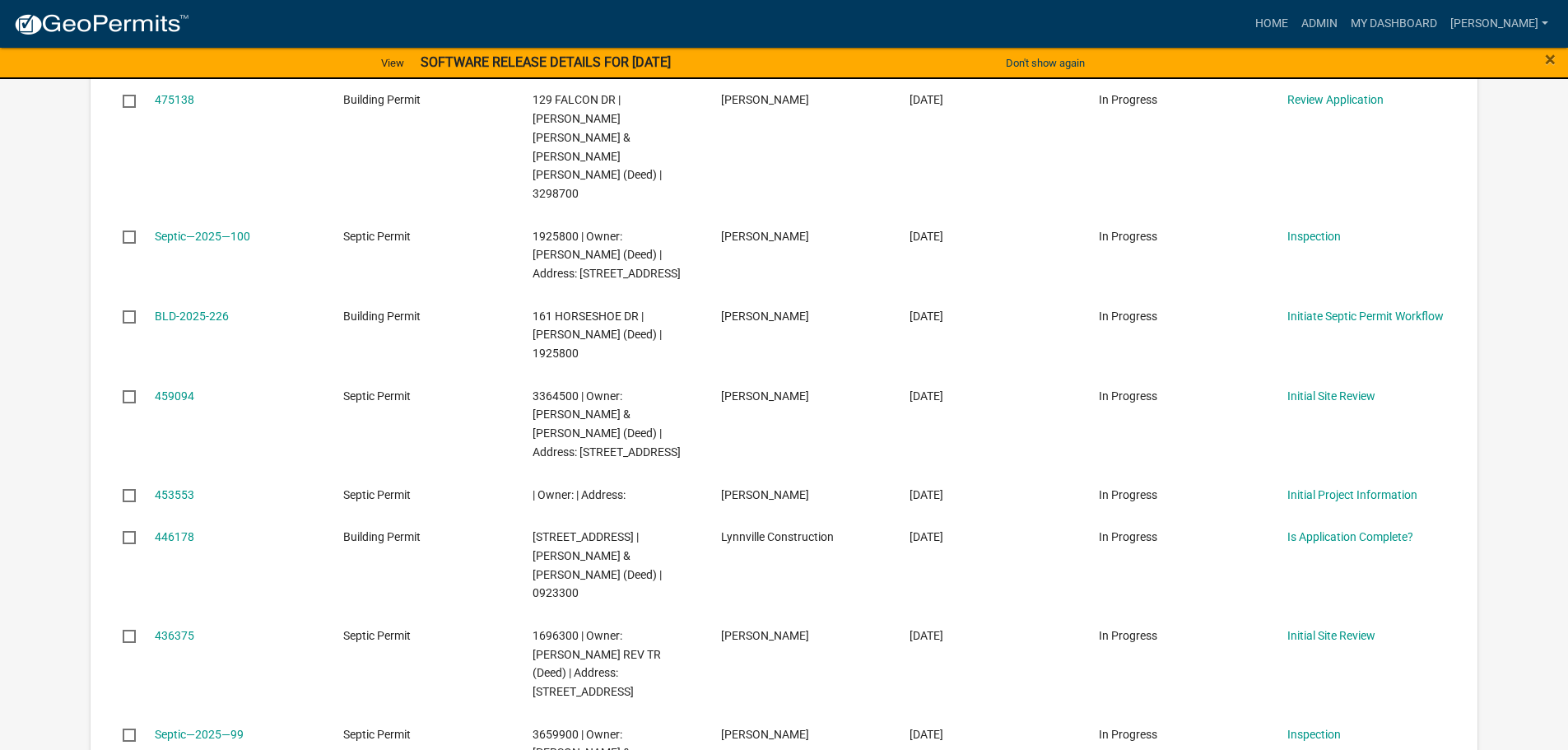
scroll to position [308, 0]
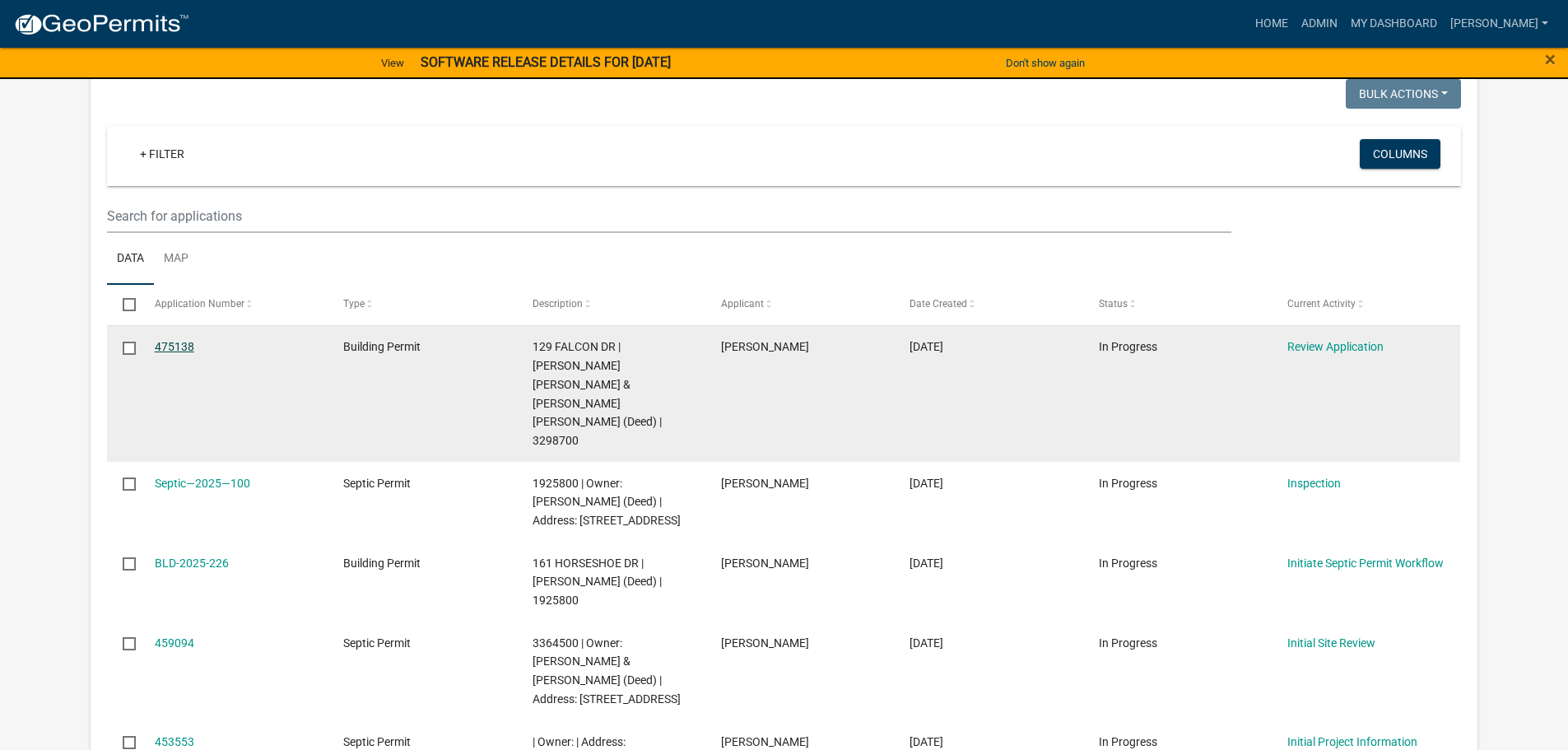
click at [176, 346] on link "475138" at bounding box center [174, 346] width 40 height 13
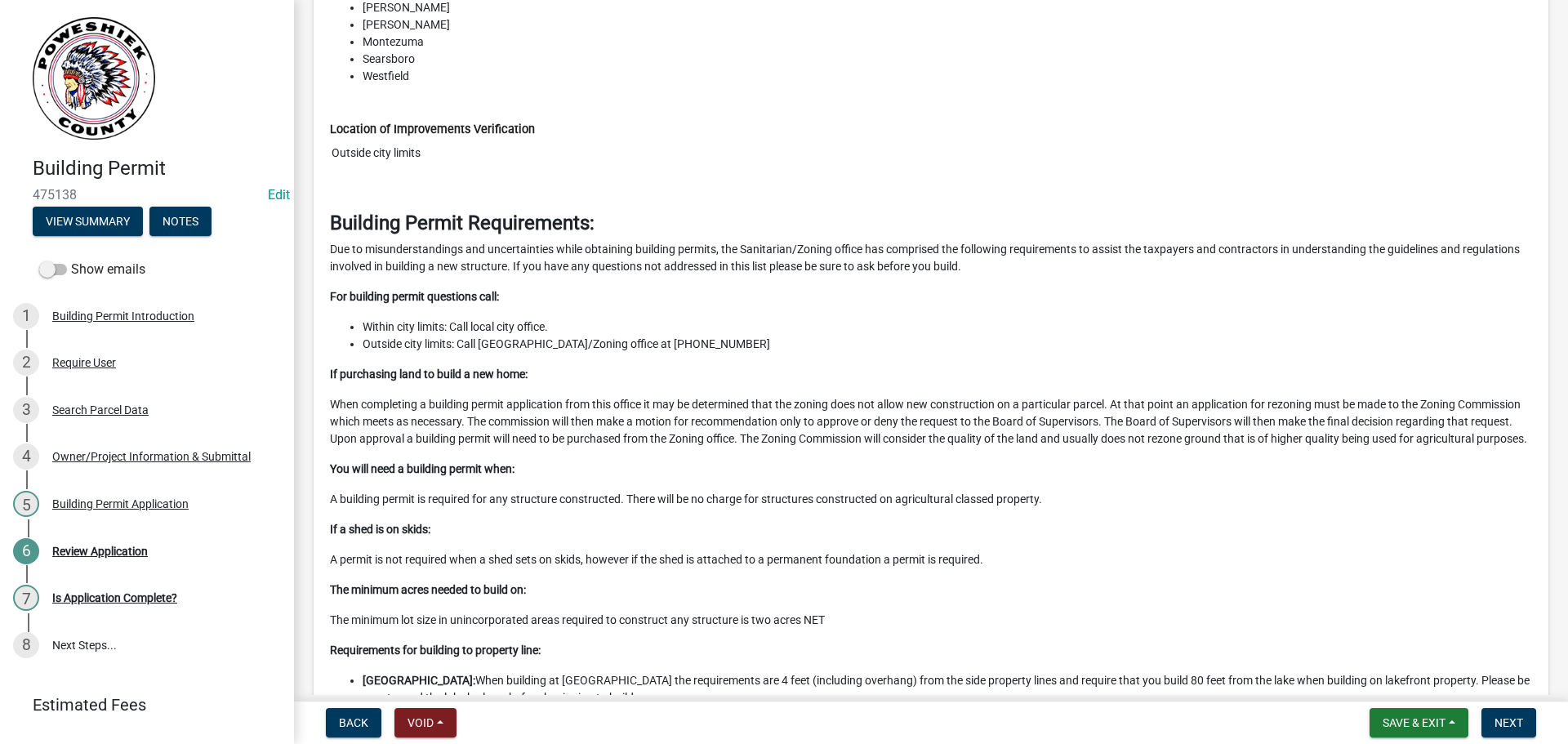
scroll to position [408, 0]
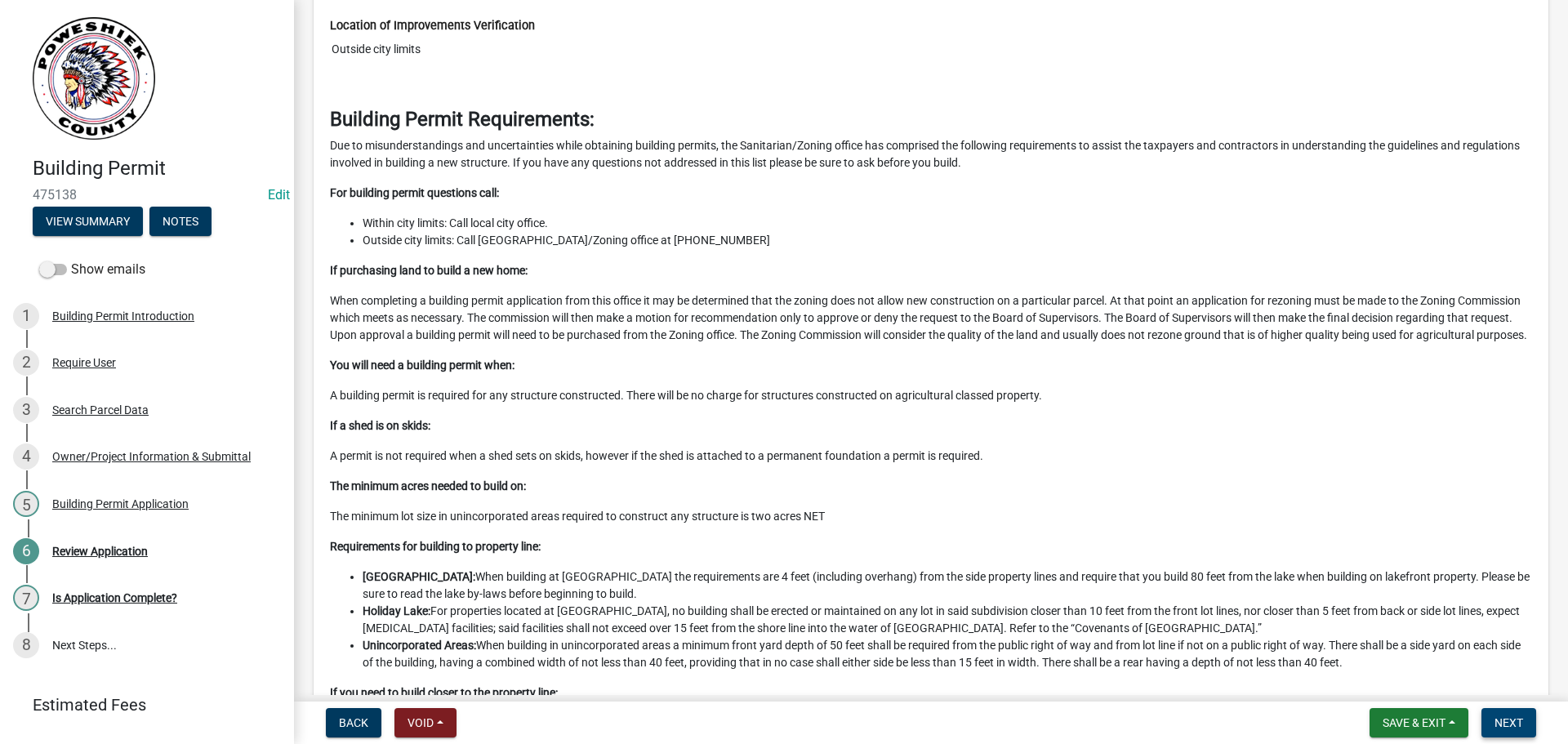
click at [1510, 716] on span "Next" at bounding box center [1508, 722] width 29 height 13
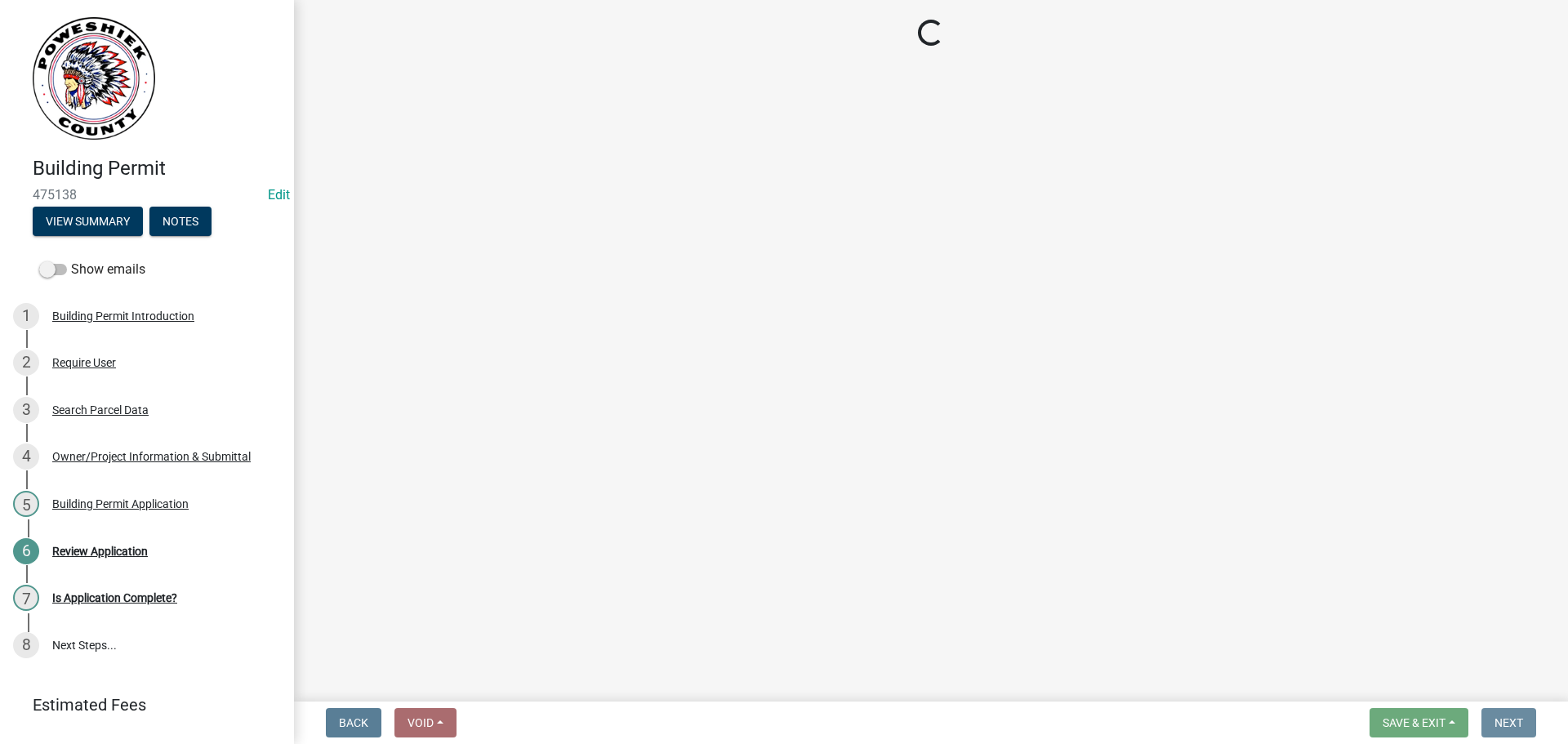
scroll to position [0, 0]
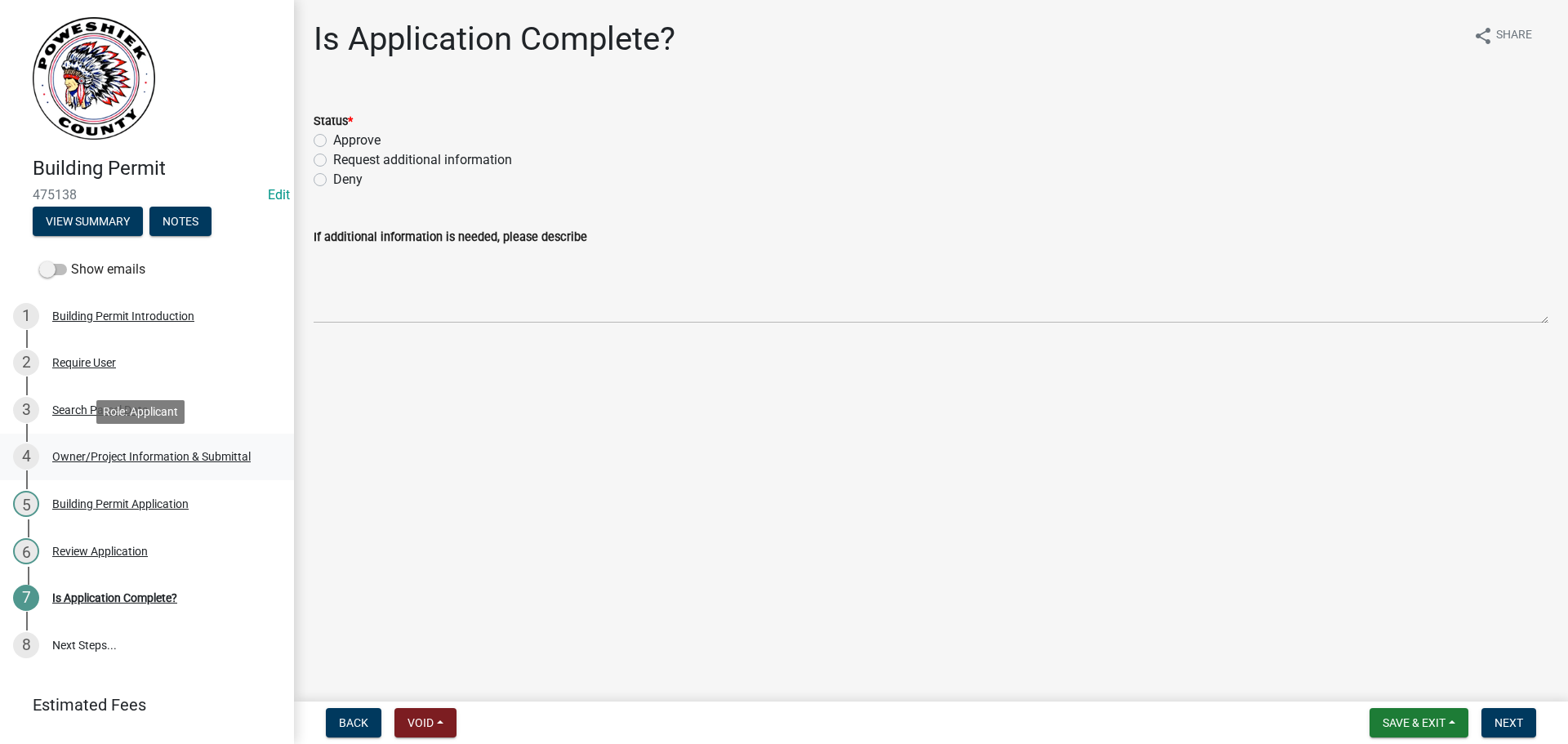
click at [62, 454] on div "Owner/Project Information & Submittal" at bounding box center [151, 457] width 199 height 12
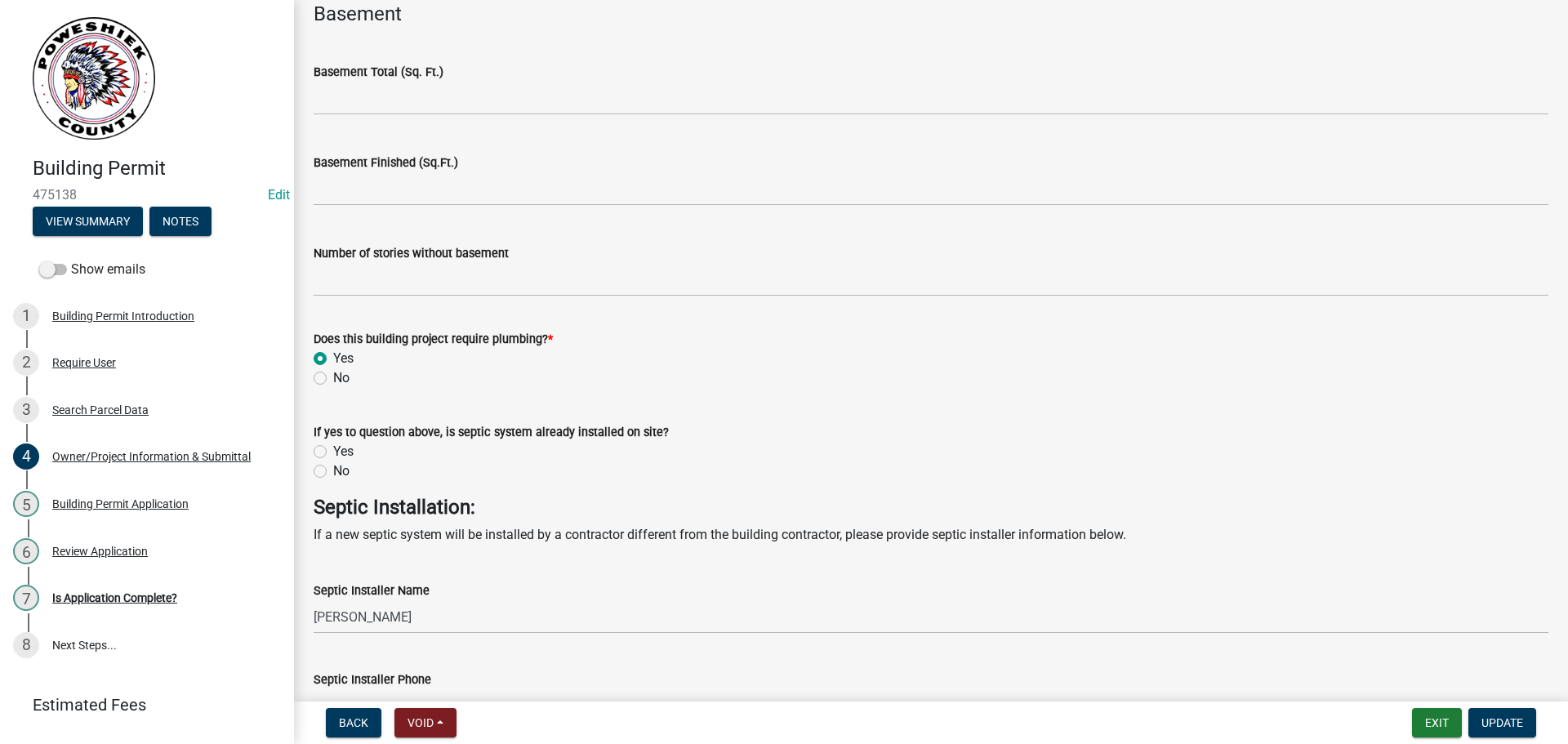
scroll to position [4164, 0]
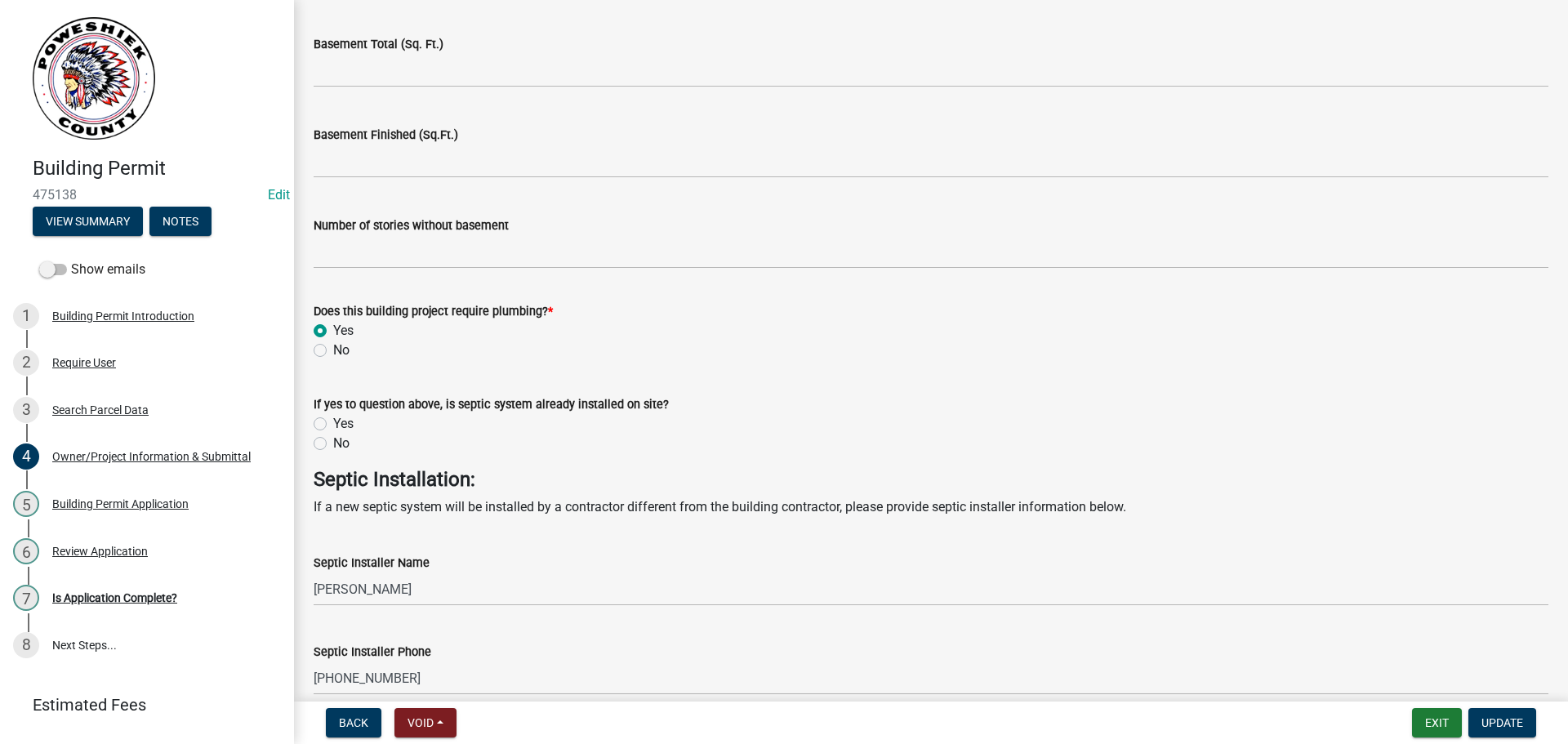
click at [333, 446] on label "No" at bounding box center [341, 443] width 17 height 20
click at [333, 444] on input "No" at bounding box center [338, 438] width 11 height 11
radio input "true"
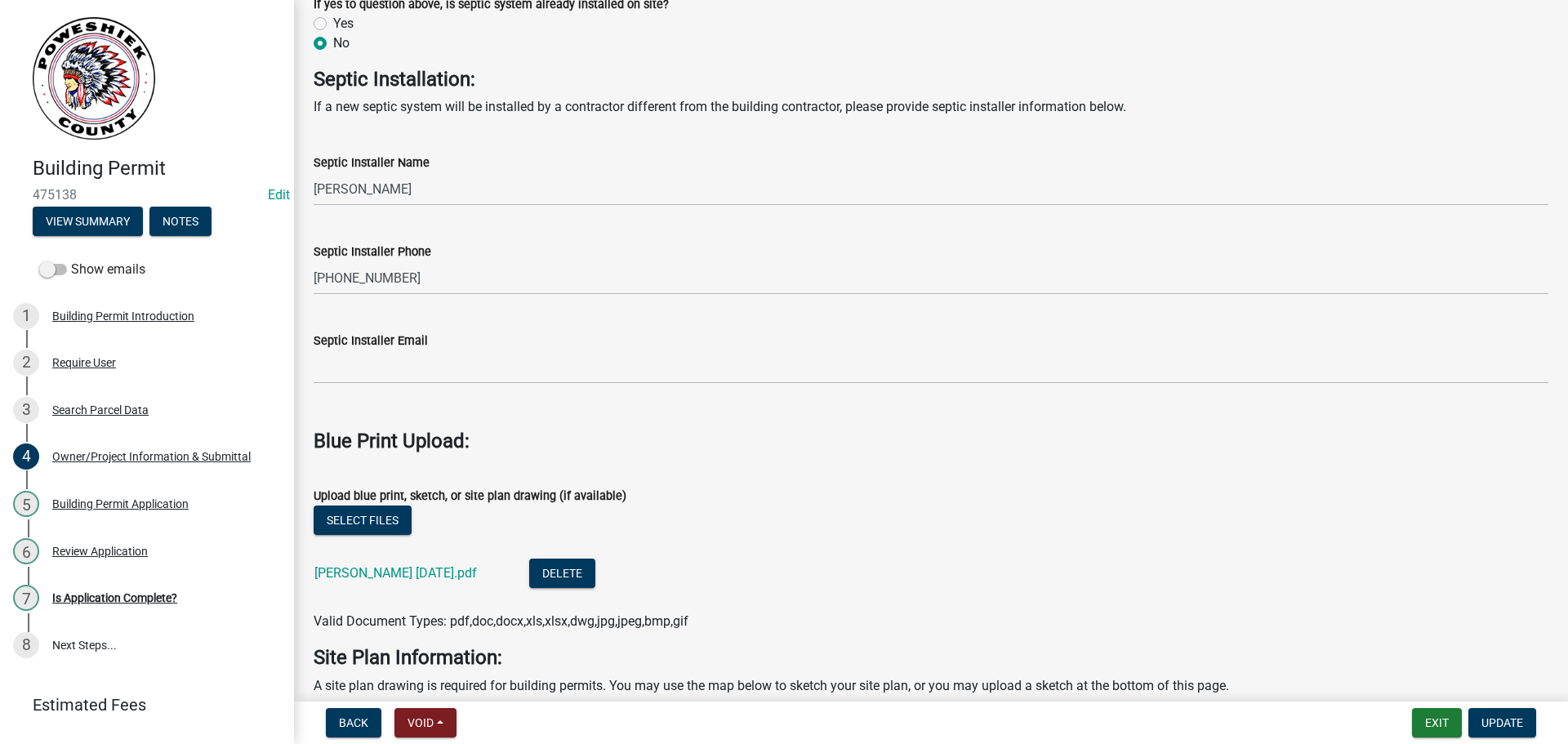
scroll to position [4572, 0]
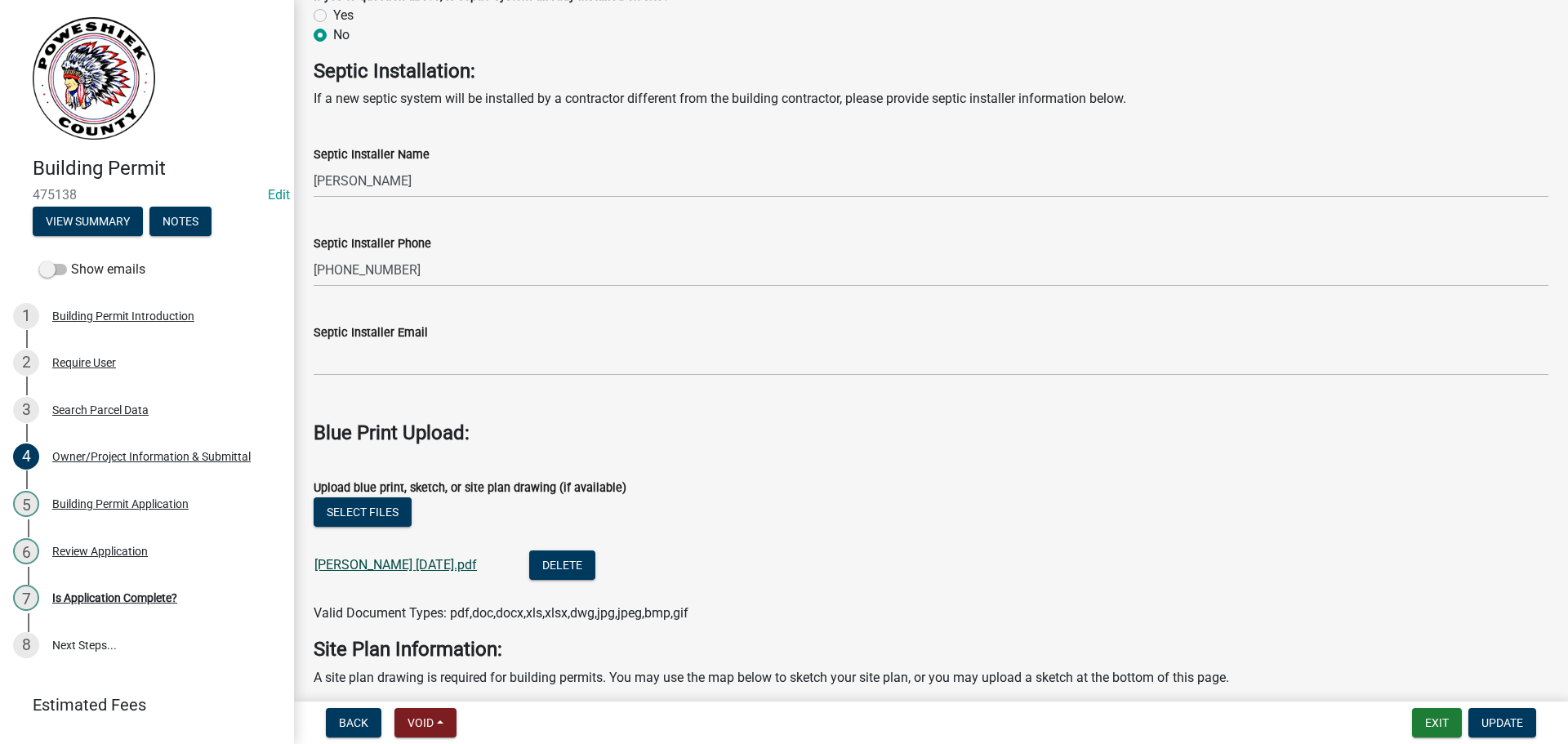
click at [353, 562] on link "[PERSON_NAME] [DATE].pdf" at bounding box center [395, 565] width 162 height 16
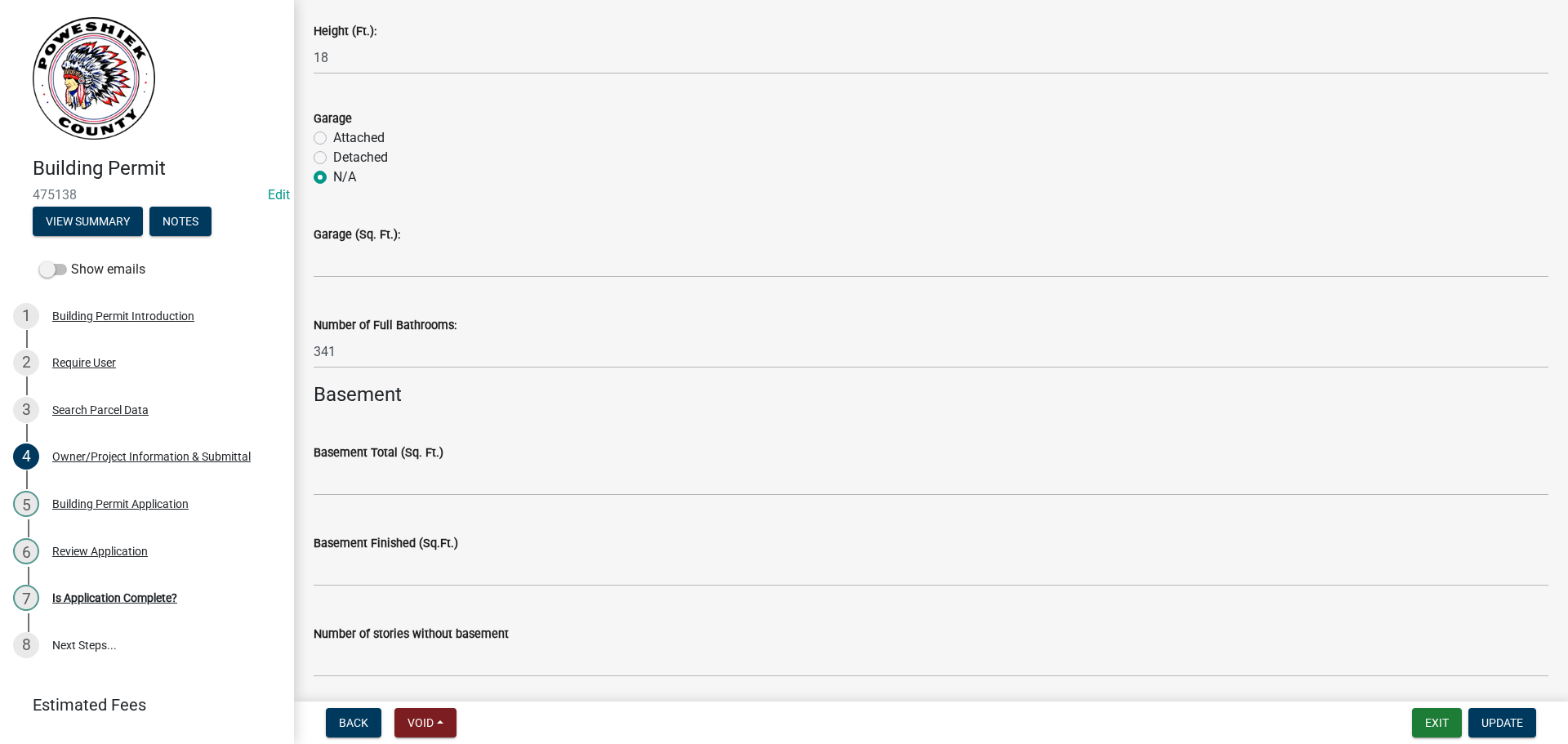
scroll to position [3838, 0]
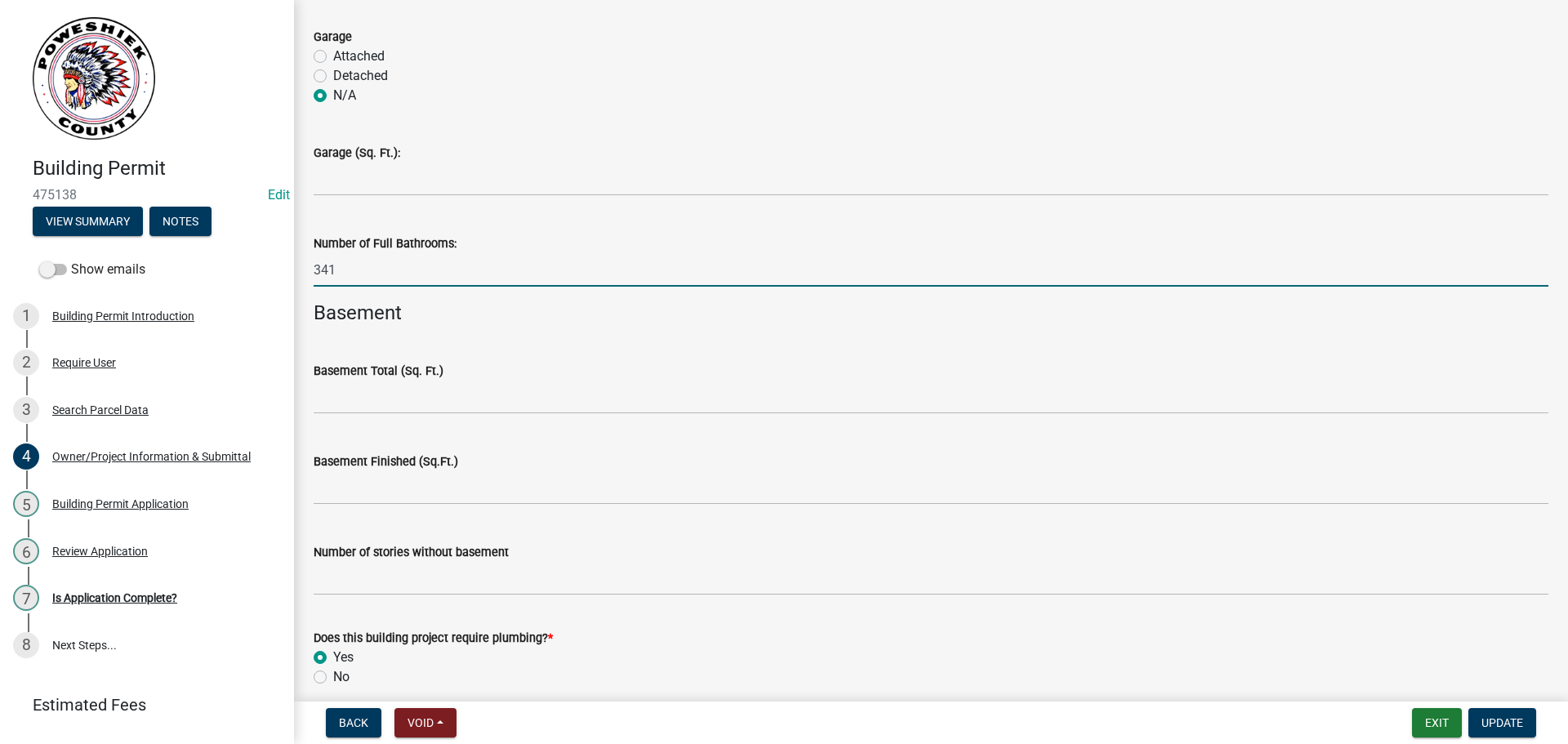
click at [337, 275] on input "341" at bounding box center [931, 270] width 1235 height 33
type input "3"
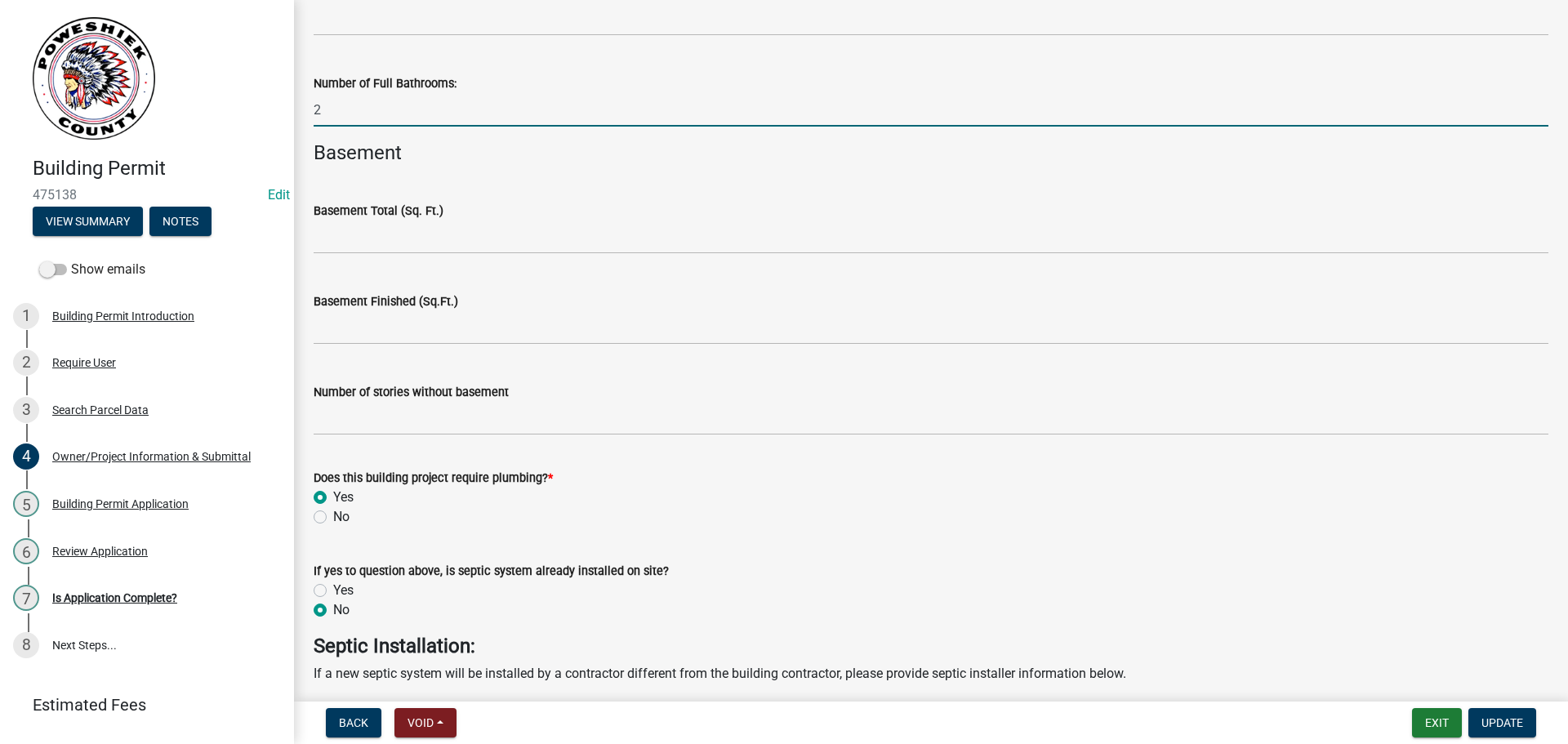
scroll to position [4001, 0]
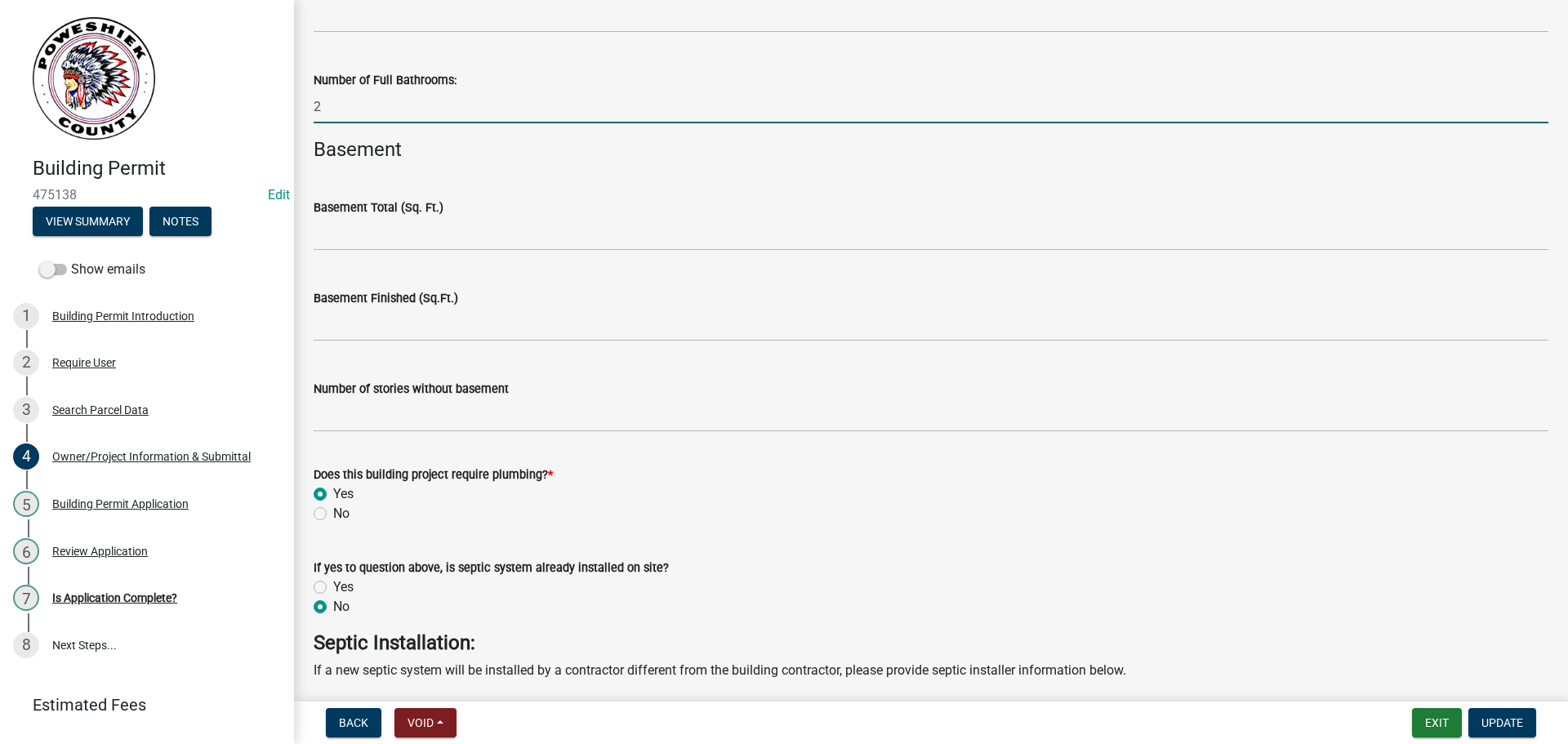
type input "2"
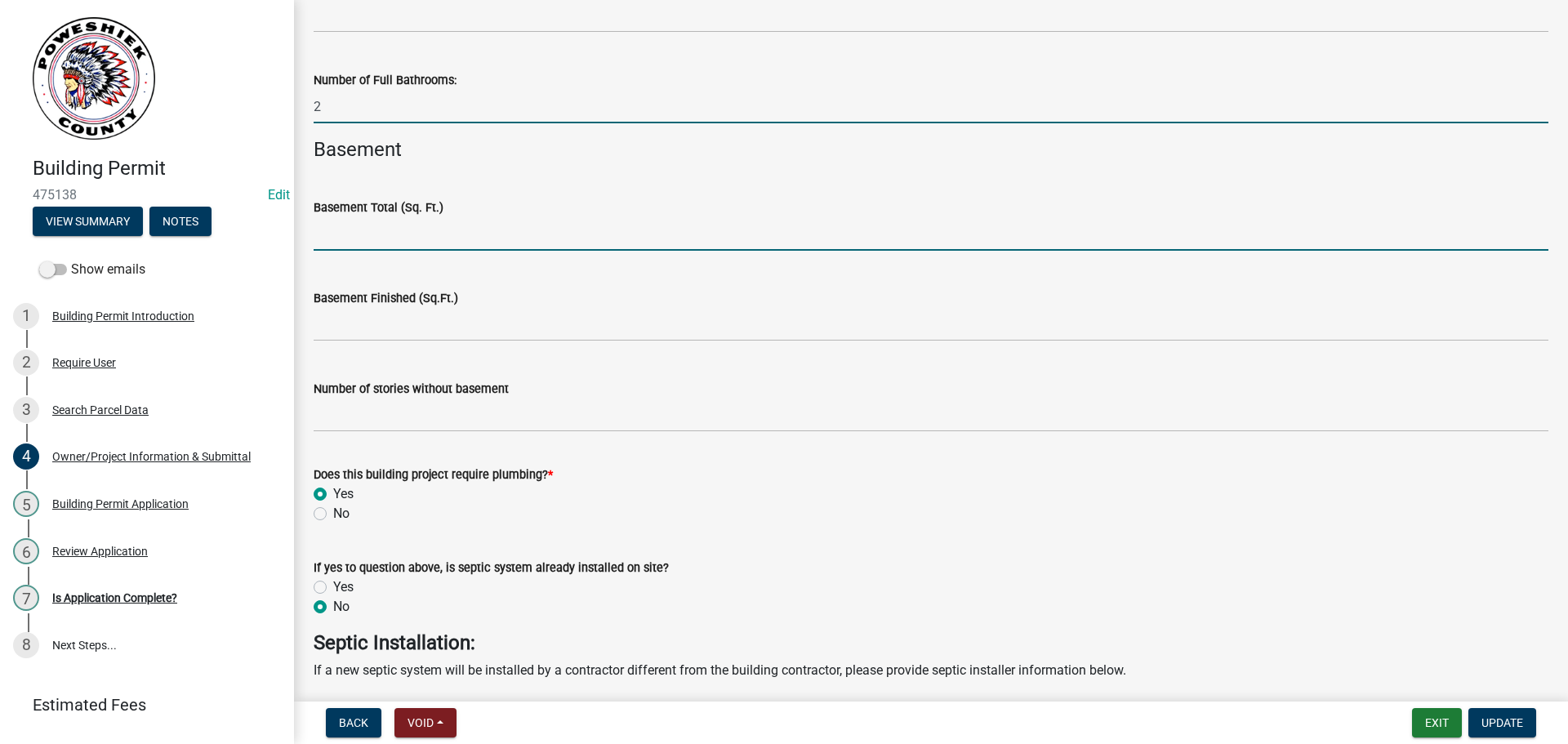
click at [401, 244] on input "text" at bounding box center [931, 234] width 1235 height 33
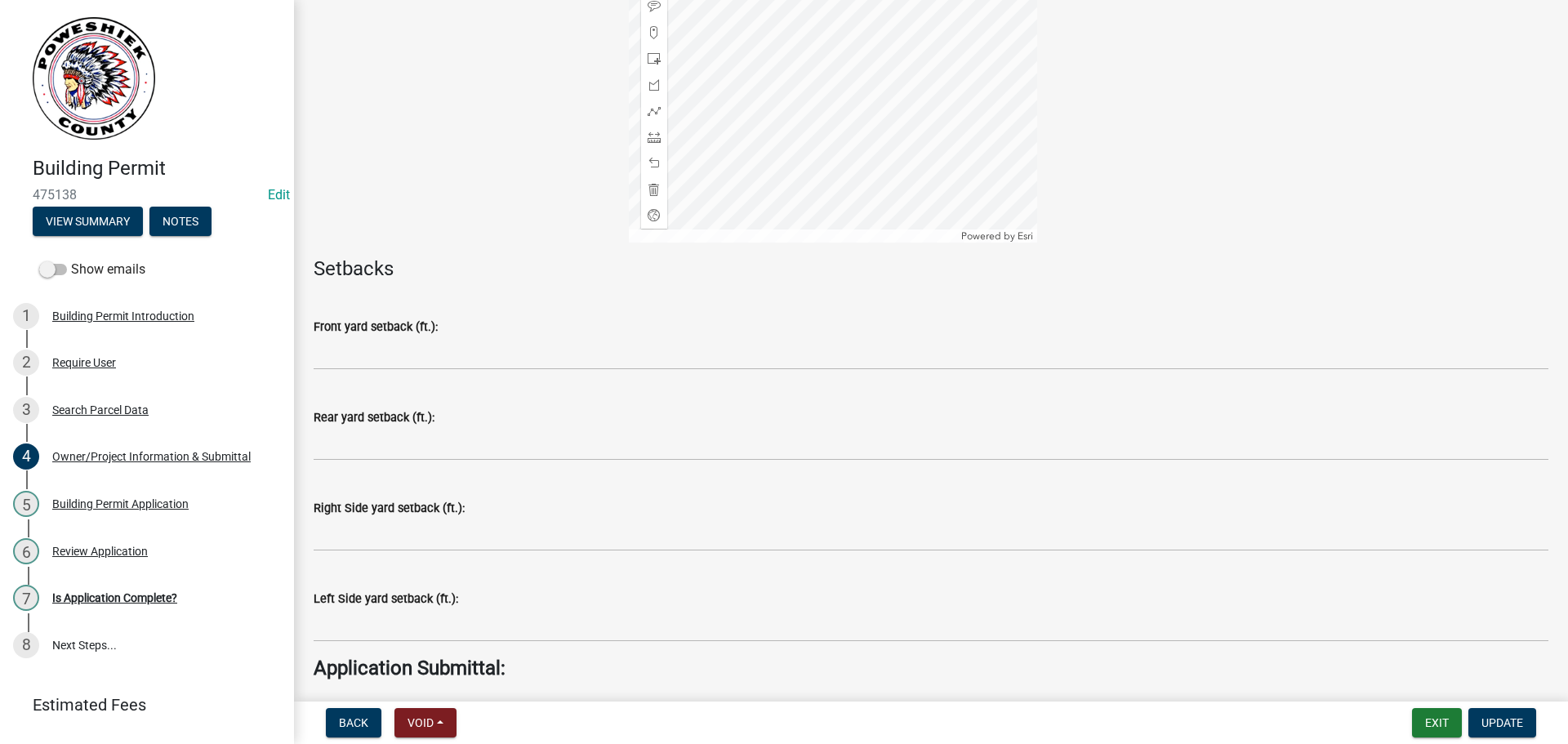
scroll to position [5715, 0]
type input "0"
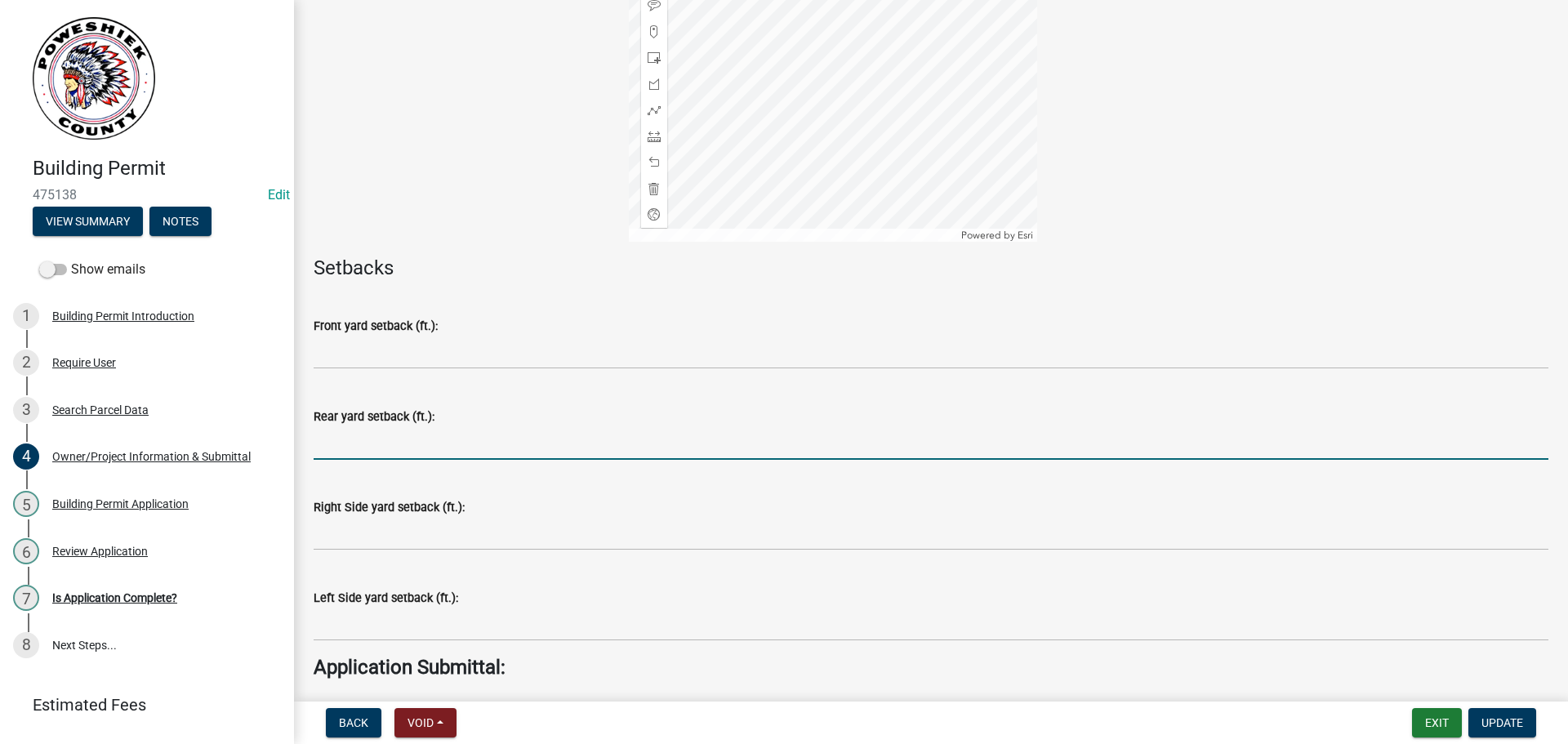
click at [368, 446] on input "text" at bounding box center [931, 443] width 1235 height 33
type input "25"
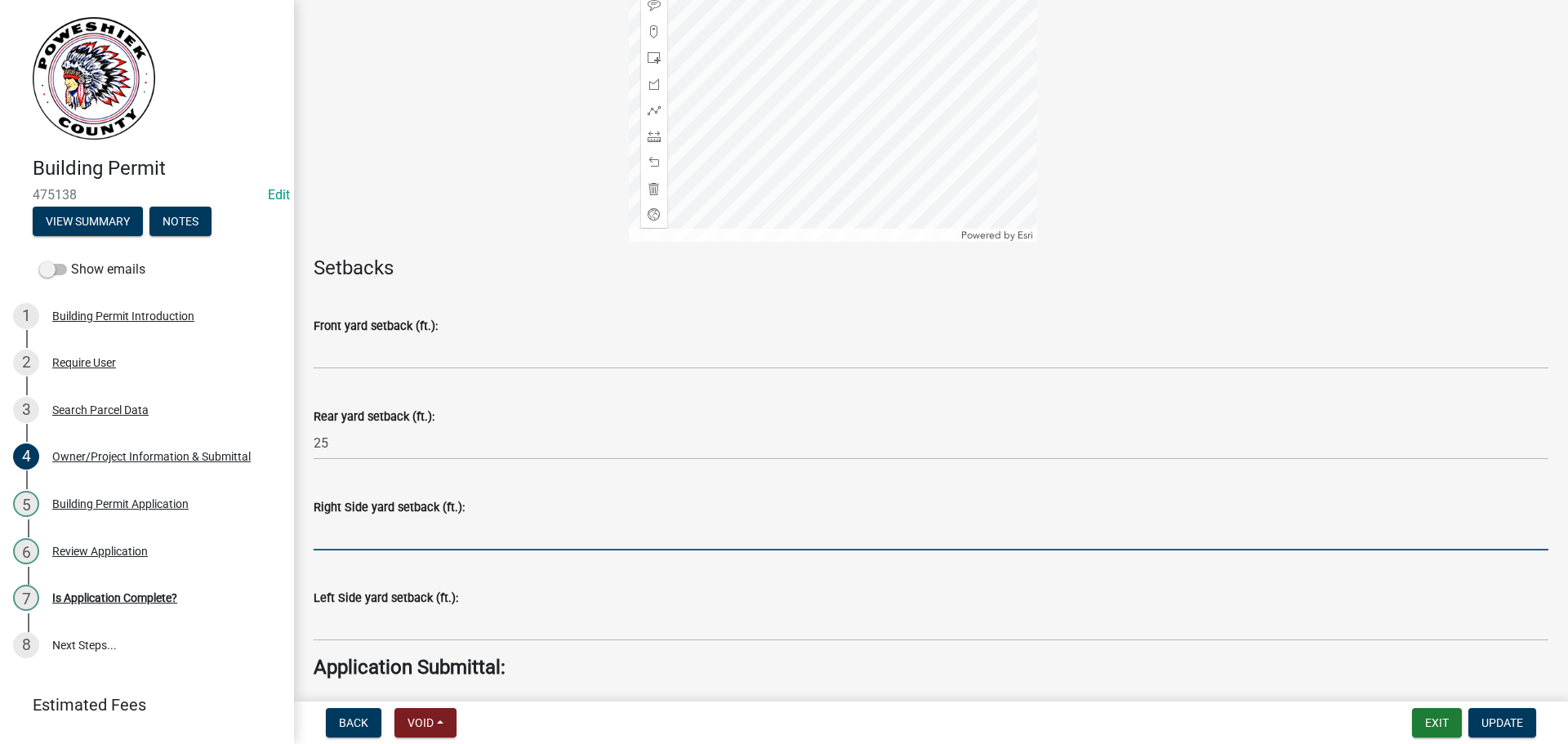
click at [363, 538] on input "text" at bounding box center [931, 534] width 1235 height 33
type input "3"
type input "24"
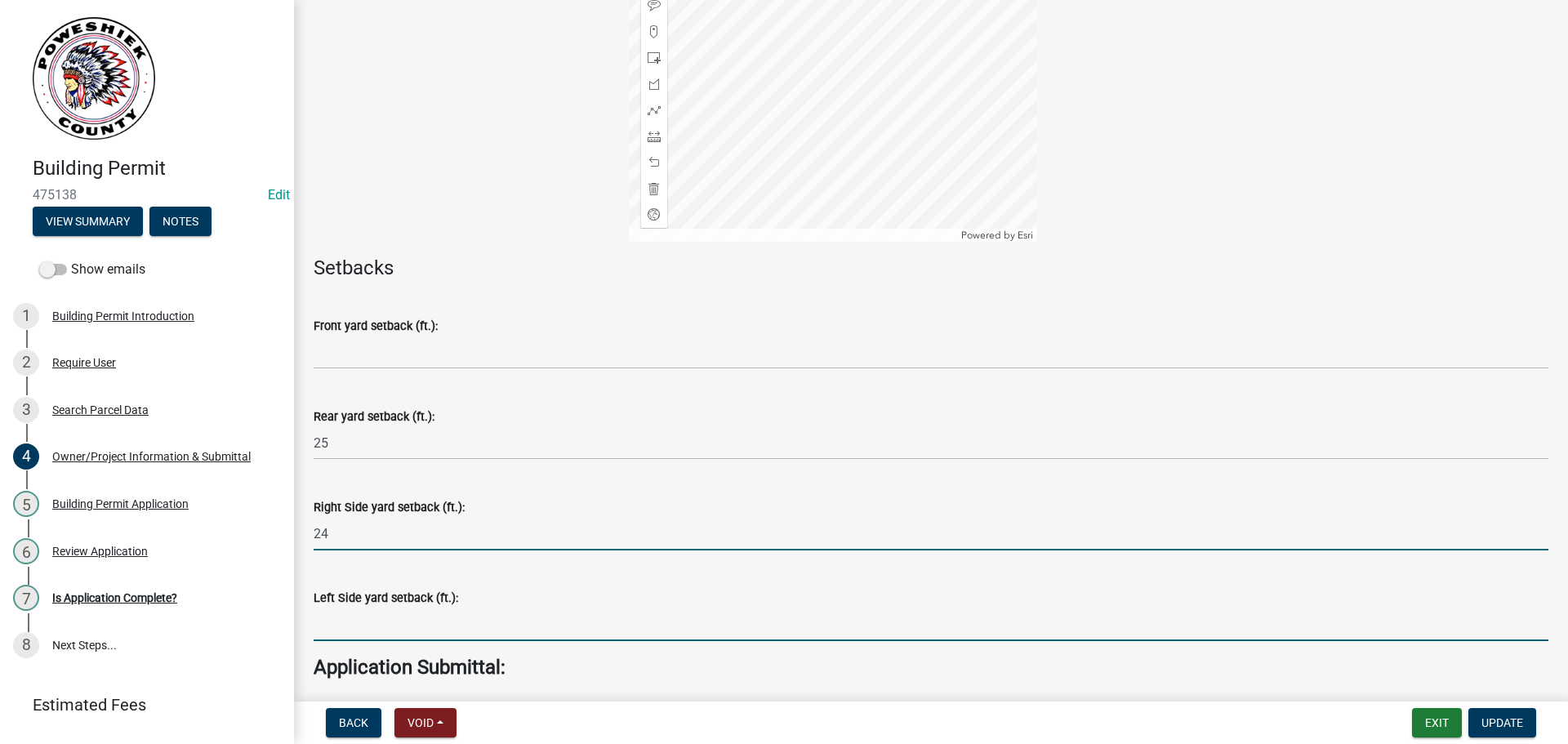
click at [335, 618] on input "text" at bounding box center [931, 624] width 1235 height 33
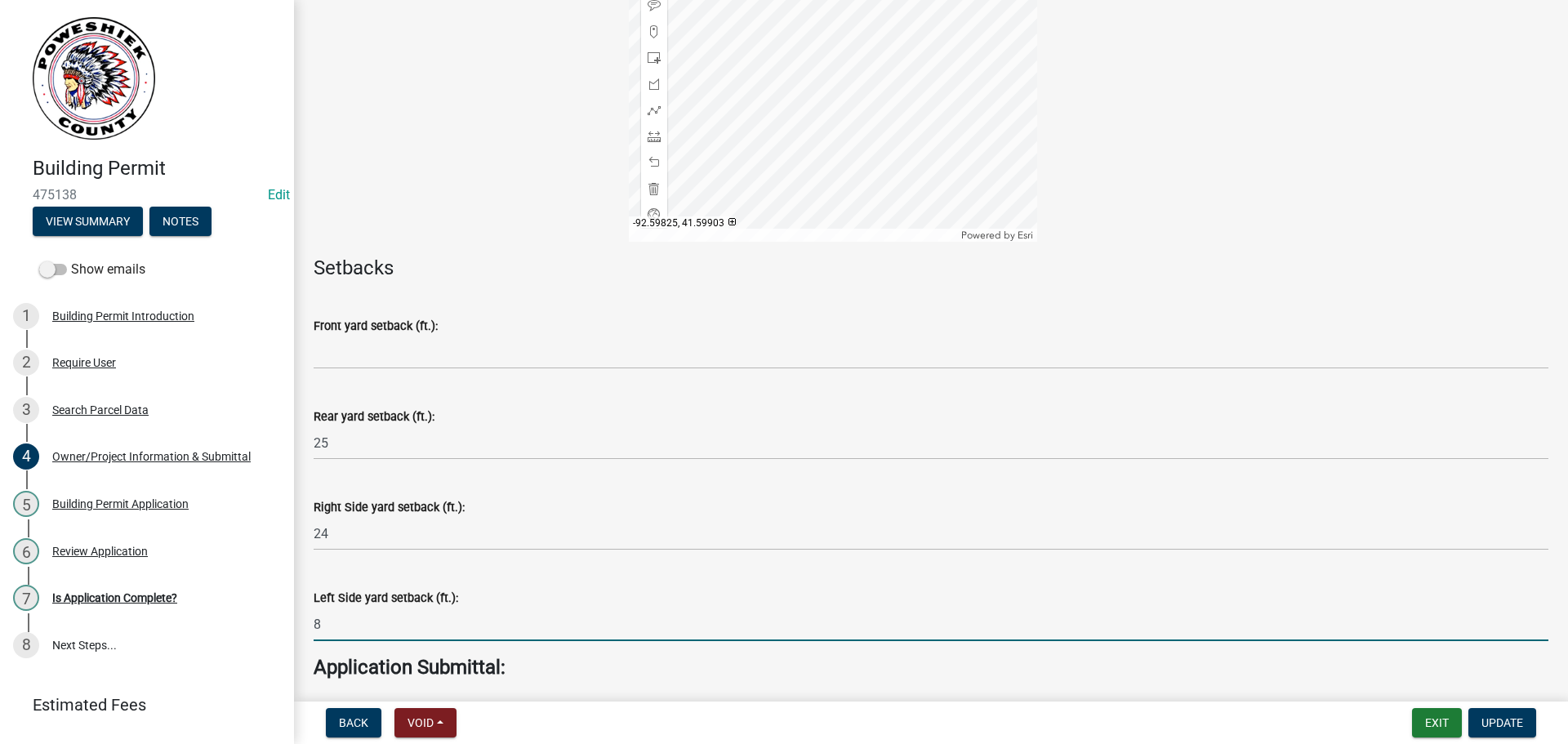
type input "8"
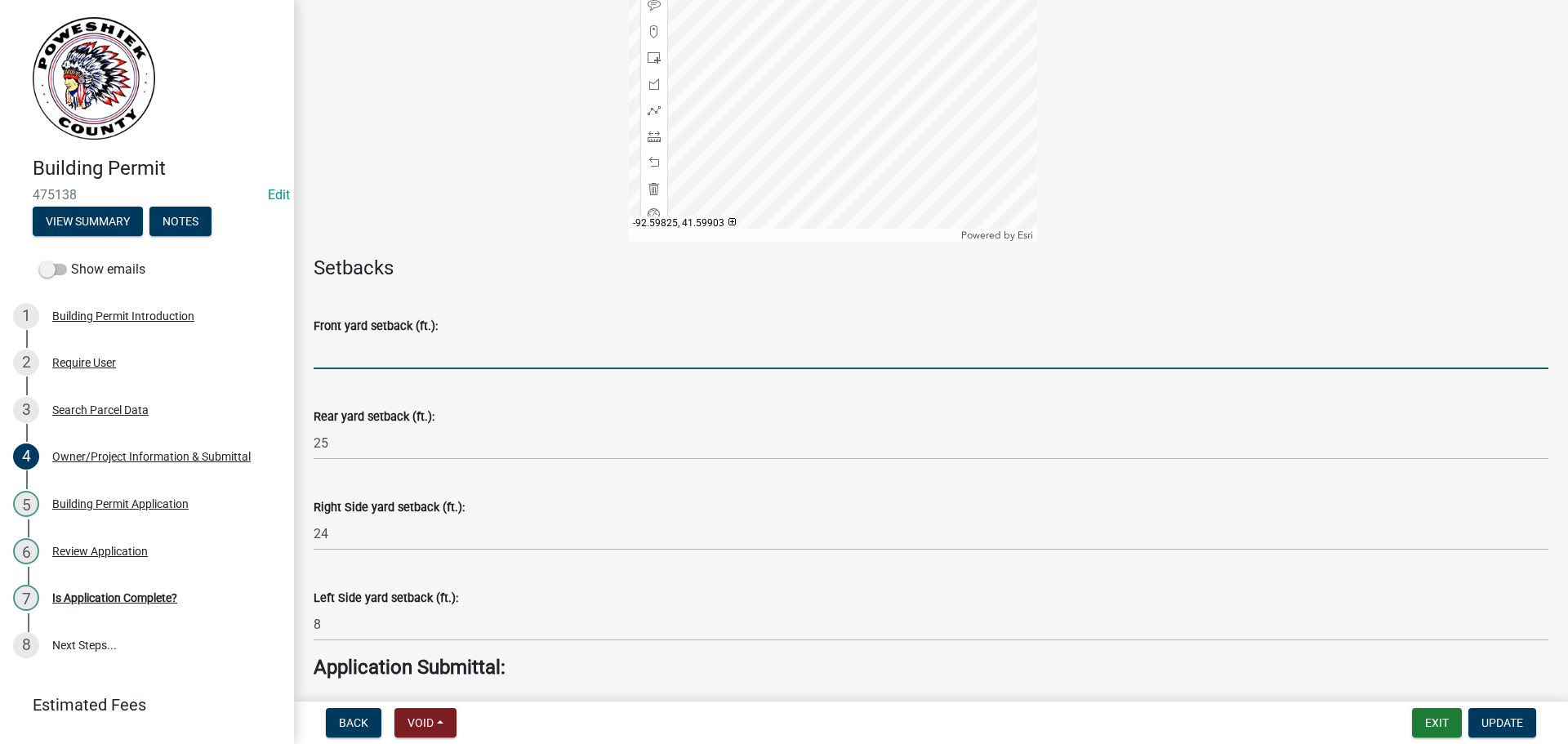
click at [406, 361] on input "text" at bounding box center [931, 352] width 1235 height 33
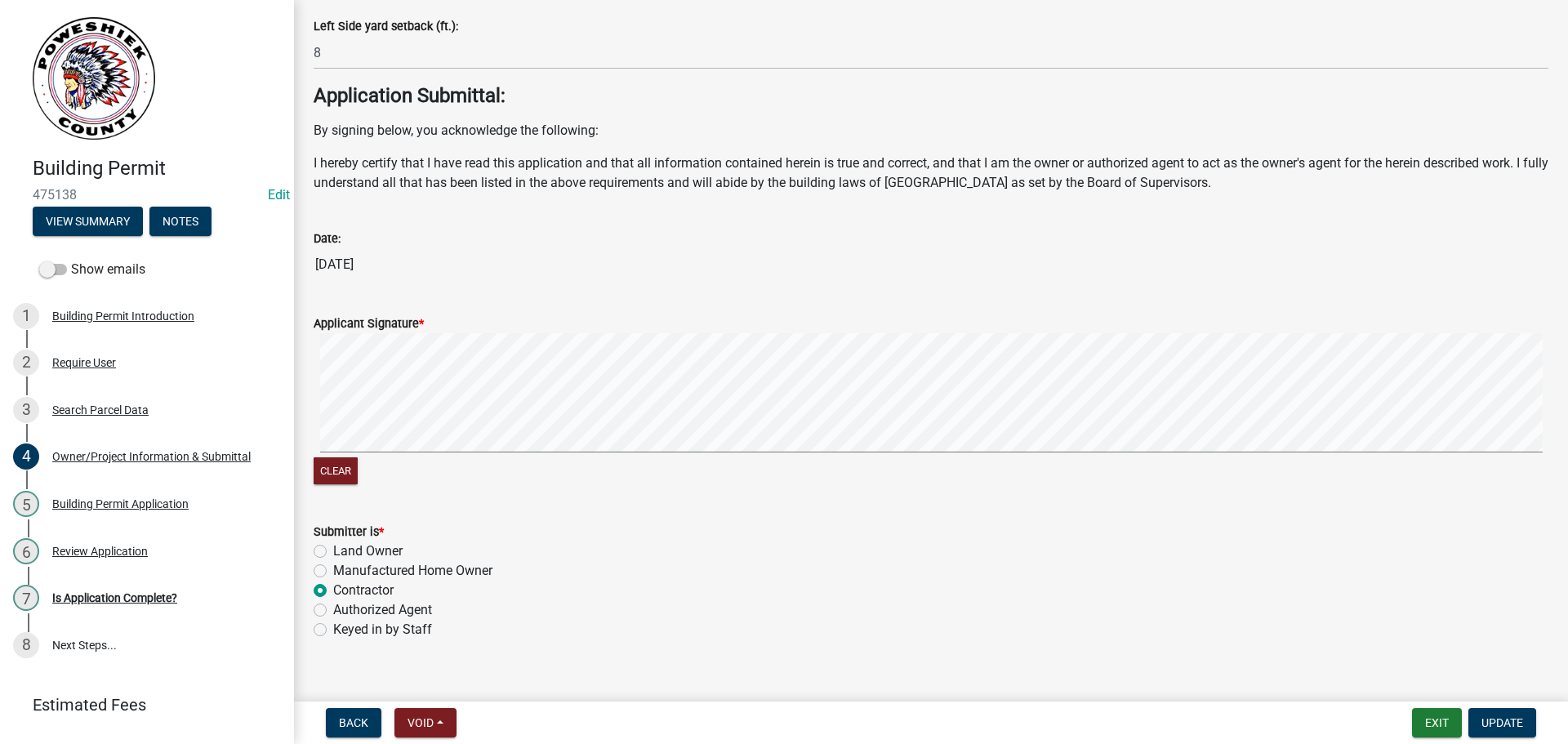
scroll to position [6310, 0]
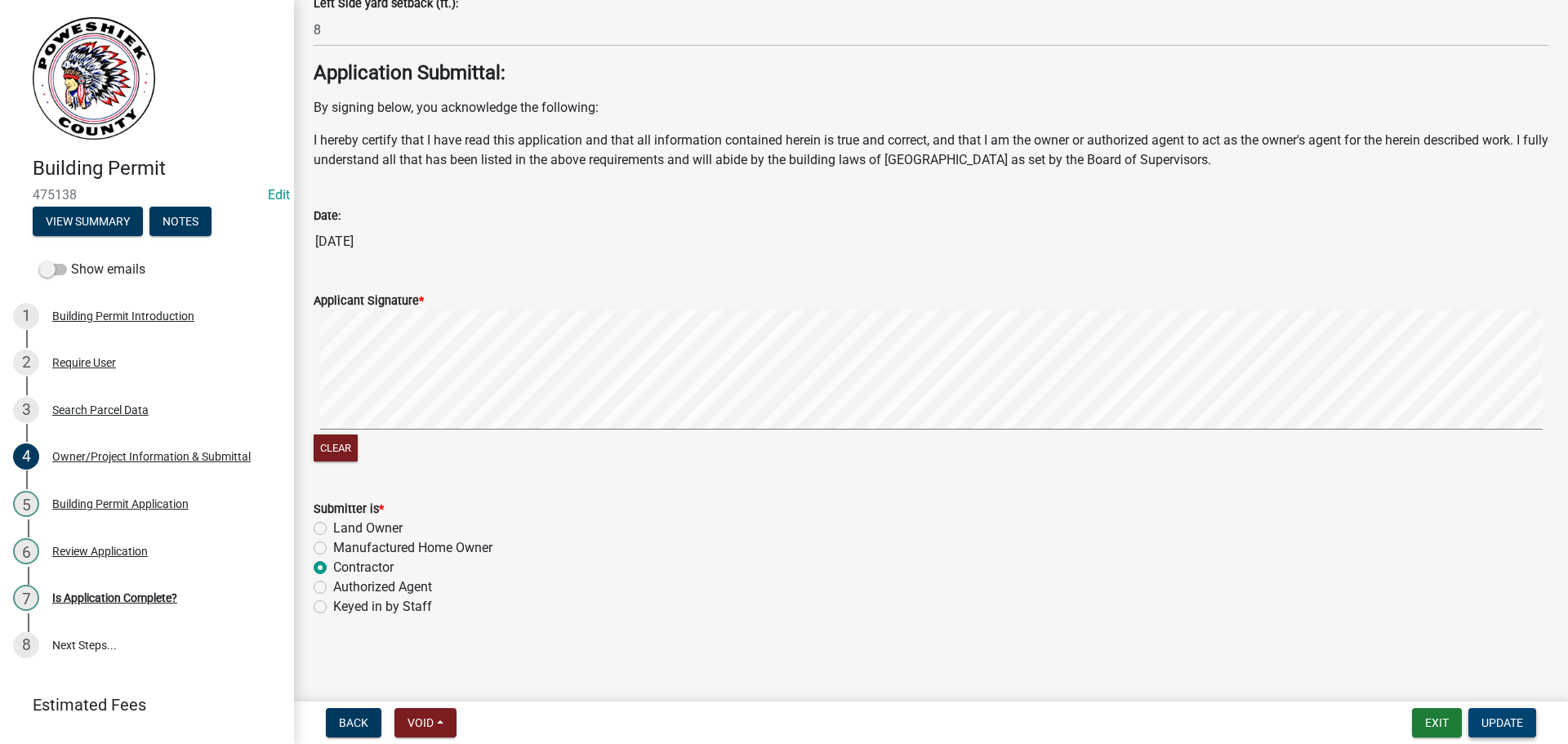
type input "100"
click at [1492, 724] on span "Update" at bounding box center [1502, 722] width 41 height 13
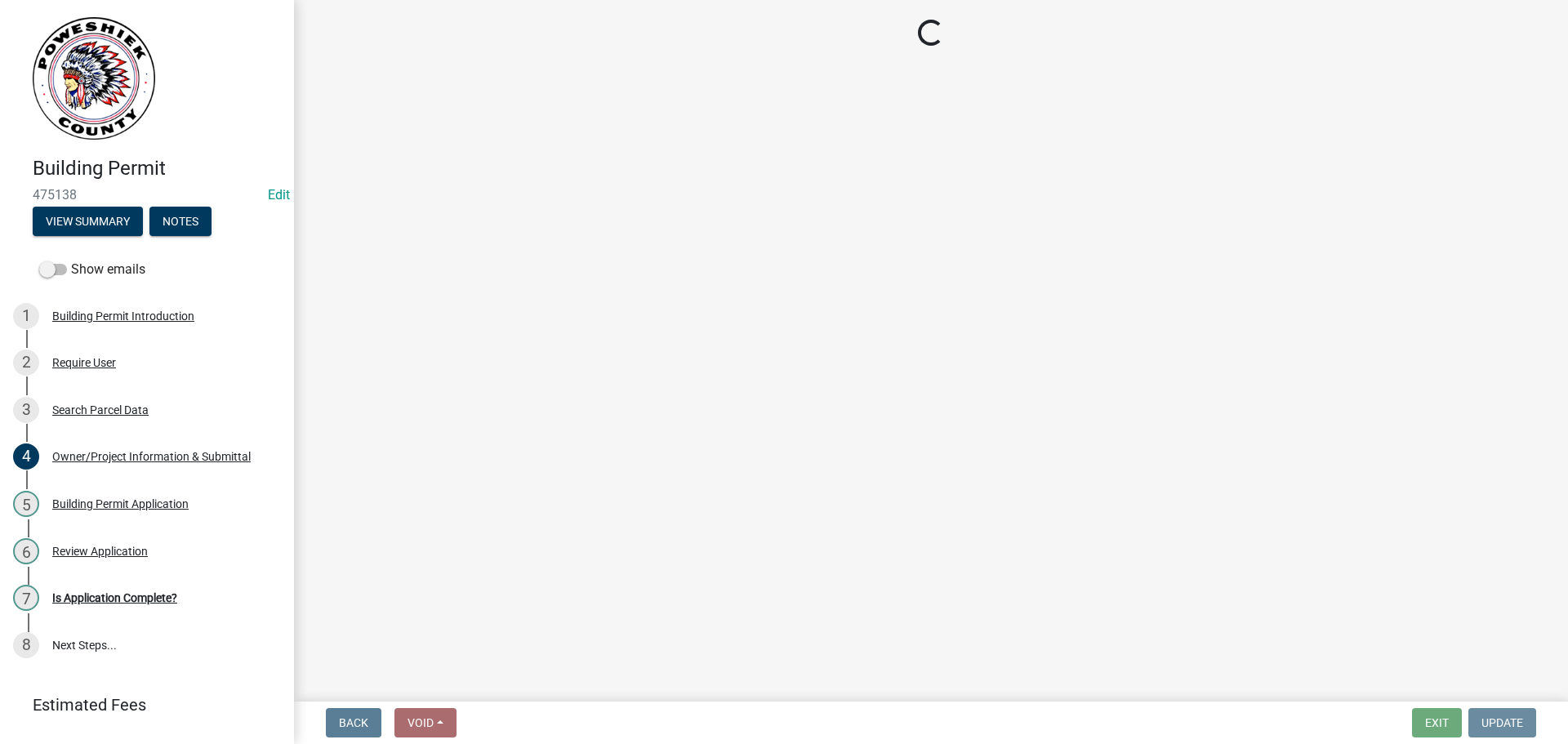
scroll to position [0, 0]
